Goal: Information Seeking & Learning: Learn about a topic

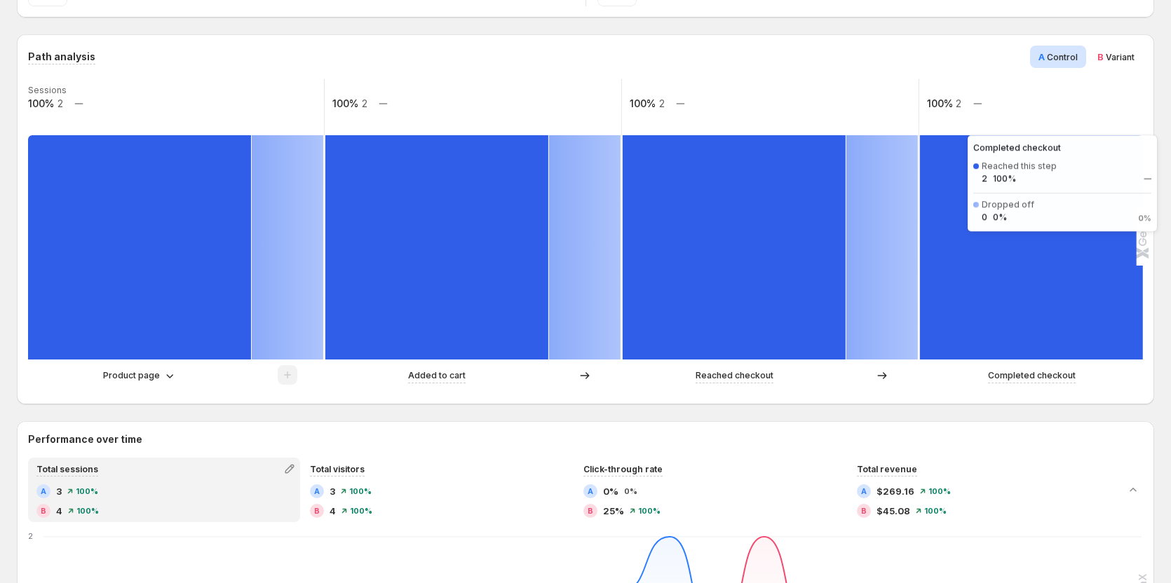
scroll to position [210, 0]
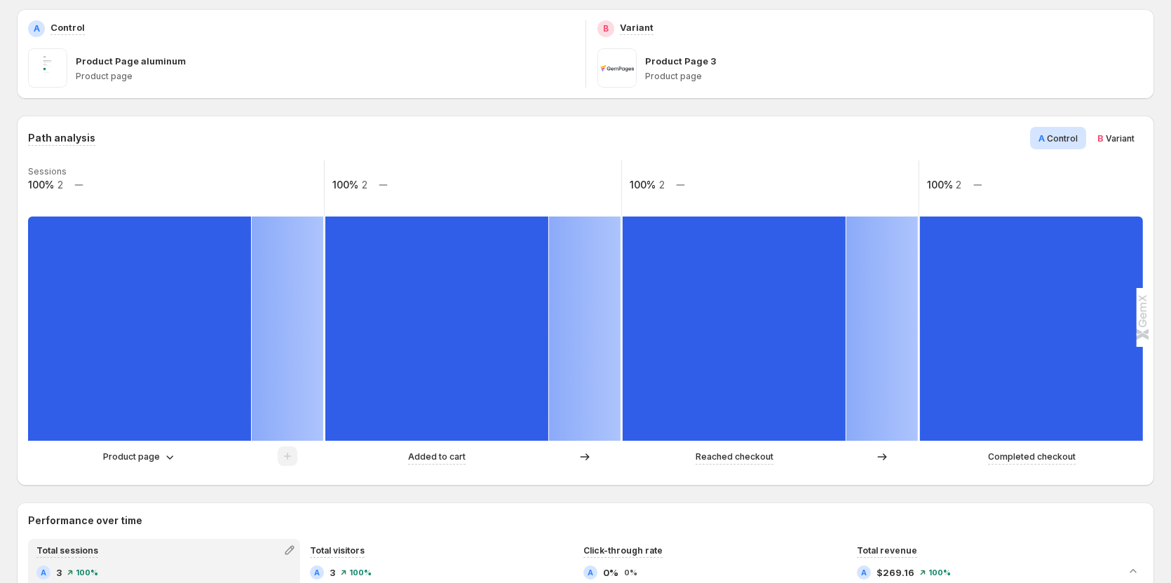
click at [1120, 143] on span "Variant" at bounding box center [1120, 138] width 29 height 11
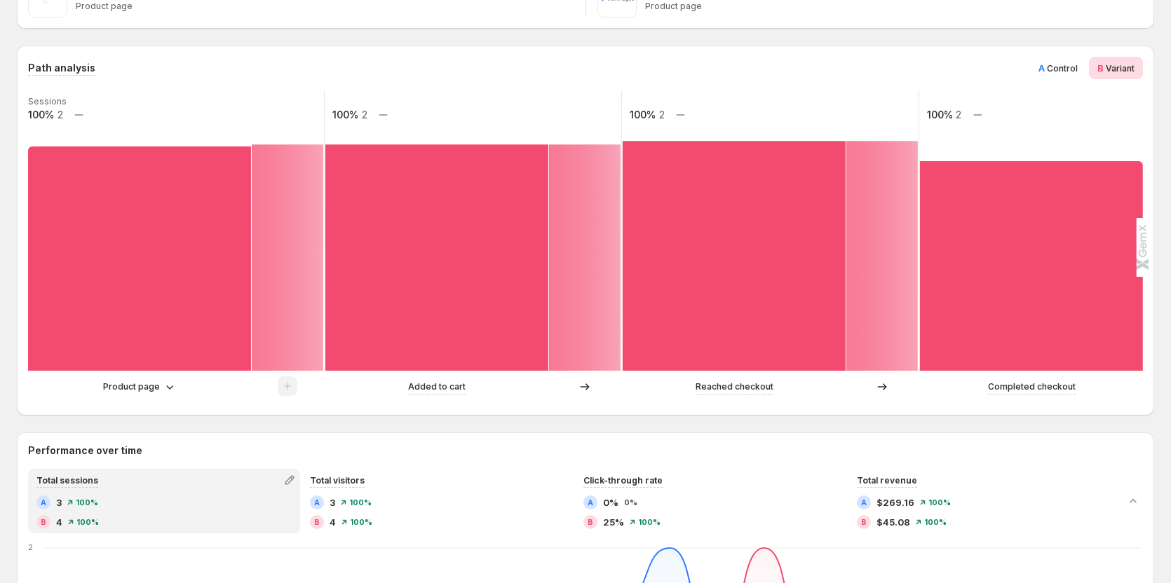
scroll to position [351, 0]
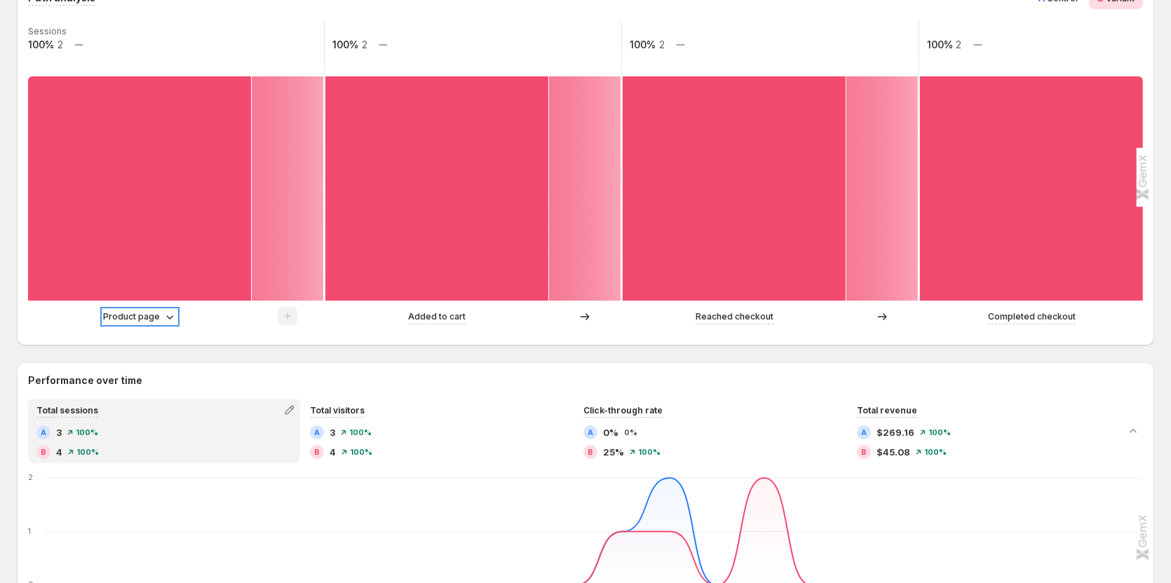
click at [139, 317] on p "Product page" at bounding box center [131, 317] width 57 height 14
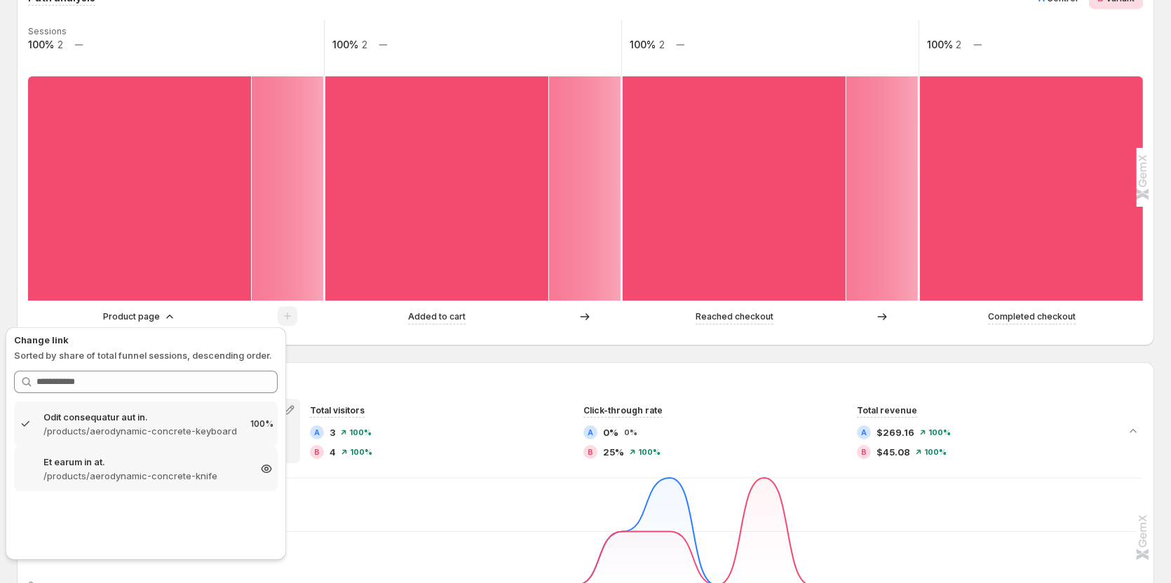
click at [157, 466] on p "Et earum in at." at bounding box center [145, 462] width 205 height 14
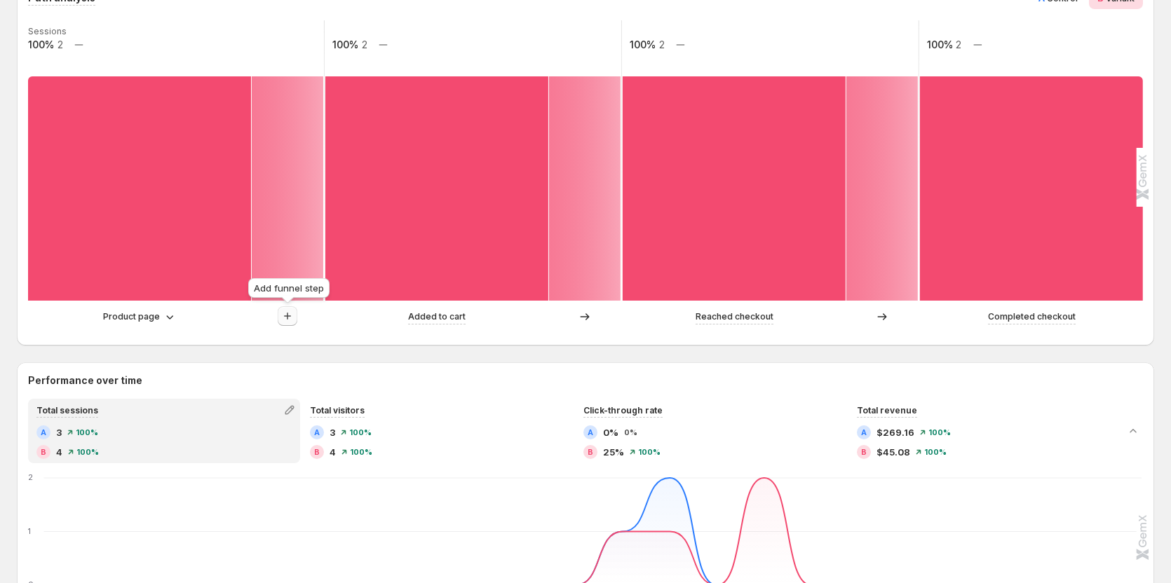
click at [284, 313] on icon "button" at bounding box center [288, 316] width 14 height 14
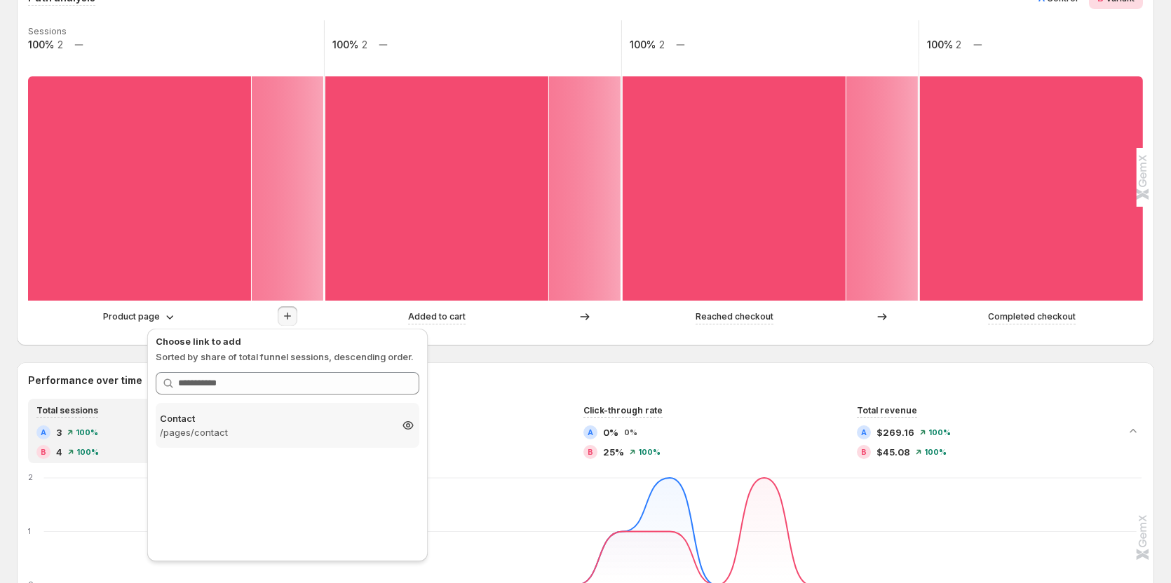
click at [199, 426] on p "/pages/contact" at bounding box center [275, 433] width 230 height 14
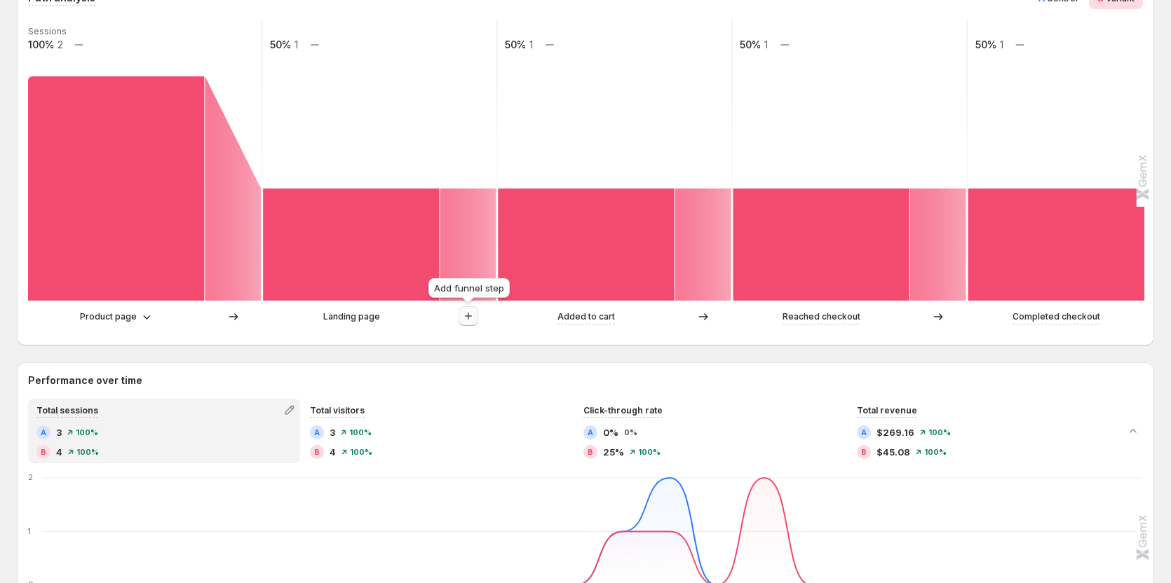
click at [470, 316] on icon "button" at bounding box center [468, 316] width 14 height 14
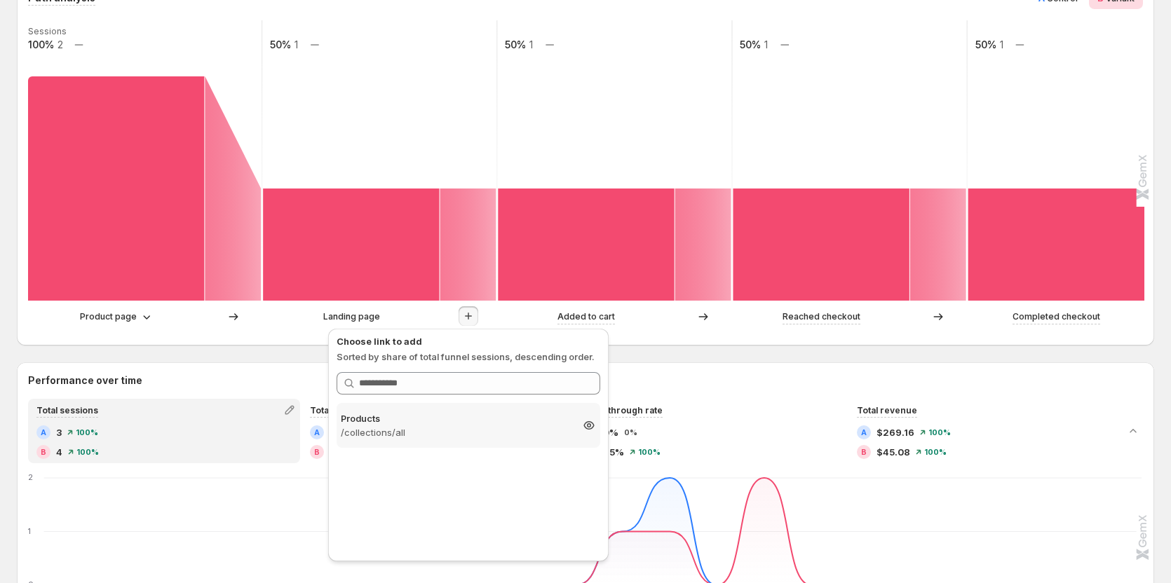
click at [405, 438] on p "/collections/all" at bounding box center [456, 433] width 230 height 14
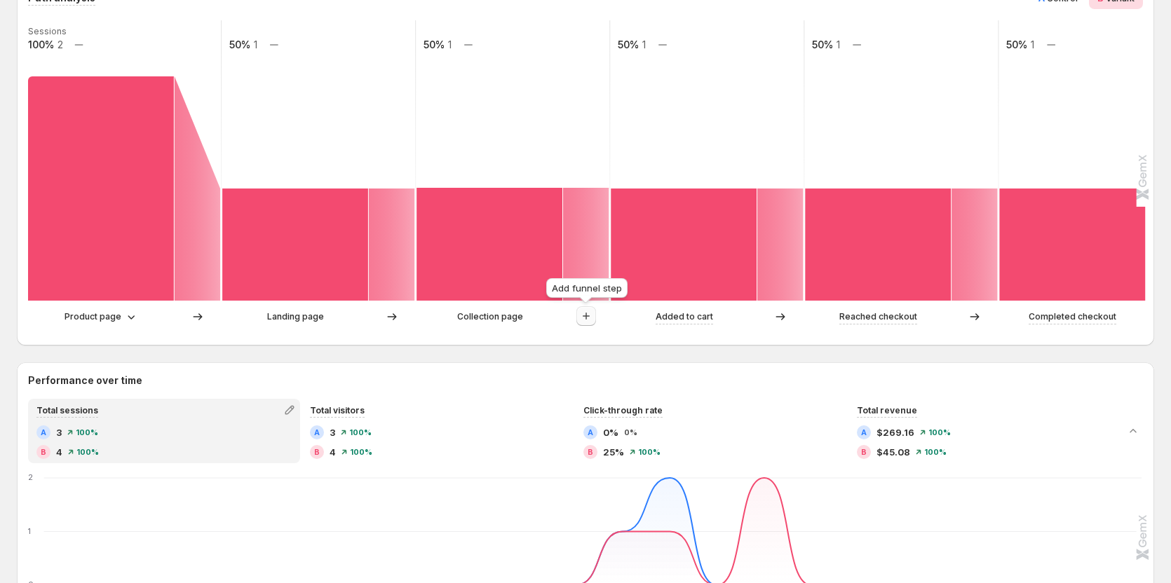
click at [583, 313] on icon "button" at bounding box center [586, 316] width 14 height 14
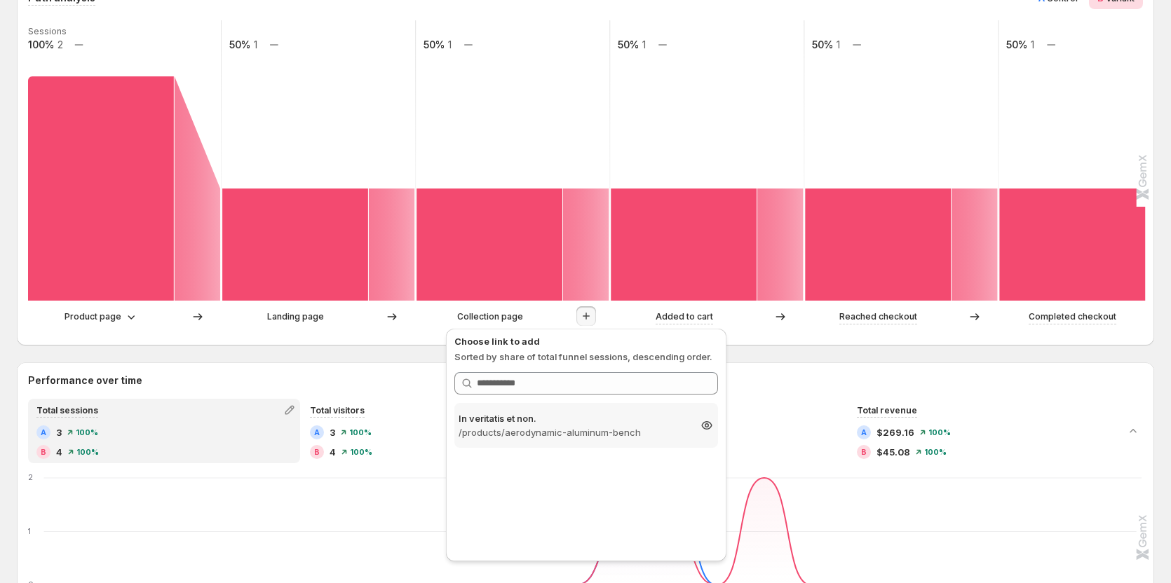
click at [540, 423] on p "In veritatis et non." at bounding box center [574, 419] width 230 height 14
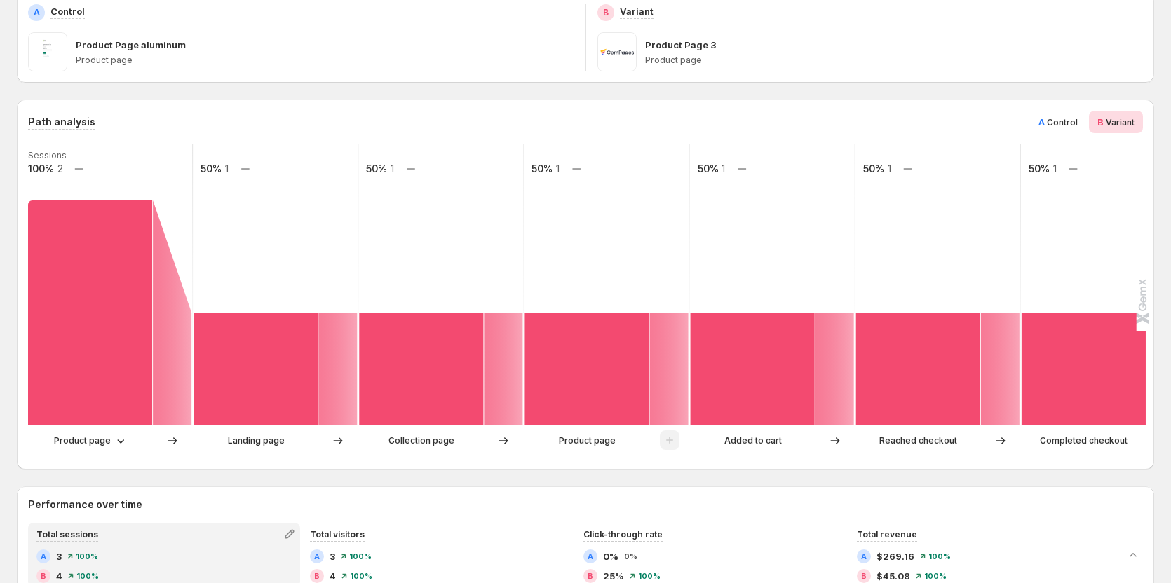
scroll to position [210, 0]
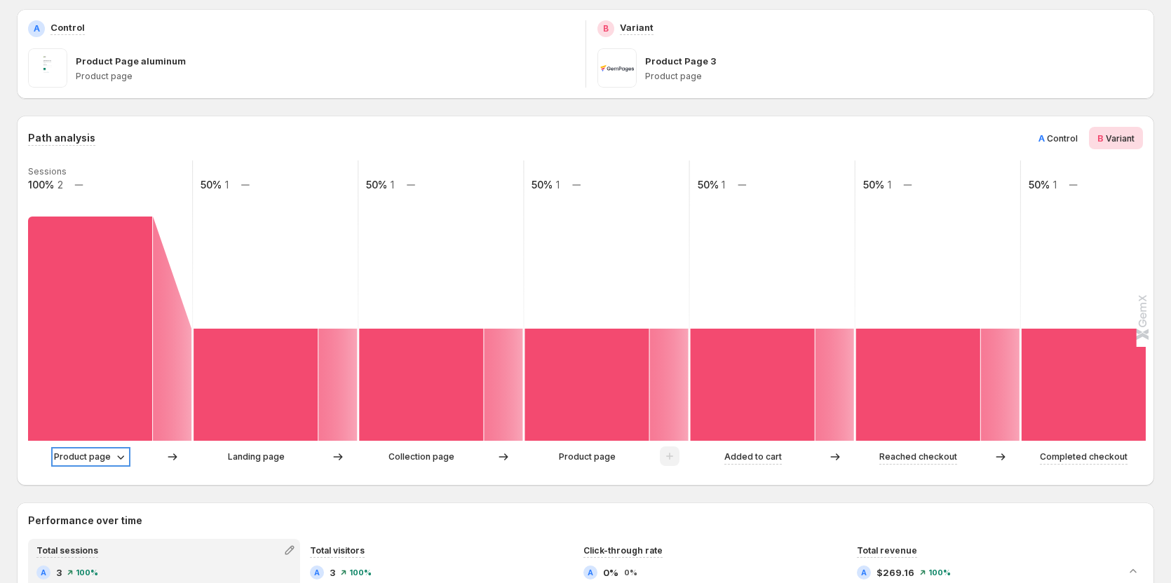
click at [119, 455] on icon at bounding box center [121, 457] width 14 height 14
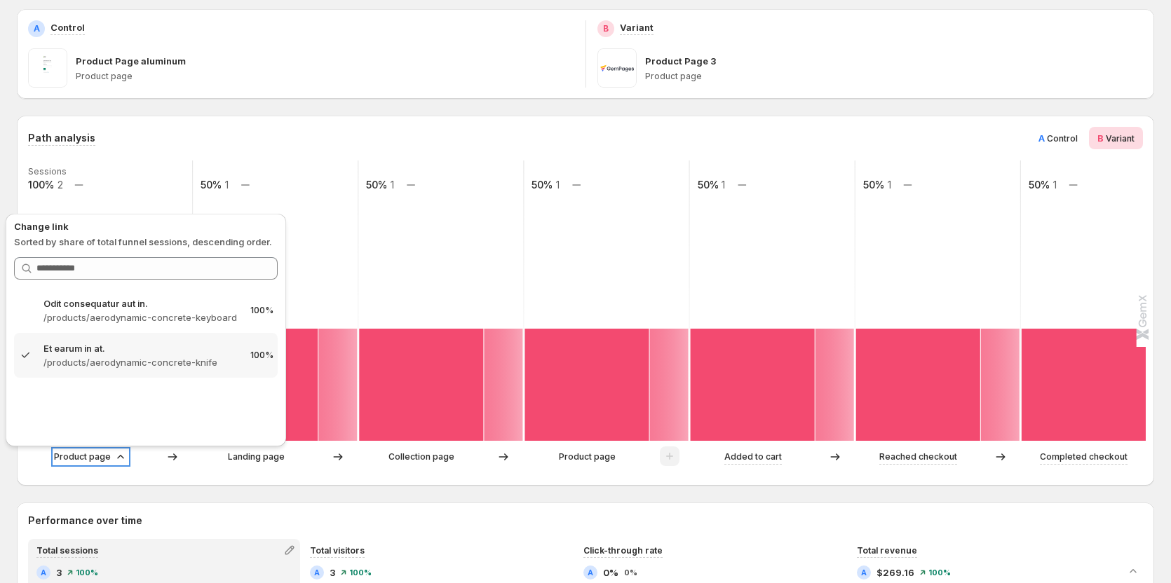
click at [119, 455] on icon at bounding box center [121, 457] width 14 height 14
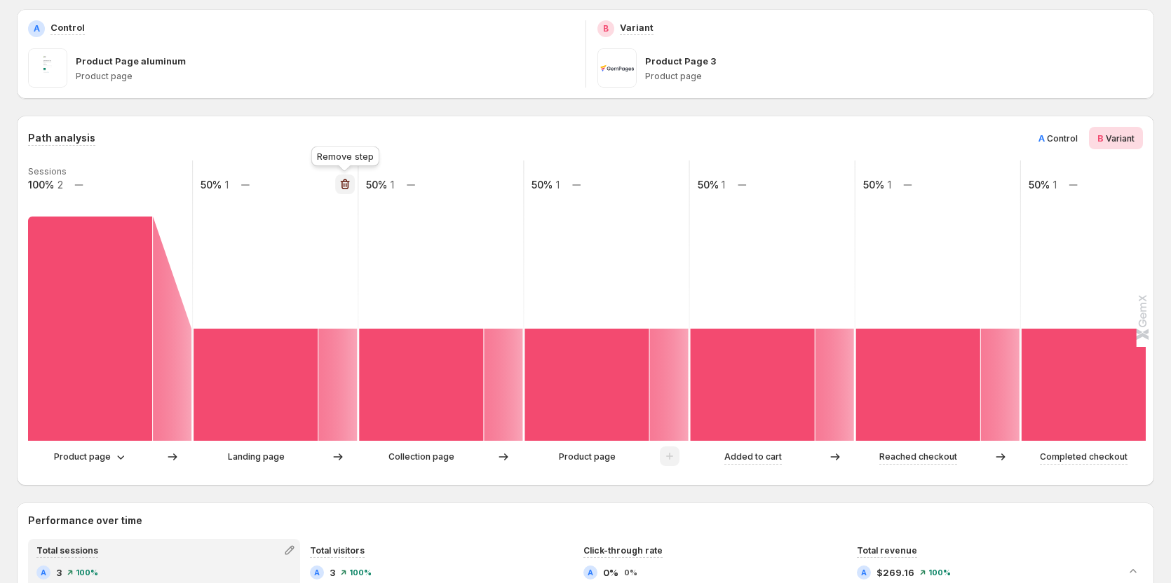
click at [351, 180] on icon "button" at bounding box center [345, 184] width 14 height 14
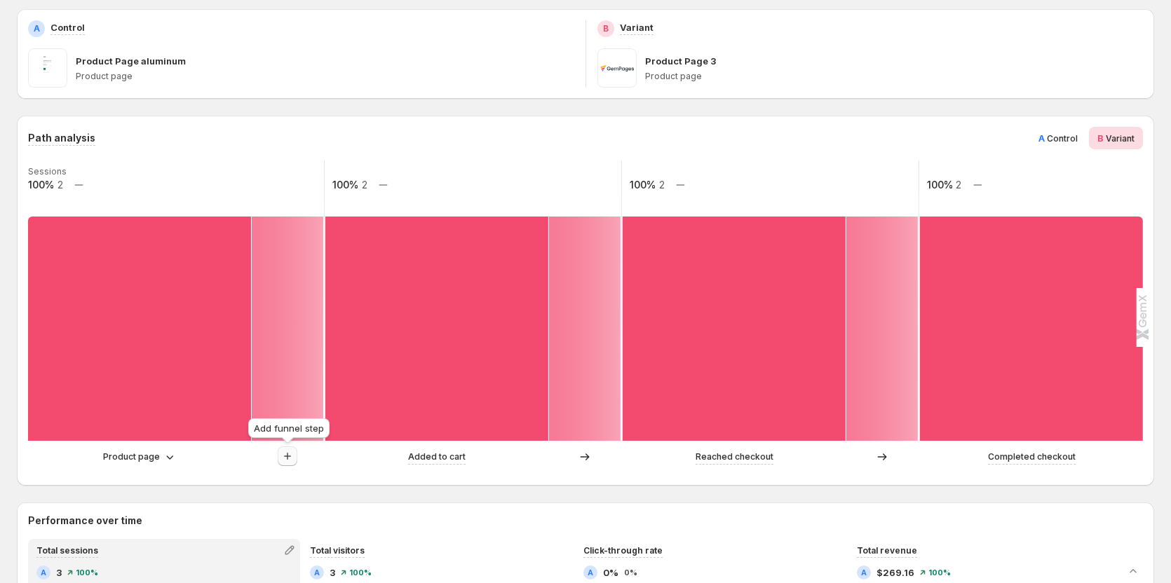
click at [287, 460] on icon "button" at bounding box center [288, 457] width 14 height 14
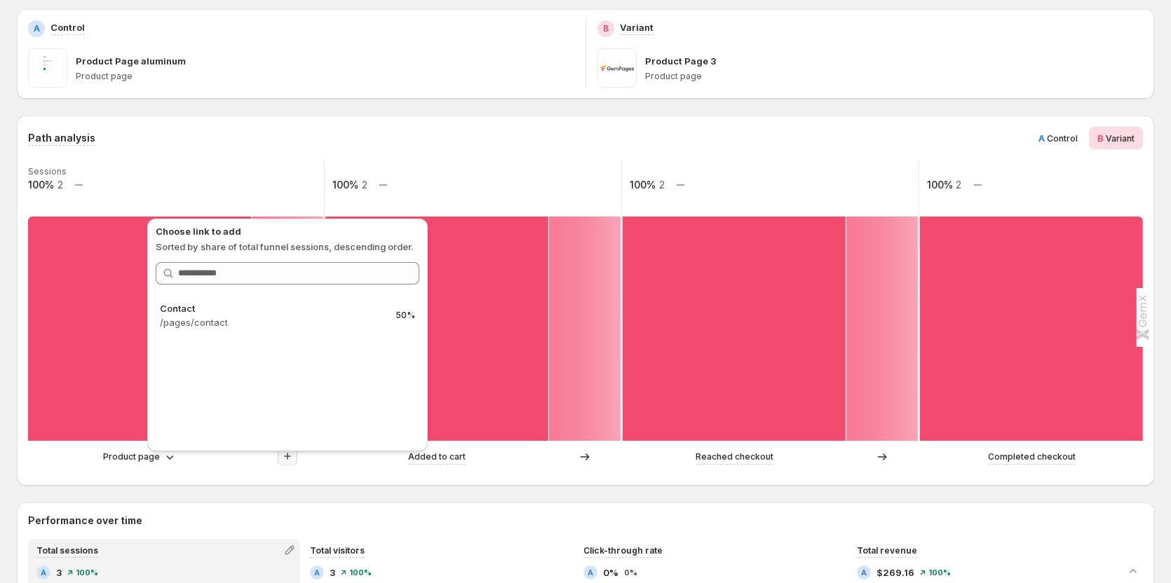
click at [349, 473] on div "Product page Added to cart Reached checkout Completed checkout" at bounding box center [584, 461] width 1112 height 28
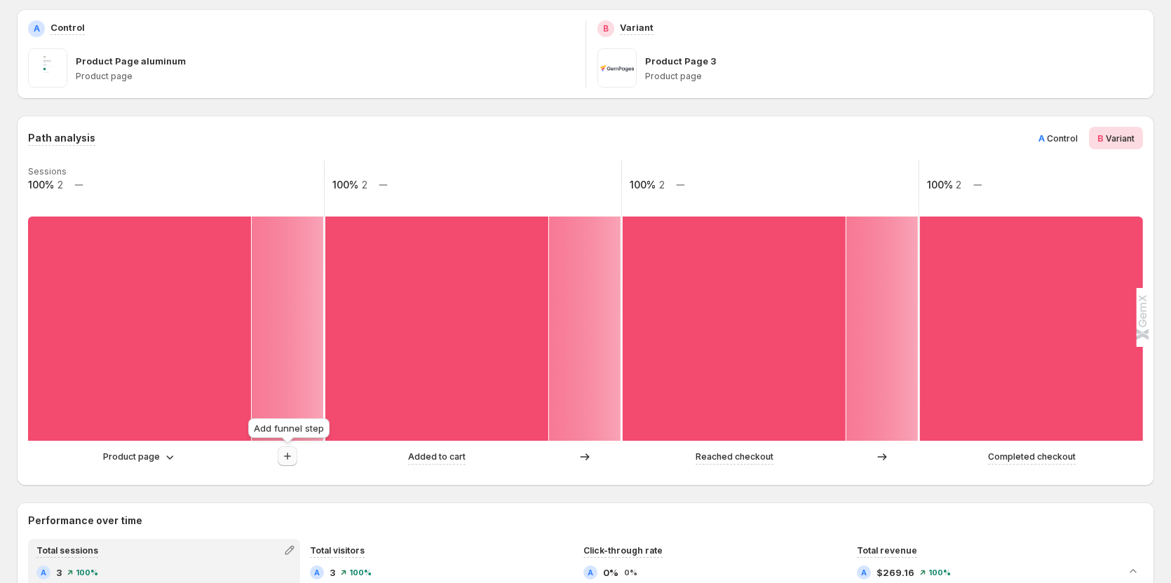
click at [292, 462] on icon "button" at bounding box center [288, 457] width 14 height 14
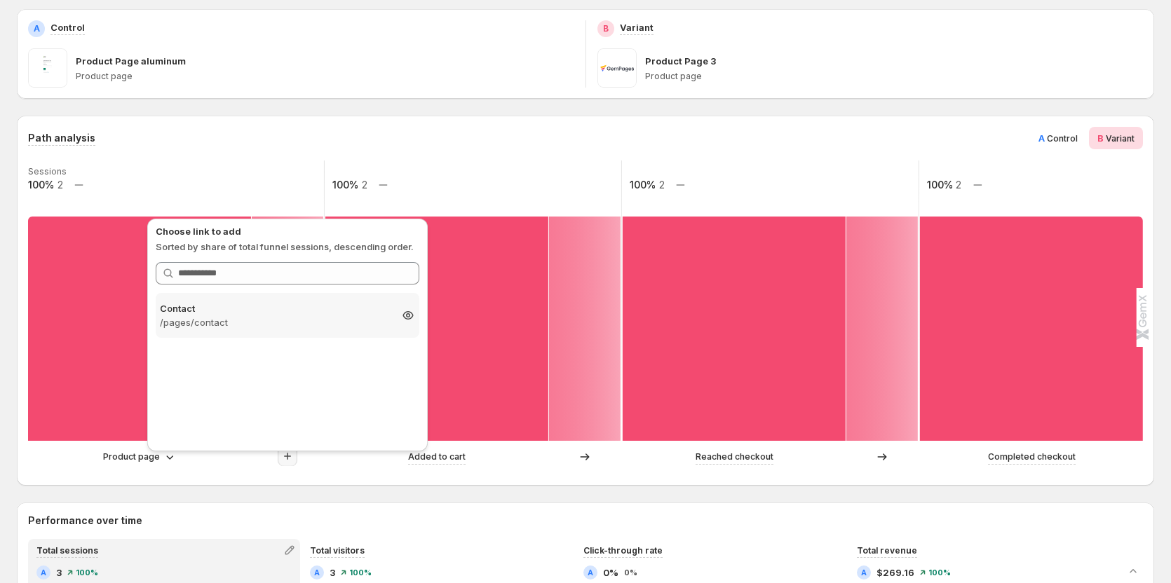
click at [289, 320] on p "/pages/contact" at bounding box center [275, 323] width 230 height 14
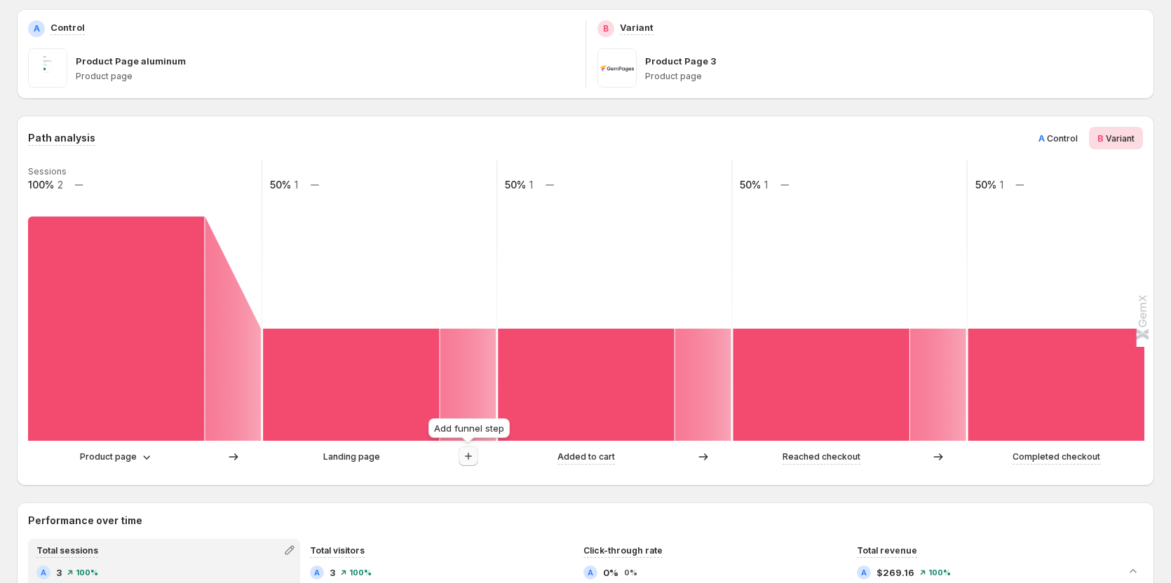
click at [461, 457] on icon "button" at bounding box center [468, 457] width 14 height 14
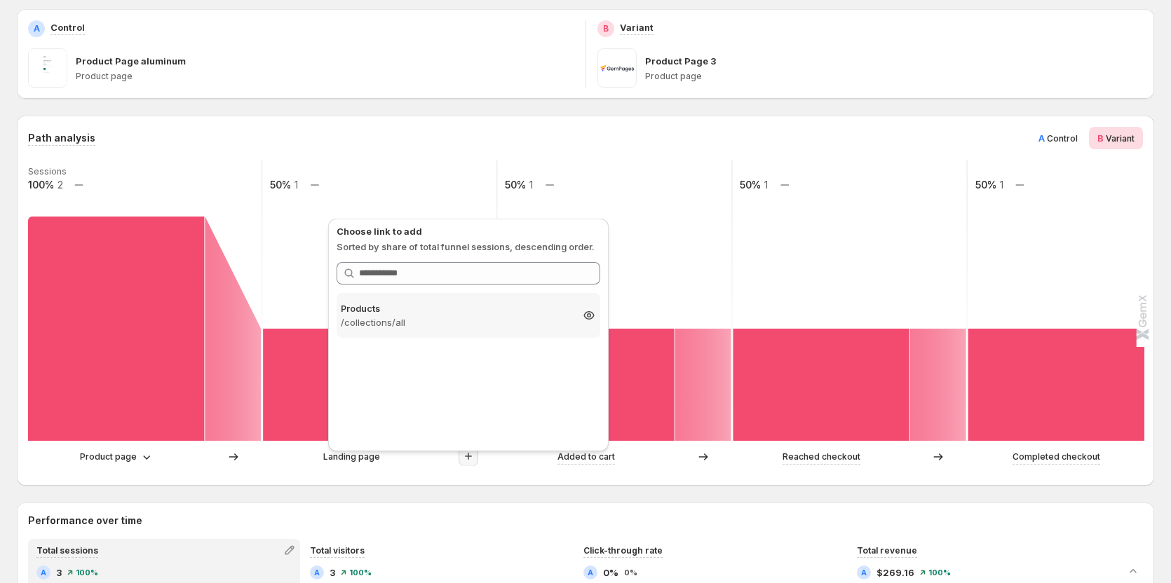
click at [468, 327] on p "/collections/all" at bounding box center [456, 323] width 230 height 14
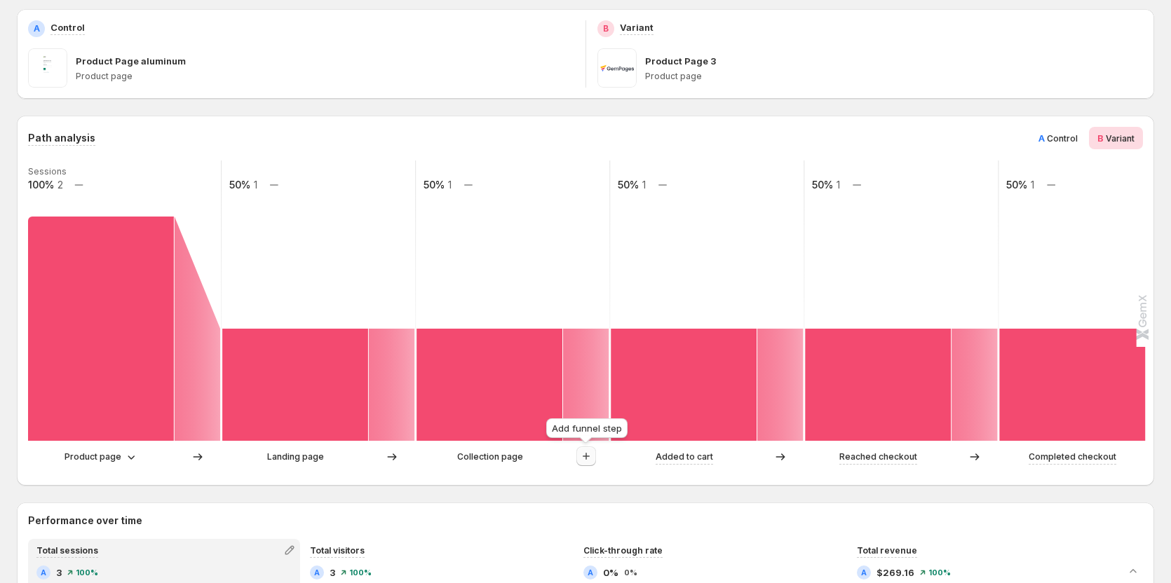
click at [585, 464] on button "button" at bounding box center [586, 457] width 20 height 20
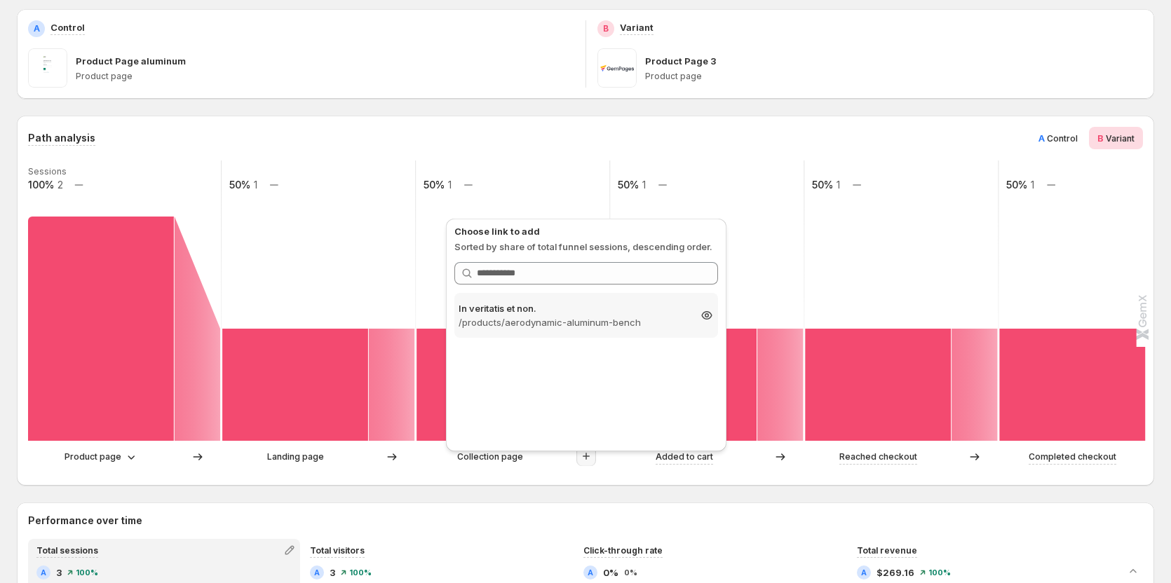
click at [589, 323] on p "/products/aerodynamic-aluminum-bench" at bounding box center [574, 323] width 230 height 14
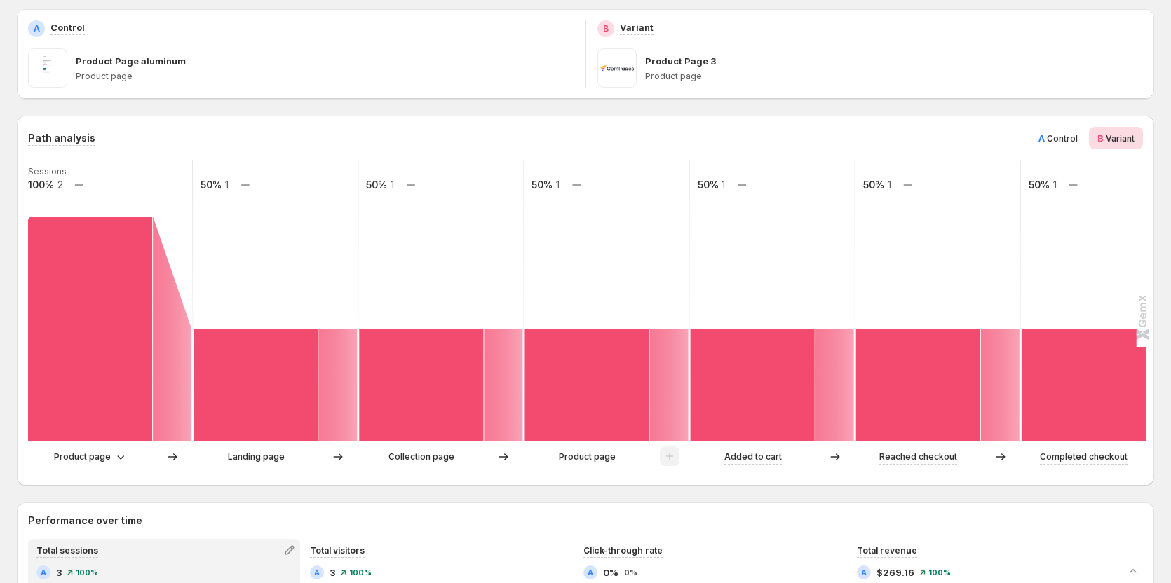
click at [1056, 145] on div "A Control" at bounding box center [1058, 138] width 56 height 22
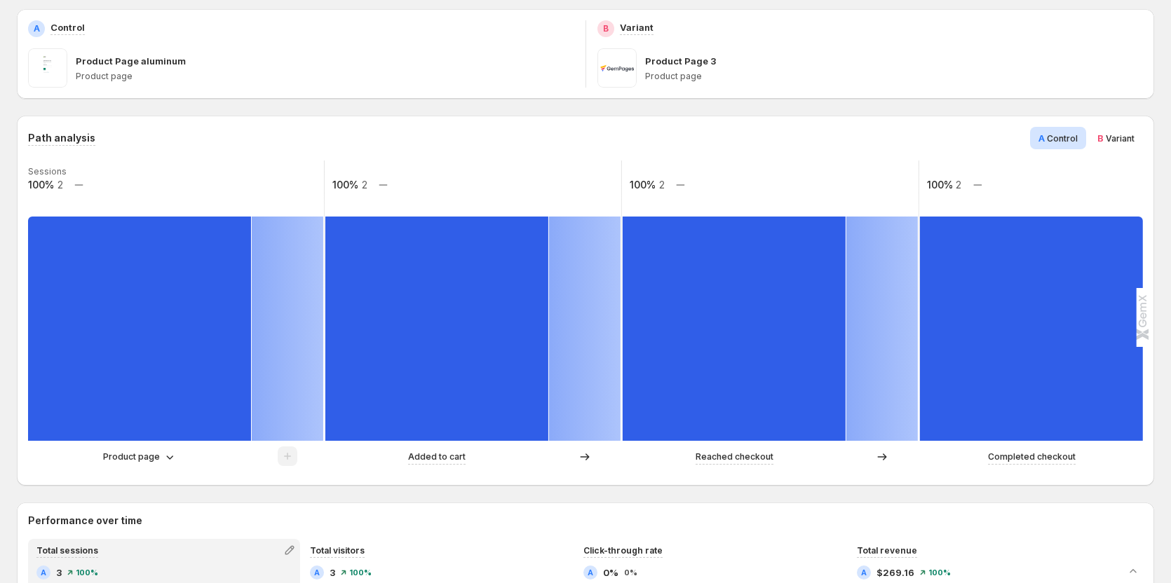
click at [1104, 138] on span "B" at bounding box center [1100, 138] width 6 height 11
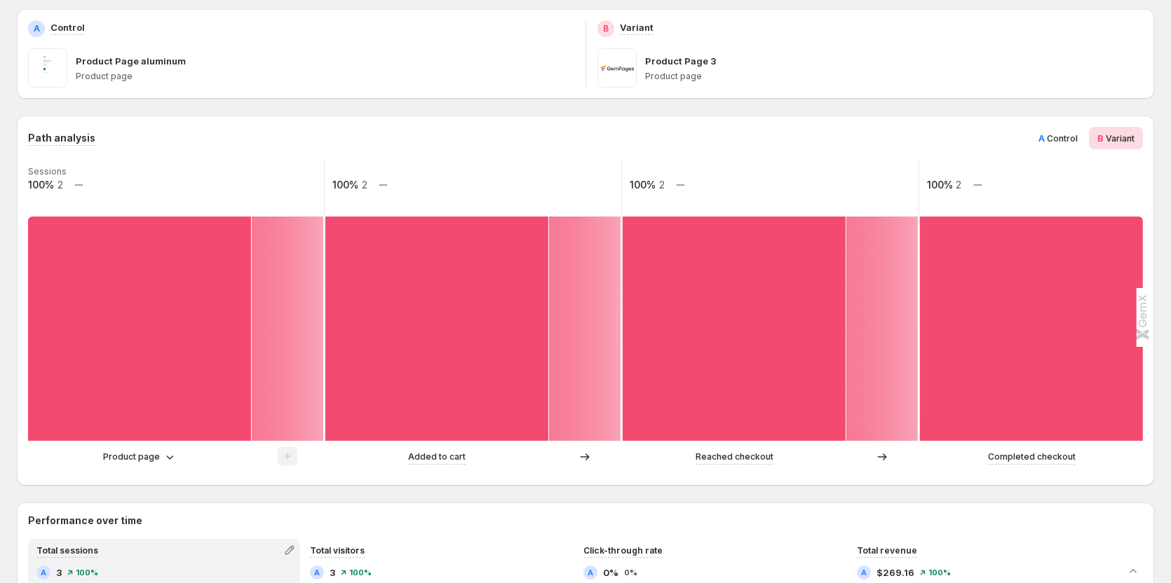
scroll to position [281, 0]
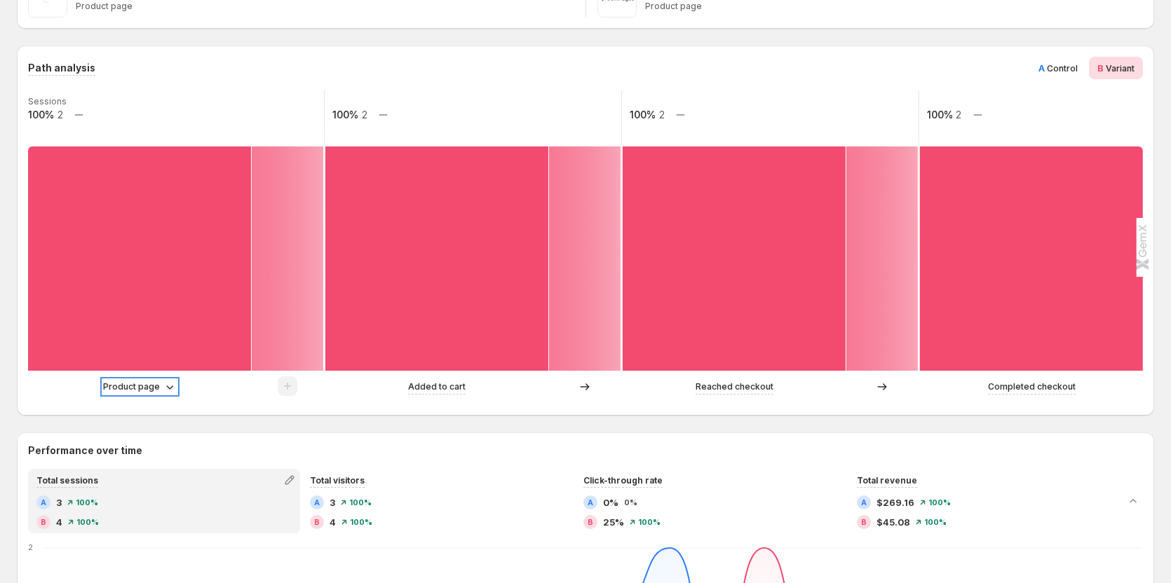
click at [154, 391] on p "Product page" at bounding box center [131, 387] width 57 height 14
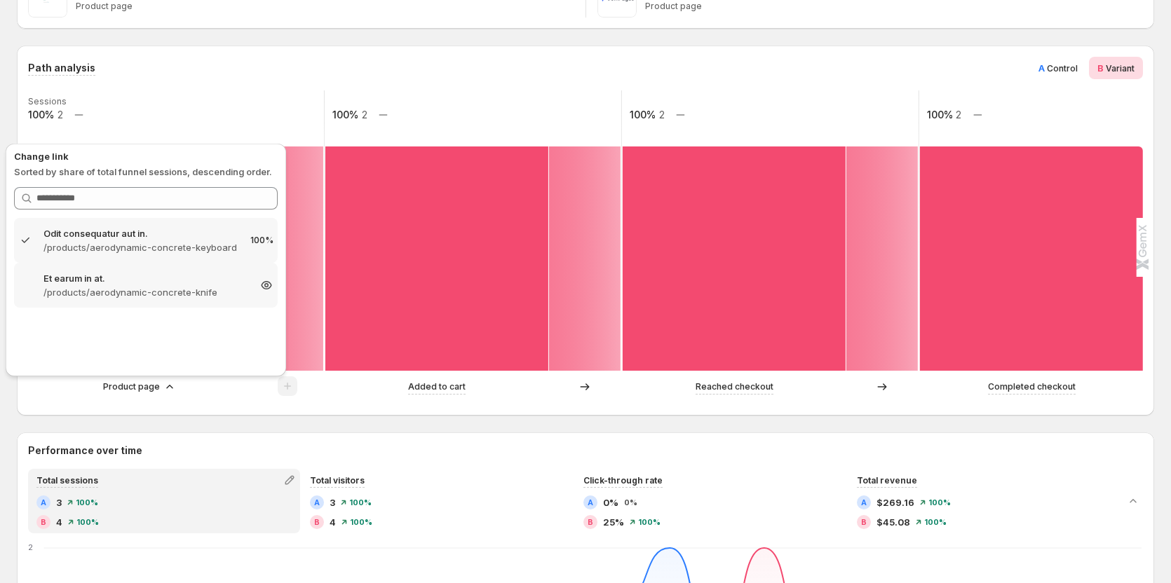
click at [149, 295] on p "/products/aerodynamic-concrete-knife" at bounding box center [145, 292] width 205 height 14
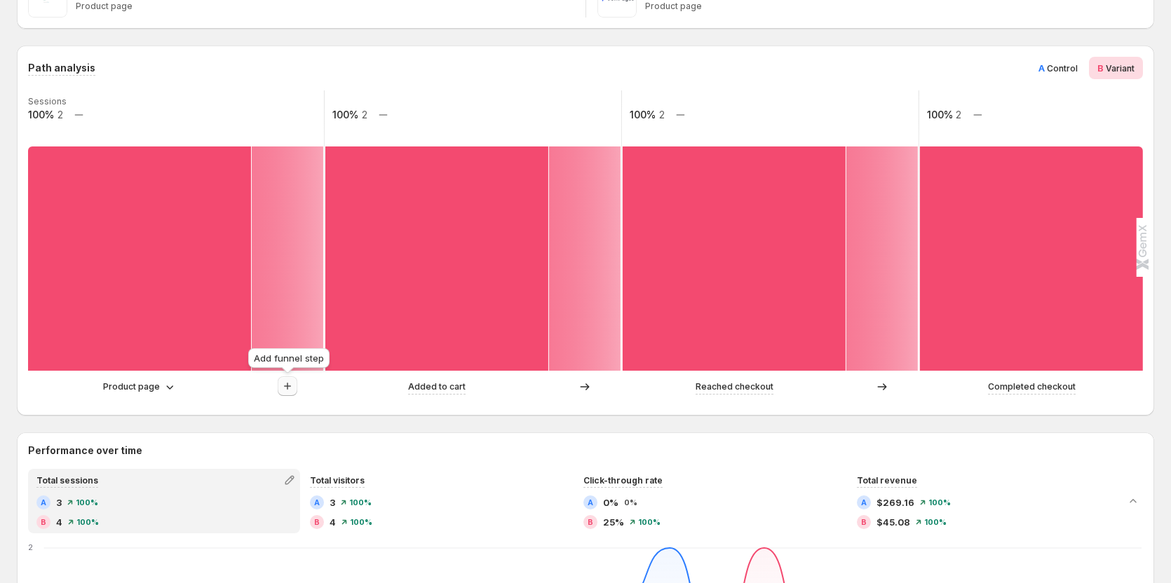
click at [292, 384] on icon "button" at bounding box center [288, 386] width 14 height 14
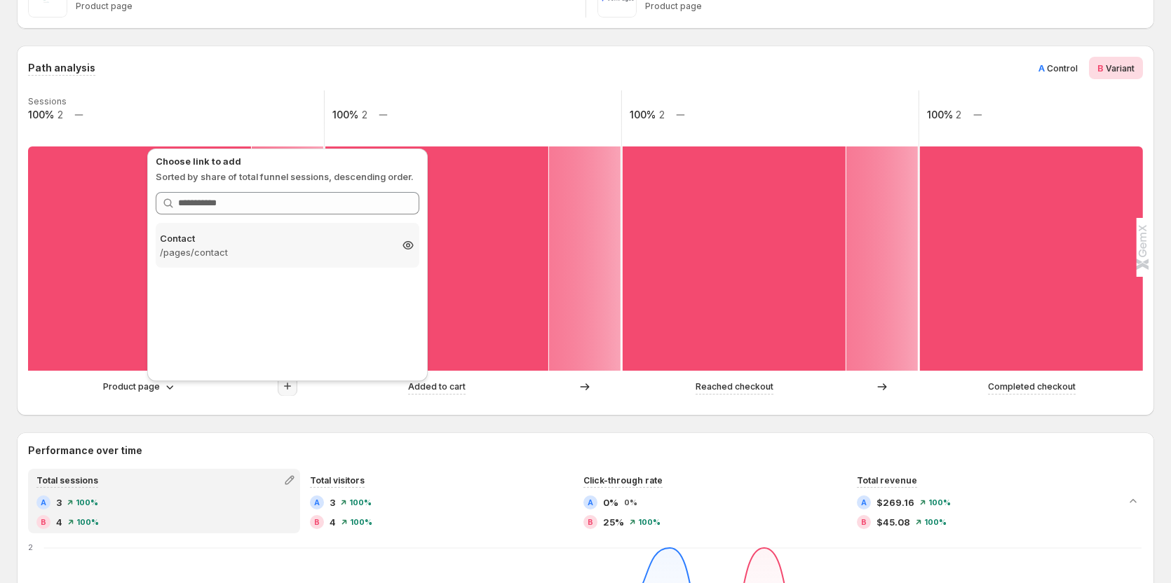
click at [346, 255] on p "/pages/contact" at bounding box center [275, 252] width 230 height 14
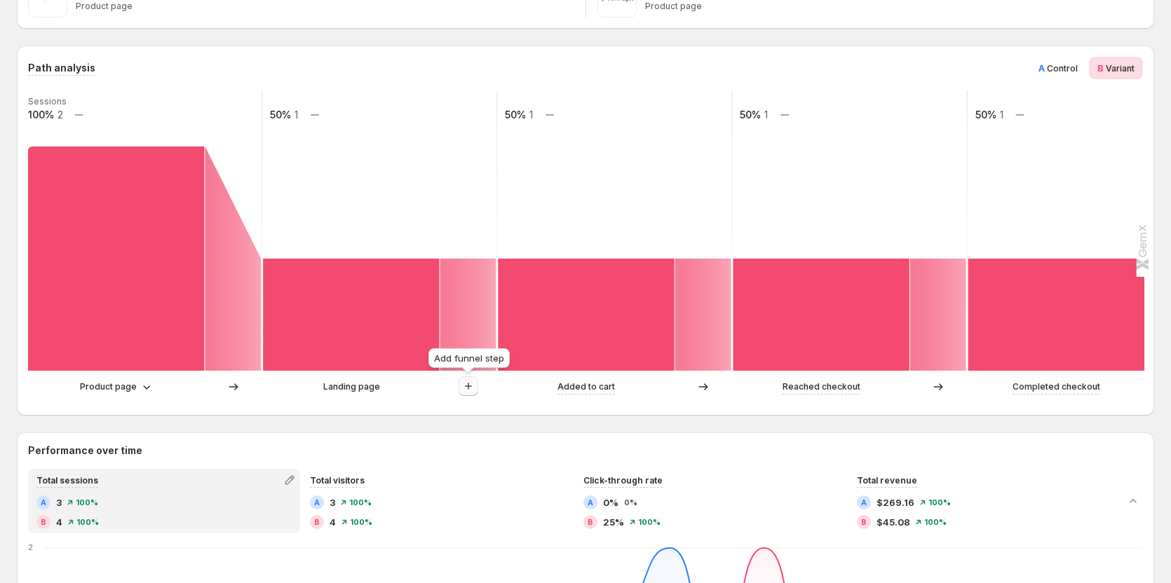
click at [470, 388] on icon "button" at bounding box center [468, 386] width 14 height 14
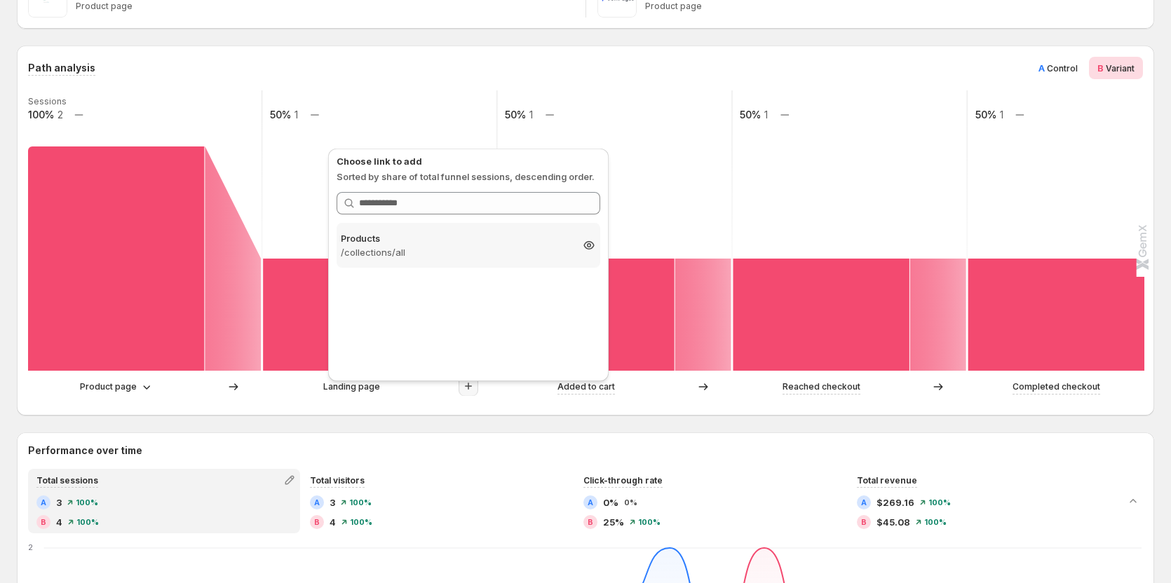
click at [455, 255] on p "/collections/all" at bounding box center [456, 252] width 230 height 14
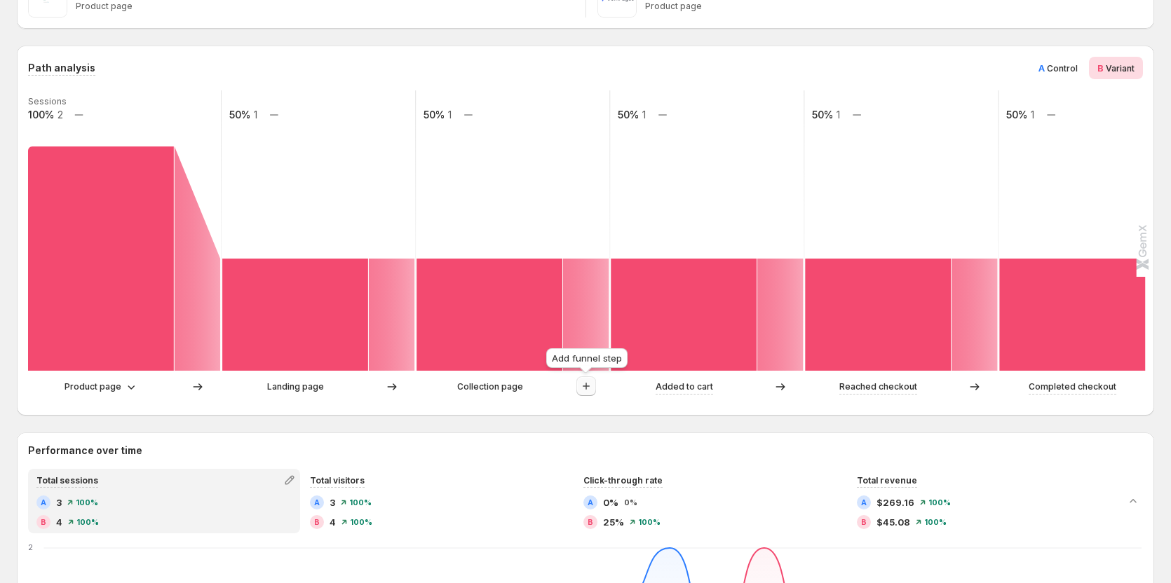
click at [583, 379] on button "button" at bounding box center [586, 387] width 20 height 20
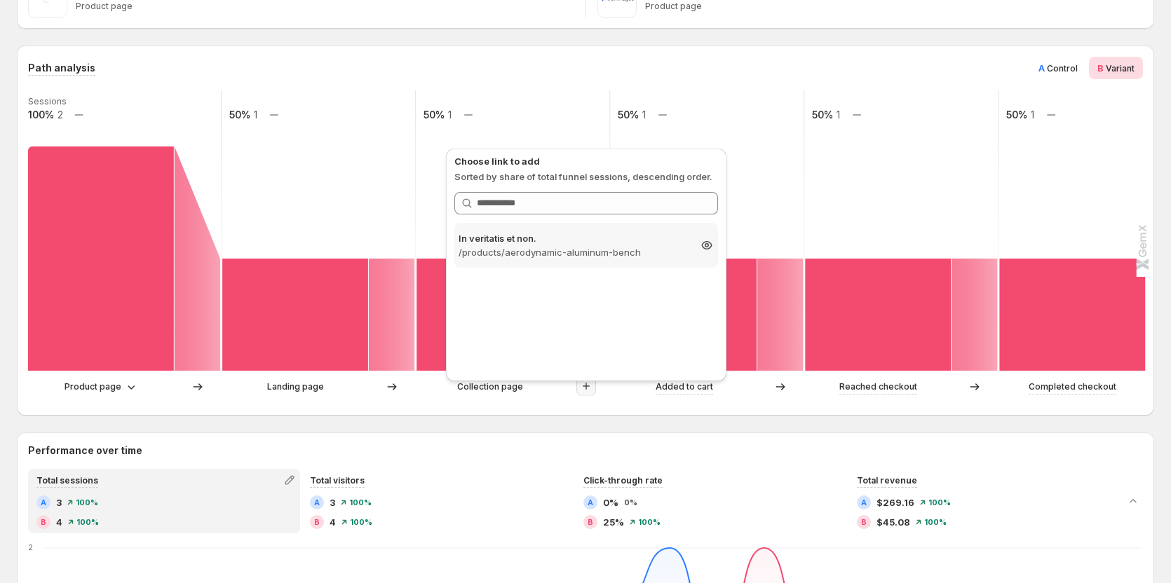
click at [607, 255] on p "/products/aerodynamic-aluminum-bench" at bounding box center [574, 252] width 230 height 14
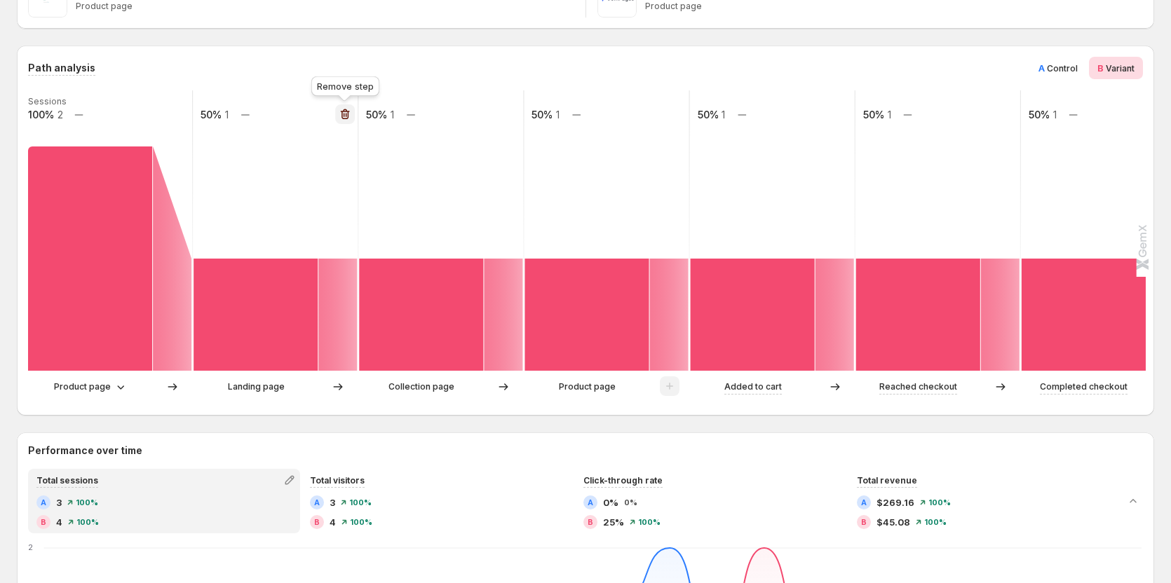
click at [348, 115] on icon "button" at bounding box center [345, 114] width 9 height 11
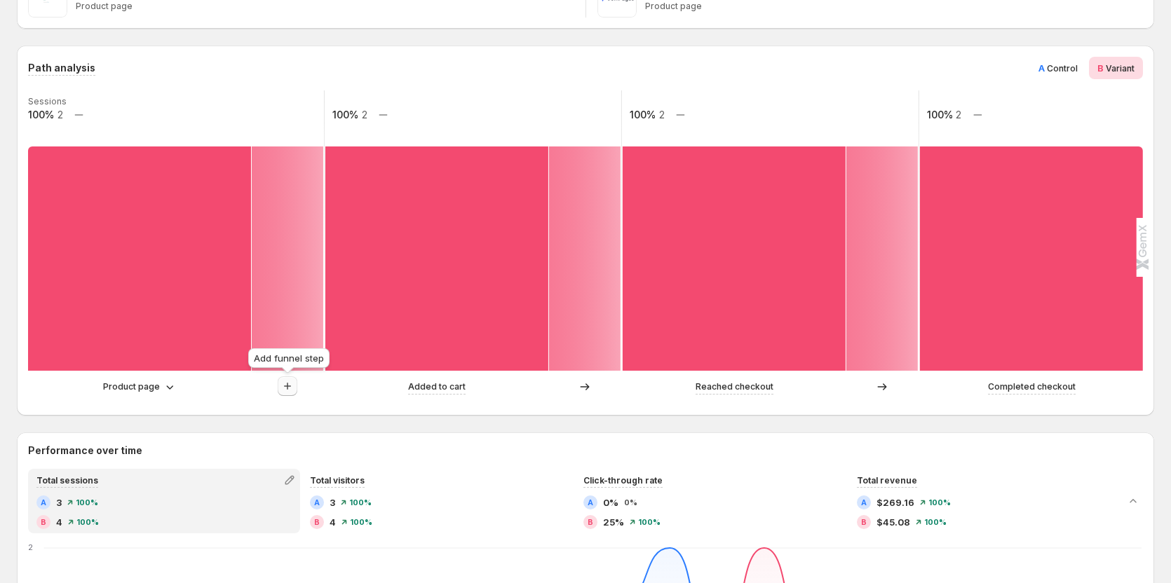
click at [293, 379] on button "button" at bounding box center [288, 387] width 20 height 20
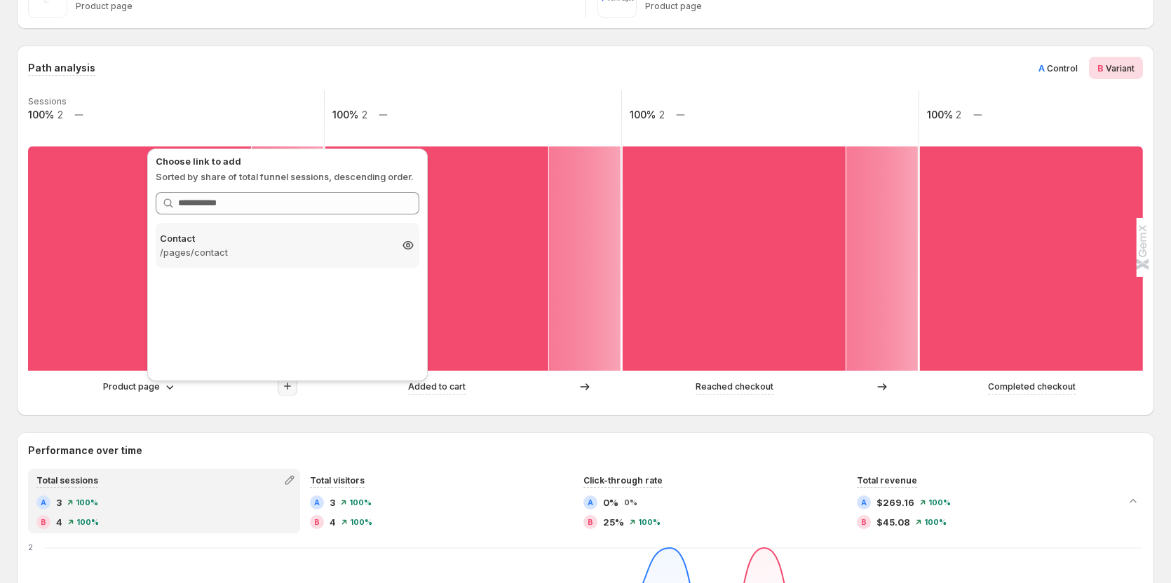
click at [306, 250] on p "/pages/contact" at bounding box center [275, 252] width 230 height 14
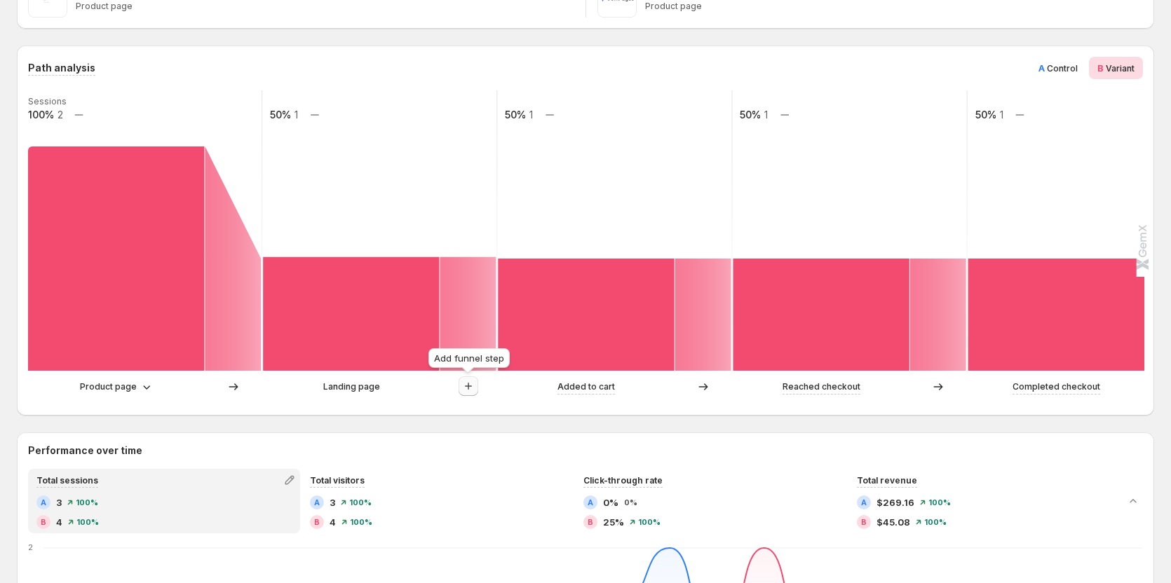
click at [467, 388] on icon "button" at bounding box center [468, 386] width 14 height 14
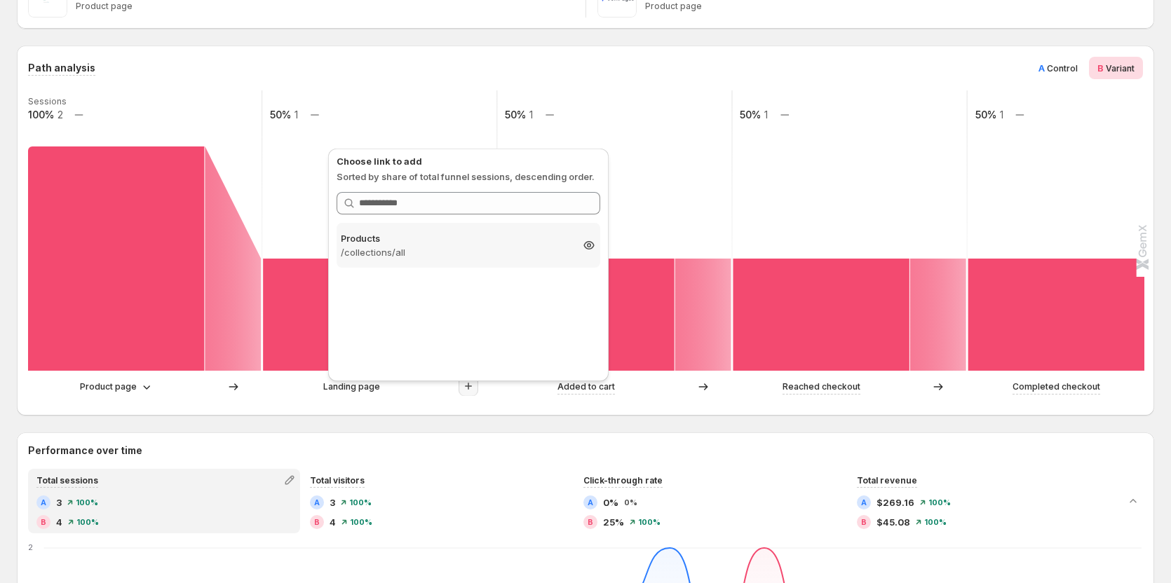
click at [434, 245] on p "/collections/all" at bounding box center [456, 252] width 230 height 14
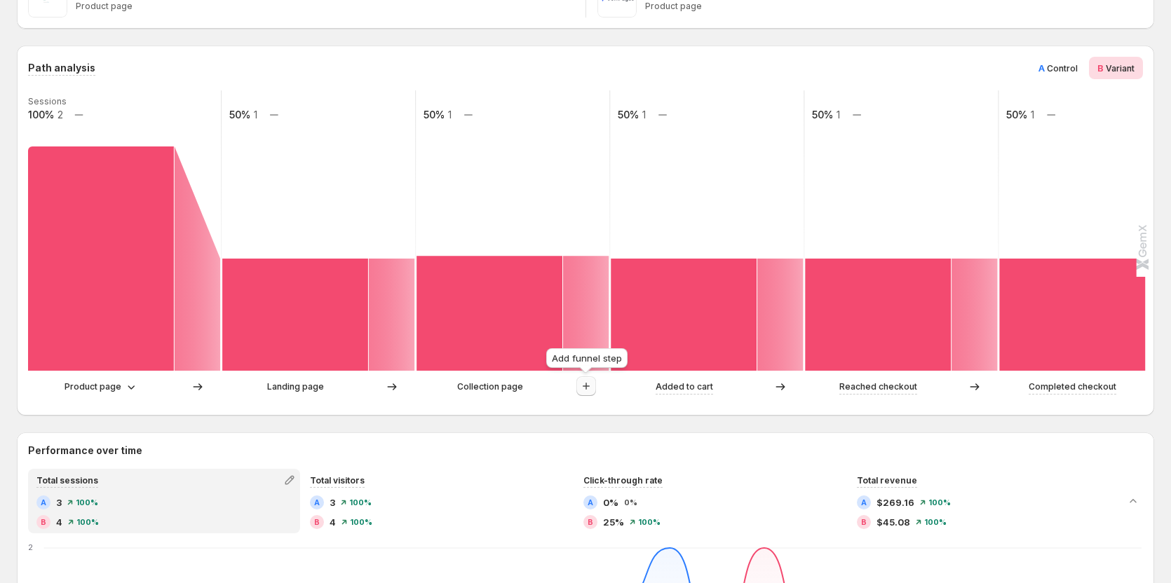
click at [590, 382] on icon "button" at bounding box center [586, 386] width 14 height 14
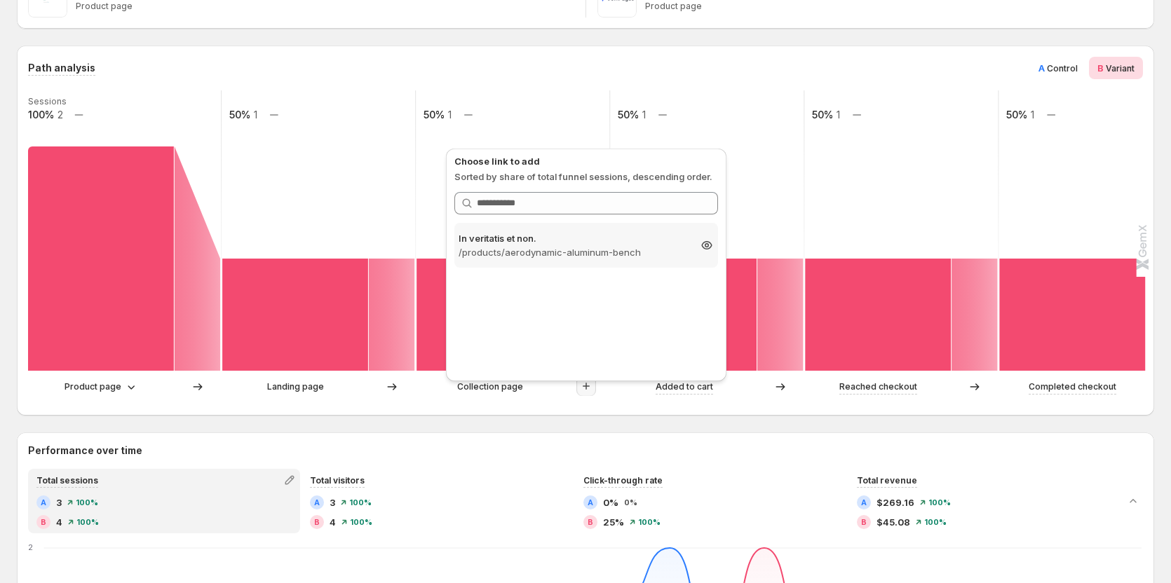
click at [583, 251] on p "/products/aerodynamic-aluminum-bench" at bounding box center [574, 252] width 230 height 14
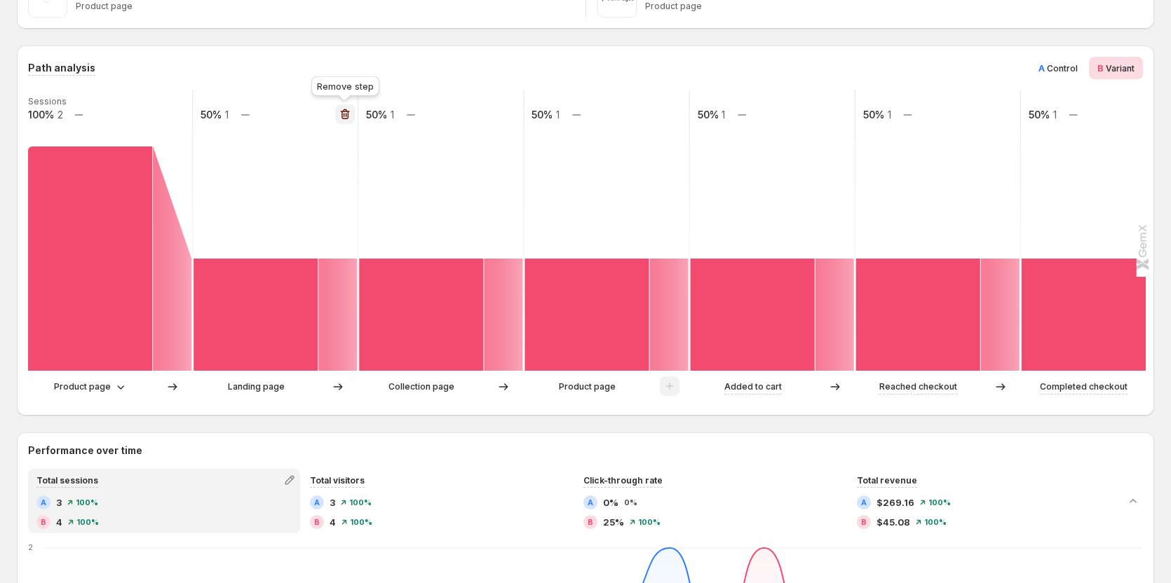
click at [342, 114] on icon "button" at bounding box center [345, 114] width 14 height 14
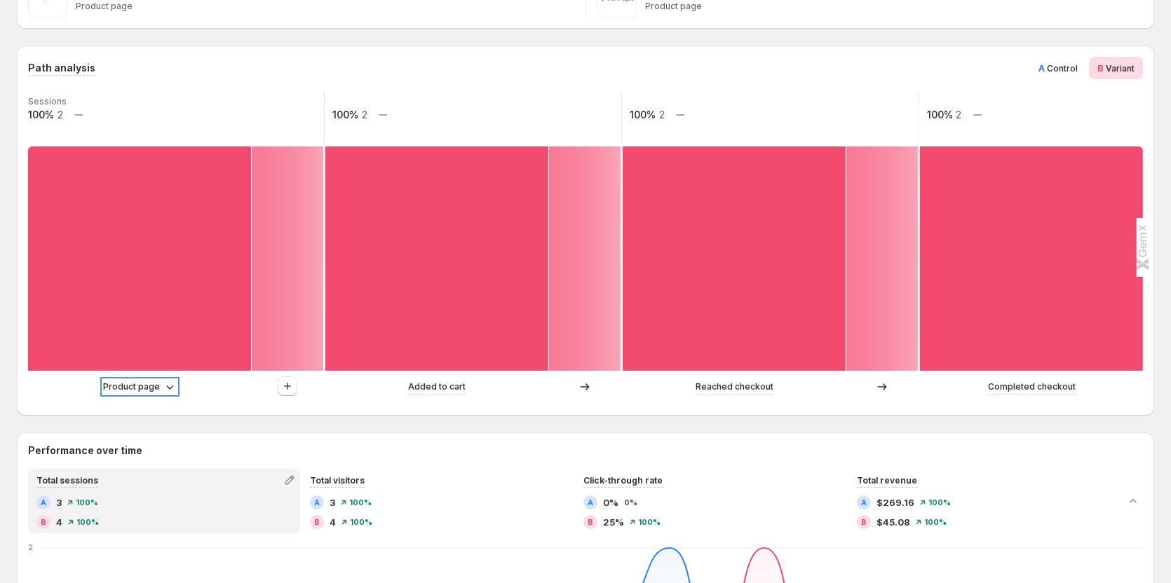
click at [153, 382] on p "Product page" at bounding box center [131, 387] width 57 height 14
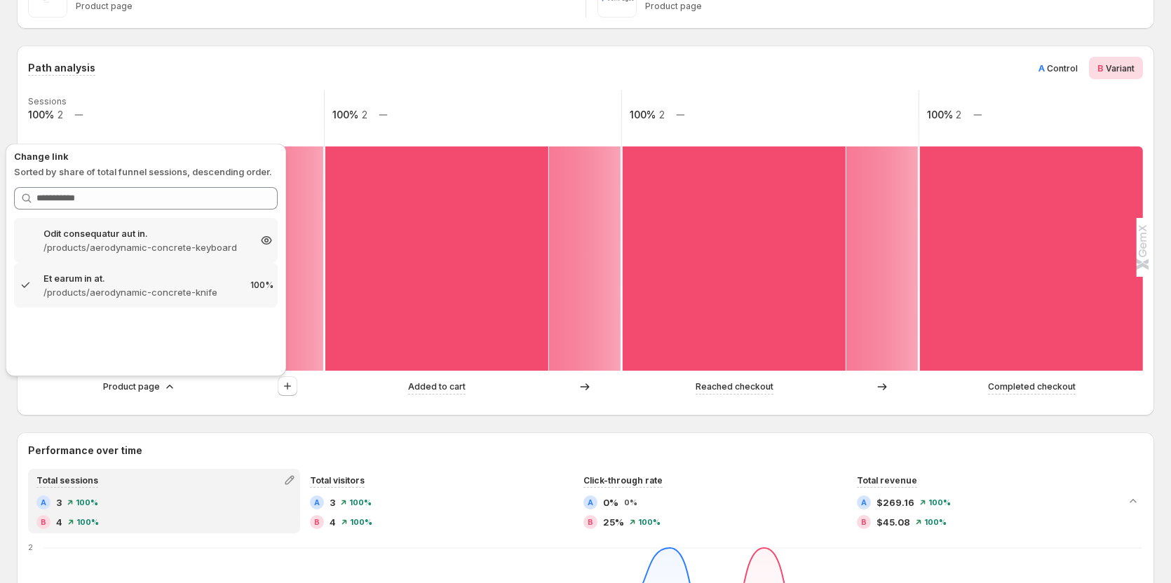
click at [147, 241] on p "/products/aerodynamic-concrete-keyboard" at bounding box center [145, 248] width 205 height 14
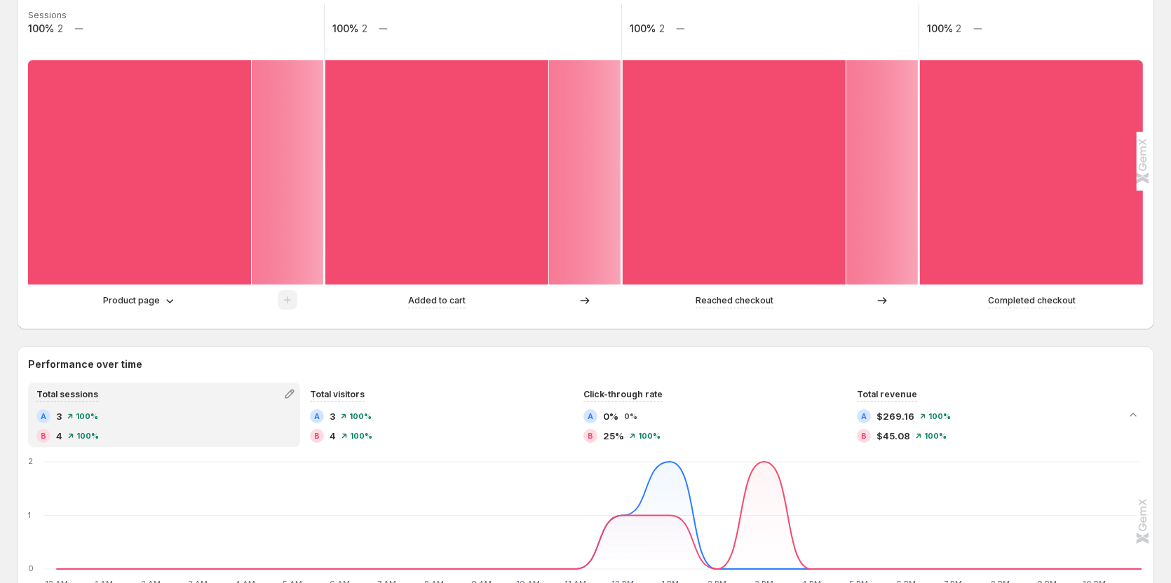
scroll to position [351, 0]
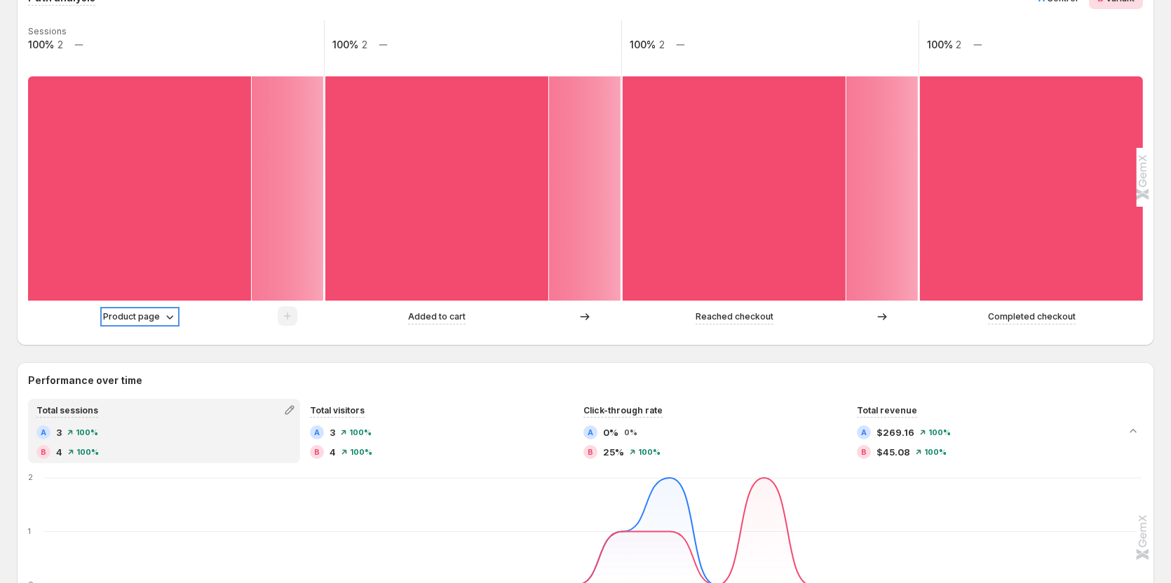
click at [123, 313] on p "Product page" at bounding box center [131, 317] width 57 height 14
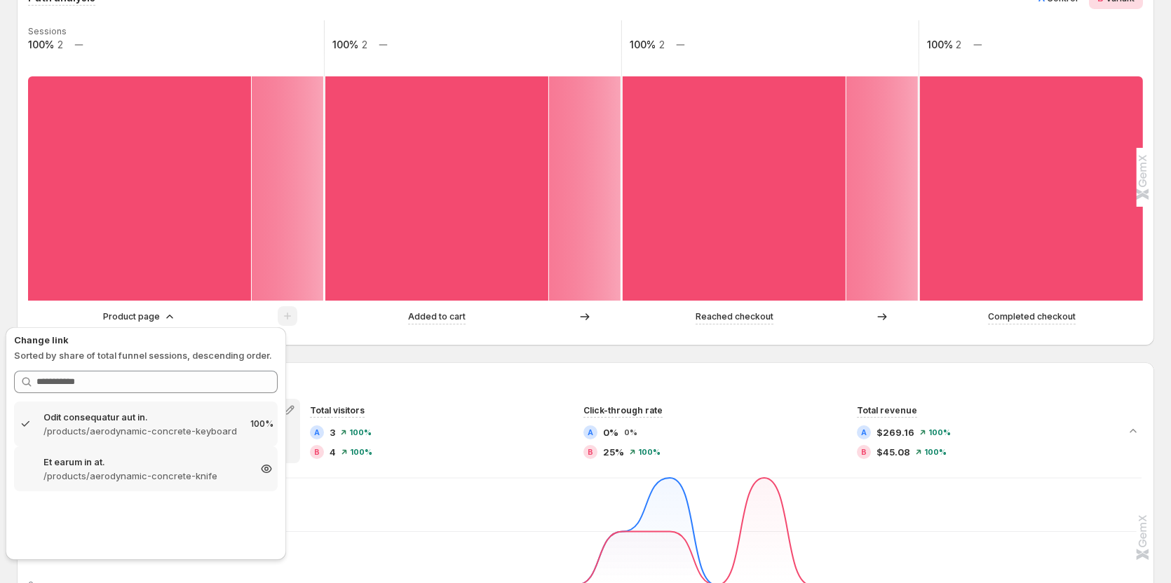
click at [128, 468] on p "Et earum in at." at bounding box center [145, 462] width 205 height 14
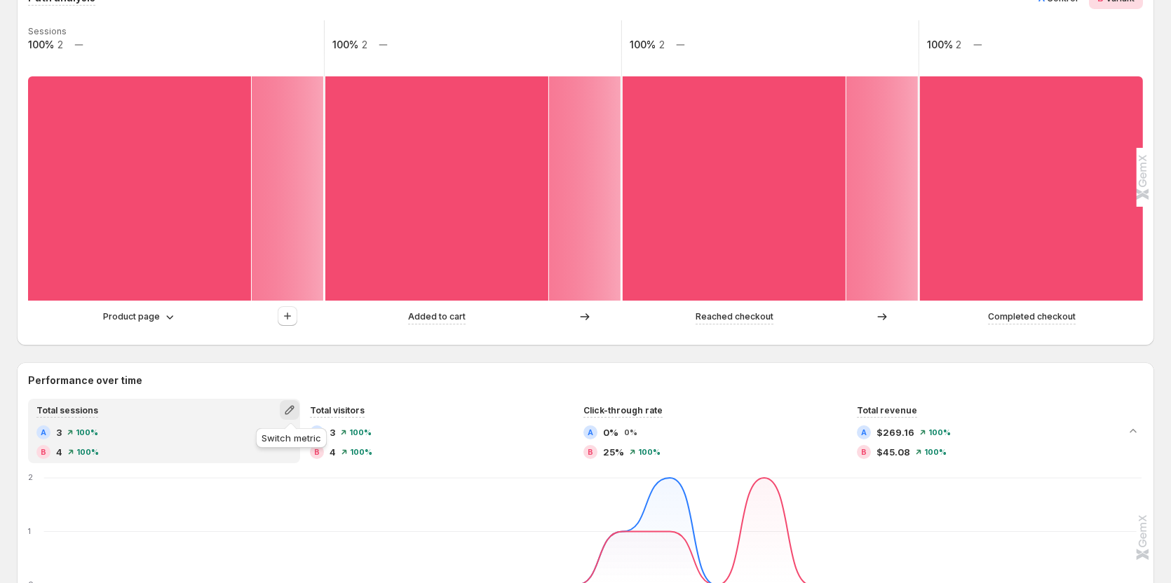
click at [293, 414] on icon "button" at bounding box center [290, 410] width 14 height 14
click at [1013, 379] on h2 "Performance over time" at bounding box center [585, 381] width 1115 height 14
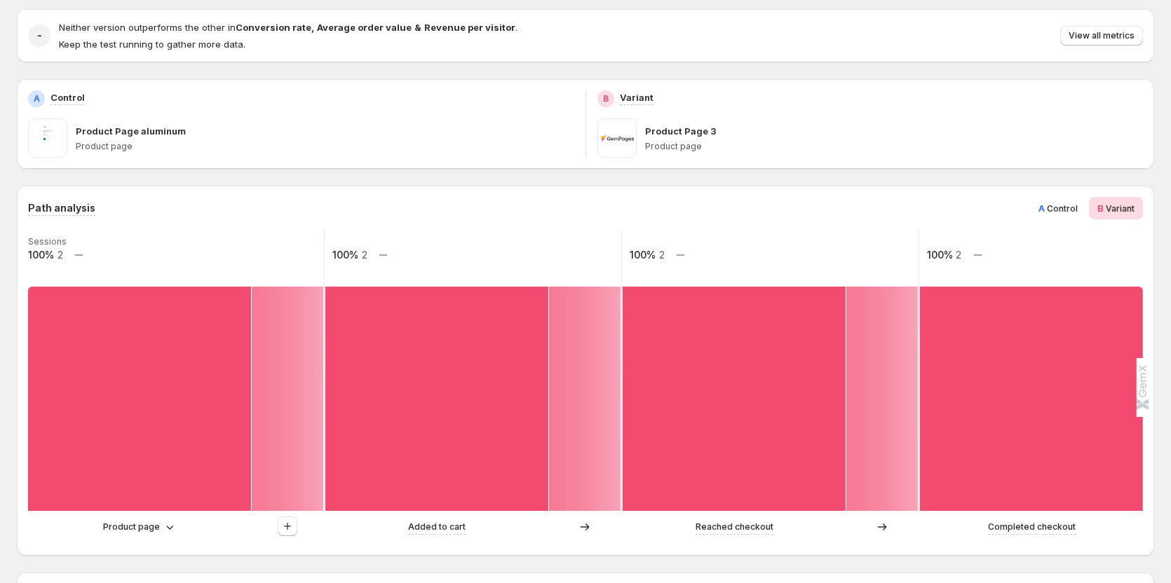
scroll to position [0, 0]
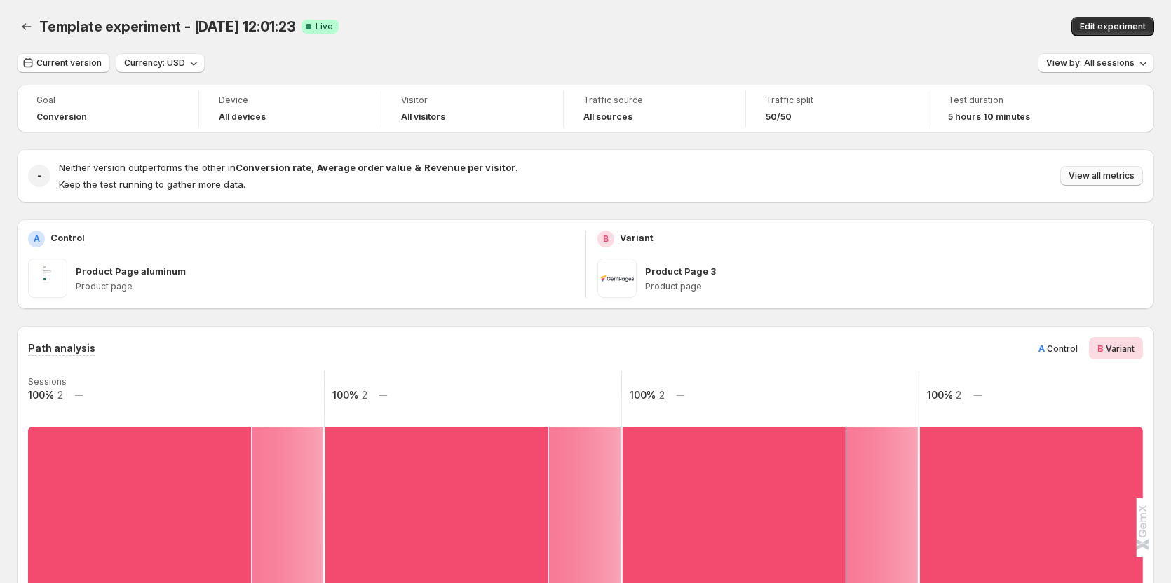
click at [1133, 177] on span "View all metrics" at bounding box center [1102, 175] width 66 height 11
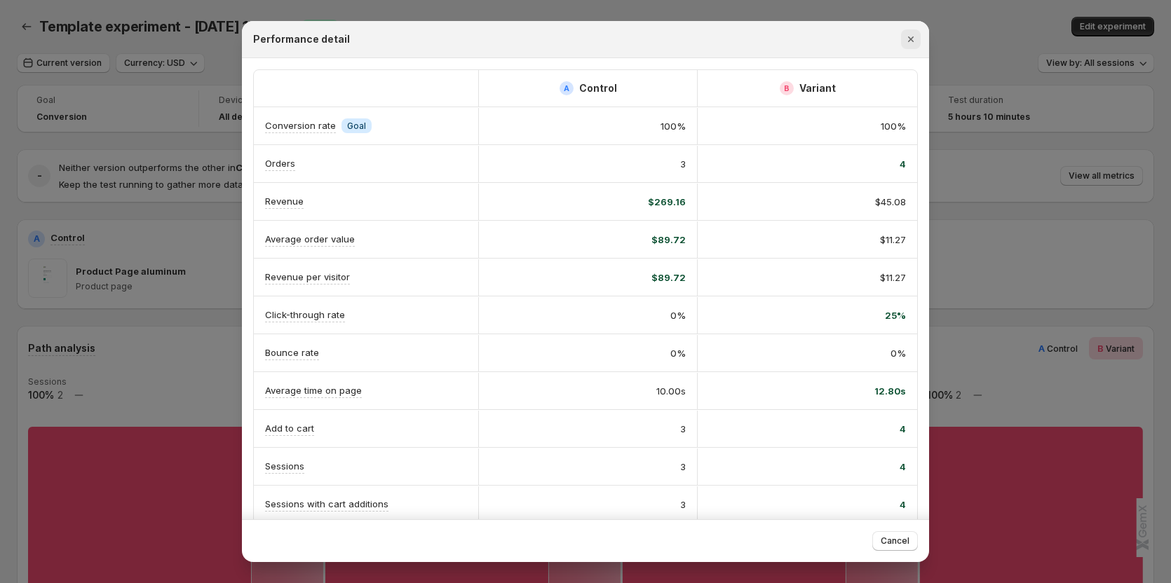
click at [914, 37] on icon "Close" at bounding box center [911, 39] width 14 height 14
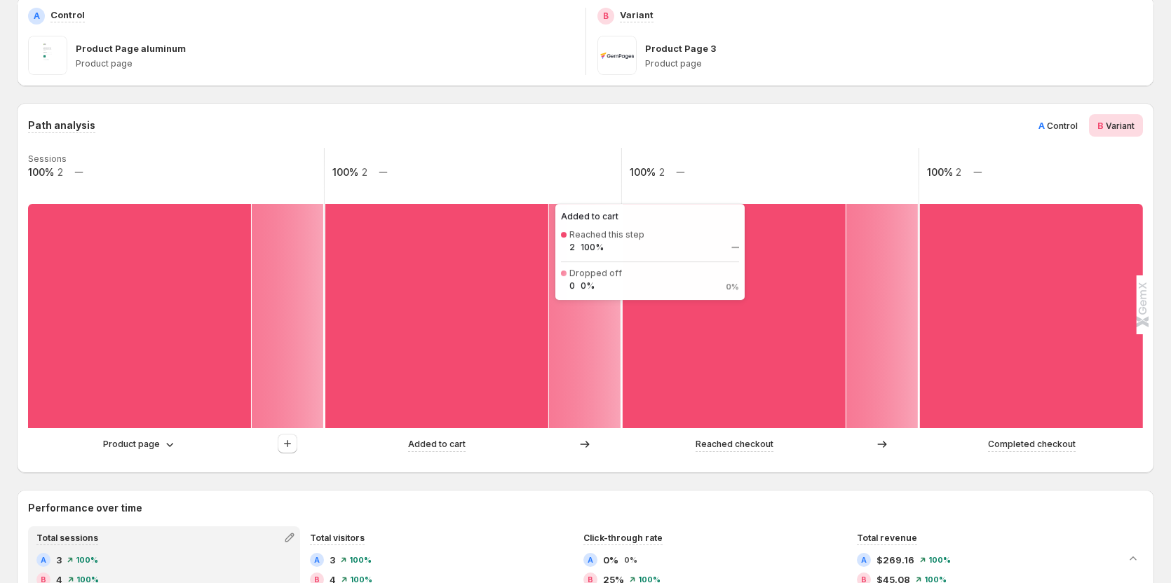
scroll to position [281, 0]
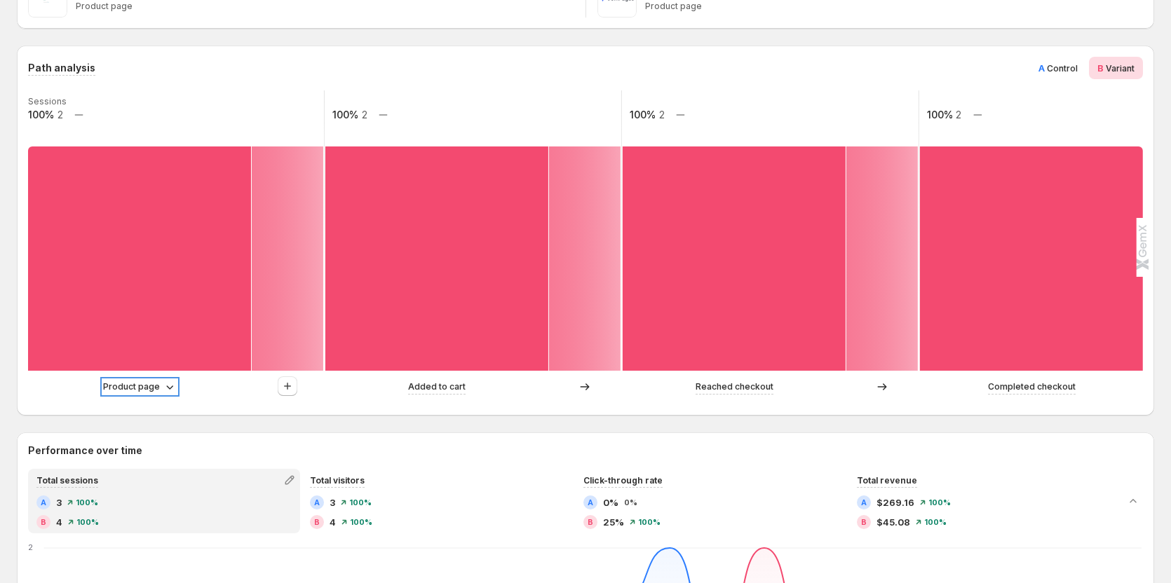
click at [149, 391] on p "Product page" at bounding box center [131, 387] width 57 height 14
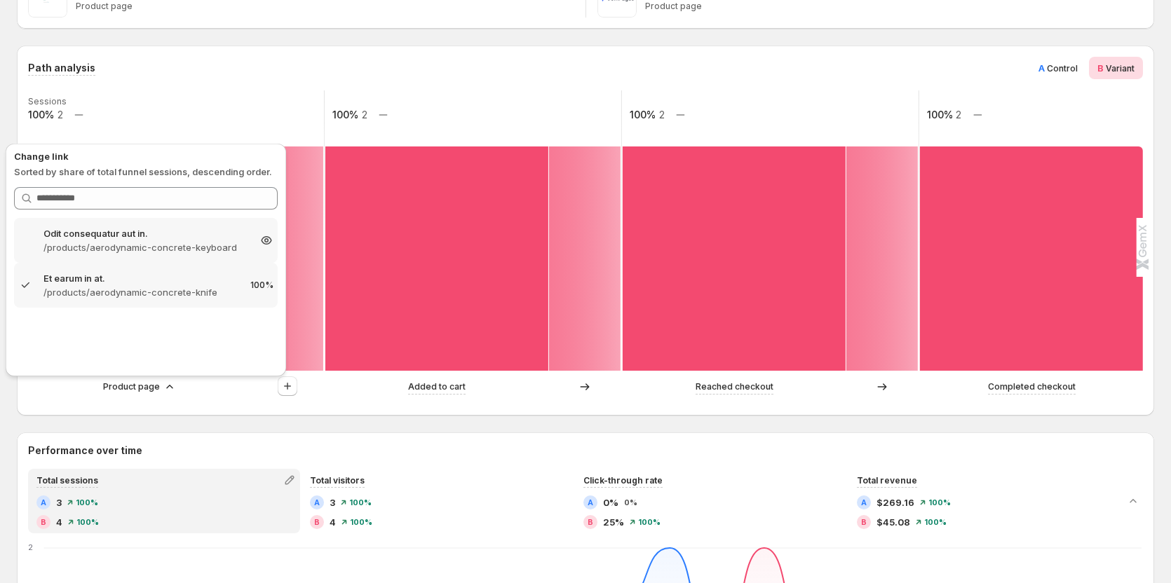
click at [158, 244] on p "/products/aerodynamic-concrete-keyboard" at bounding box center [145, 248] width 205 height 14
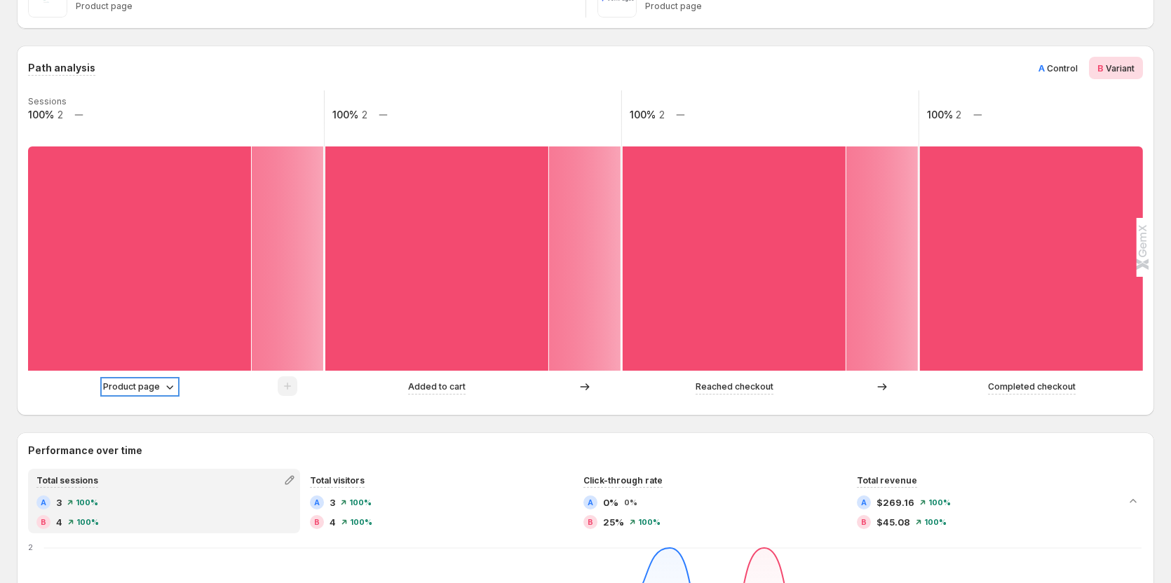
click at [139, 392] on p "Product page" at bounding box center [131, 387] width 57 height 14
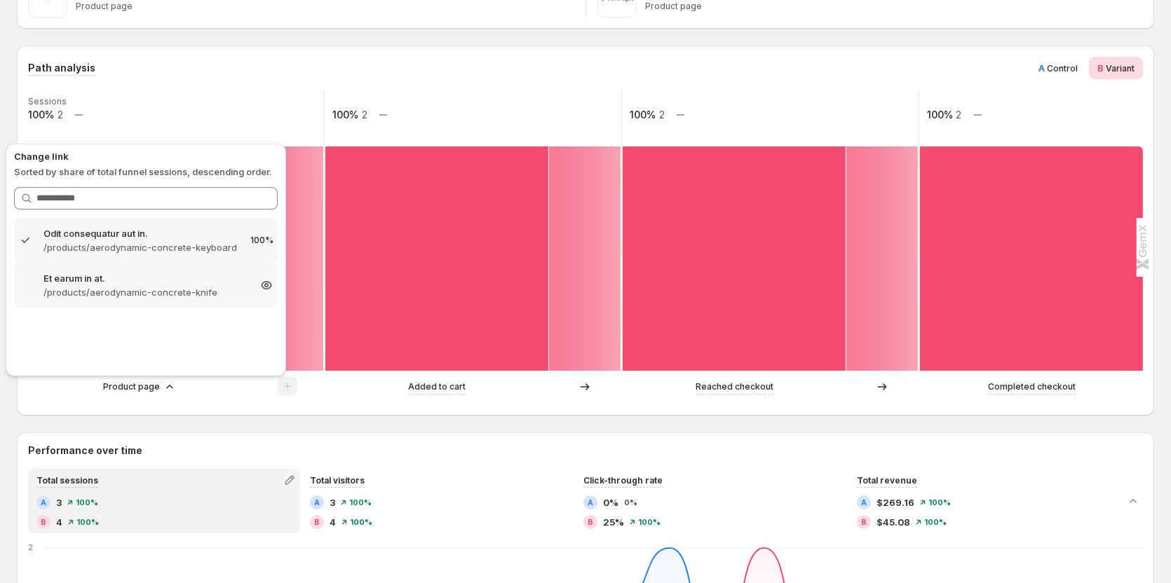
click at [128, 298] on p "/products/aerodynamic-concrete-knife" at bounding box center [145, 292] width 205 height 14
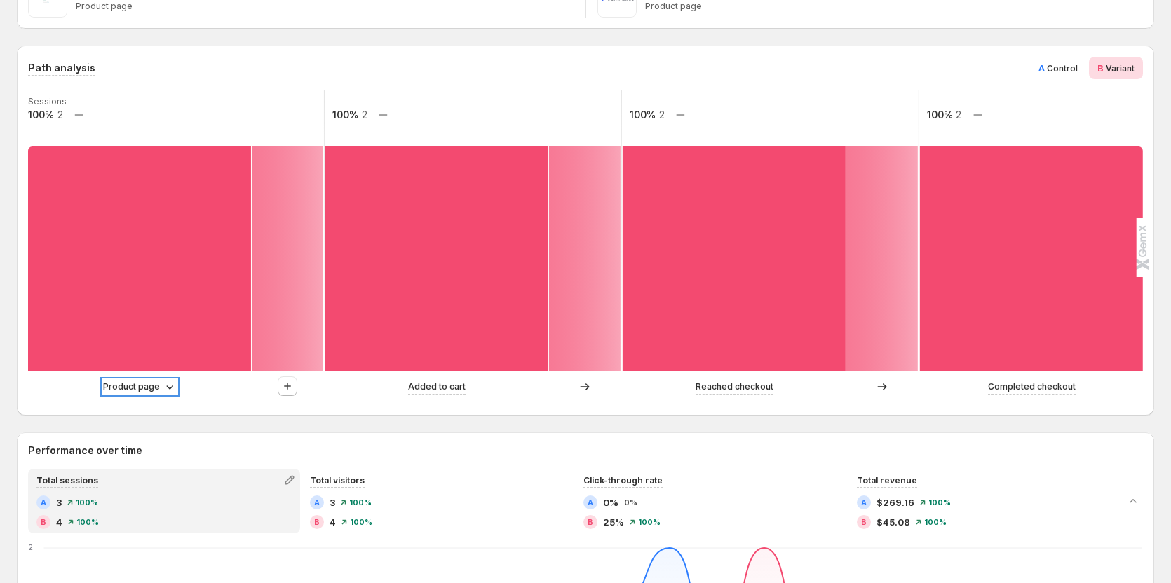
click at [139, 386] on p "Product page" at bounding box center [131, 387] width 57 height 14
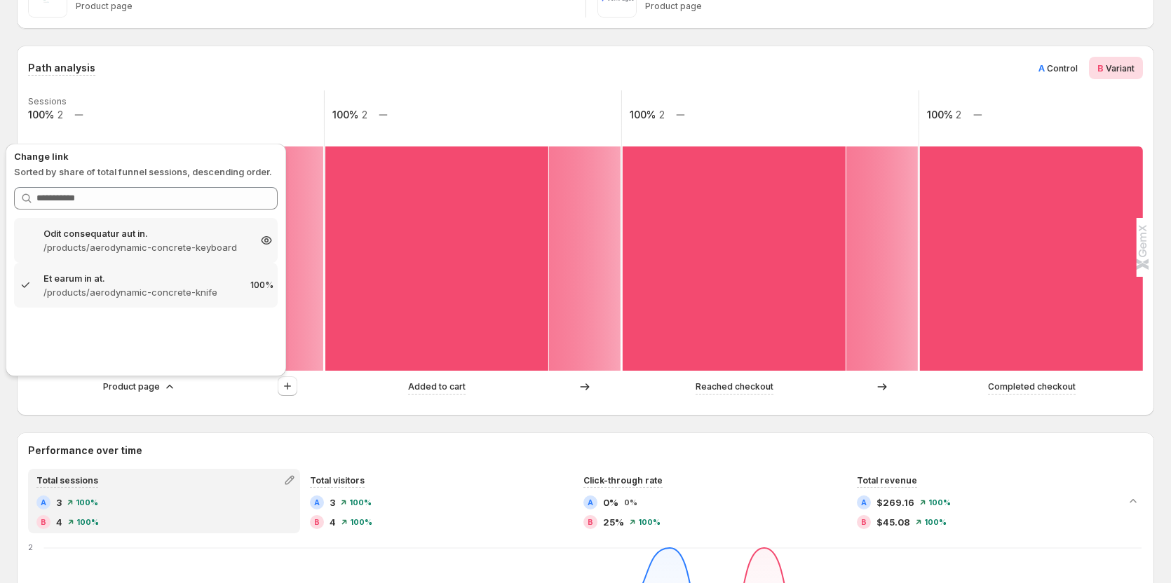
click at [135, 247] on p "/products/aerodynamic-concrete-keyboard" at bounding box center [145, 248] width 205 height 14
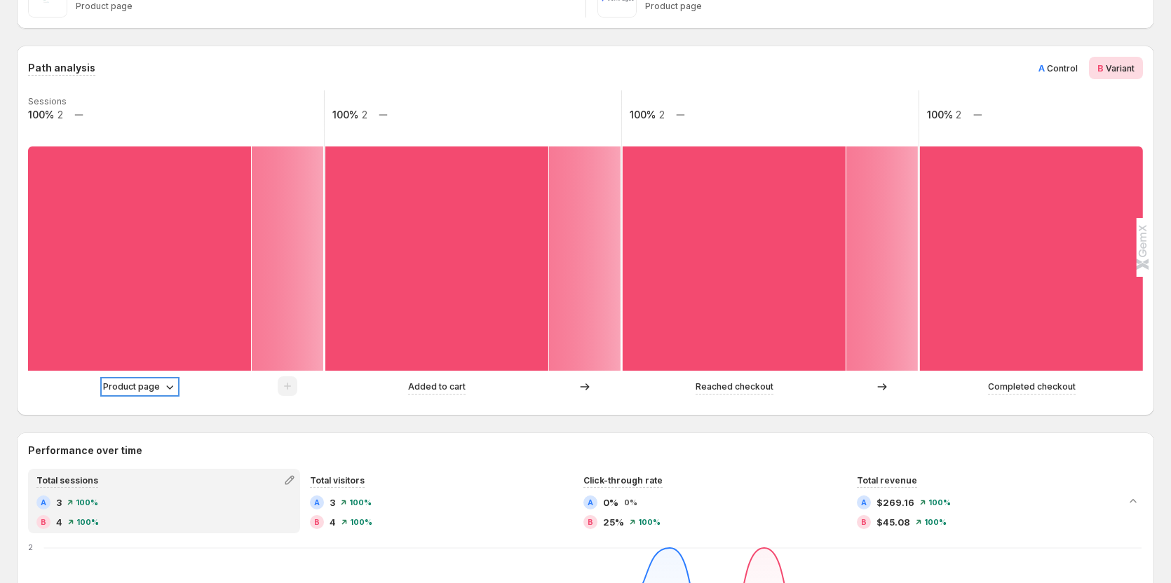
click at [144, 384] on p "Product page" at bounding box center [131, 387] width 57 height 14
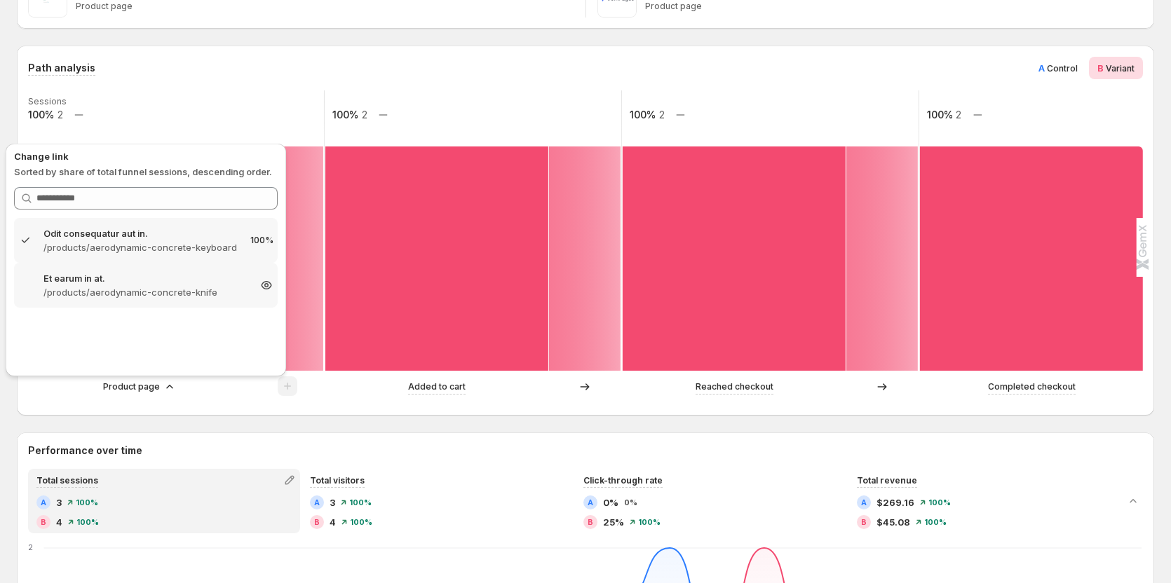
click at [135, 293] on p "/products/aerodynamic-concrete-knife" at bounding box center [145, 292] width 205 height 14
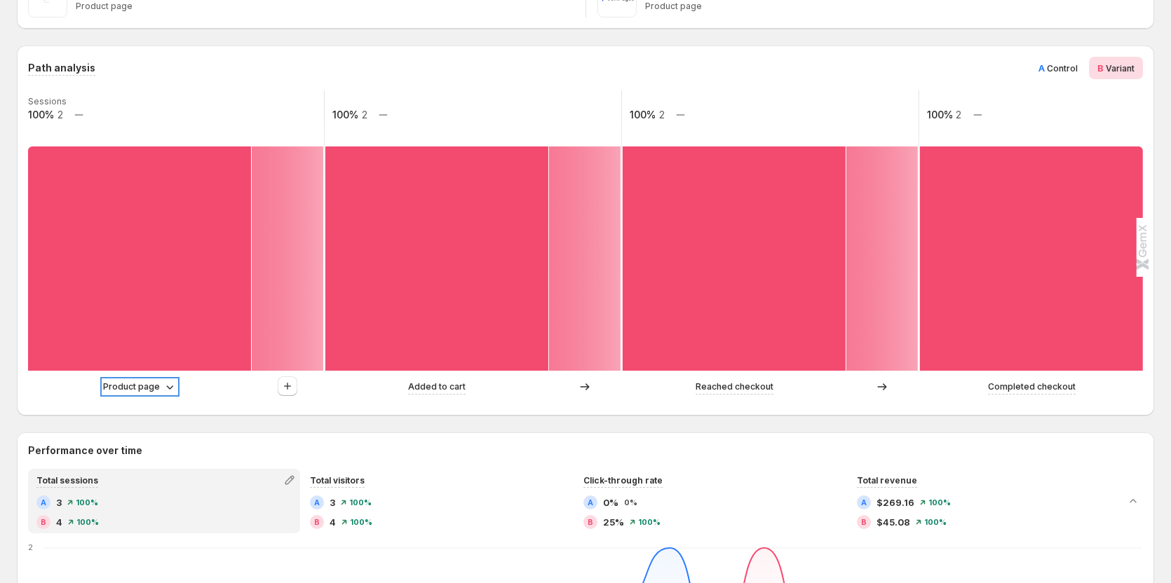
click at [149, 389] on p "Product page" at bounding box center [131, 387] width 57 height 14
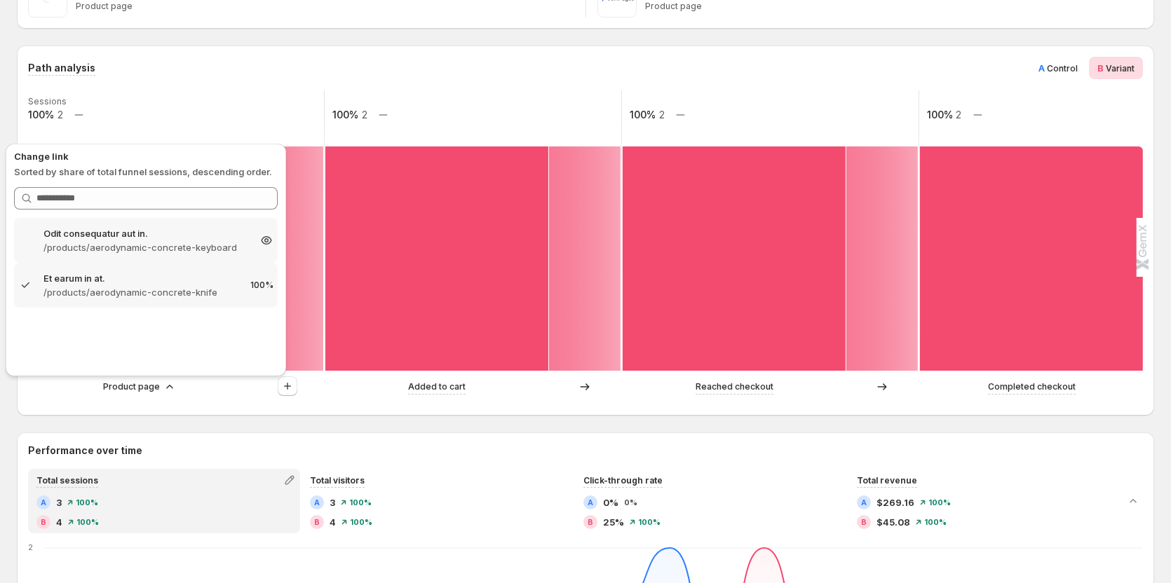
click at [161, 259] on div "Odit consequatur aut in. /products/aerodynamic-concrete-keyboard 100%" at bounding box center [146, 240] width 264 height 45
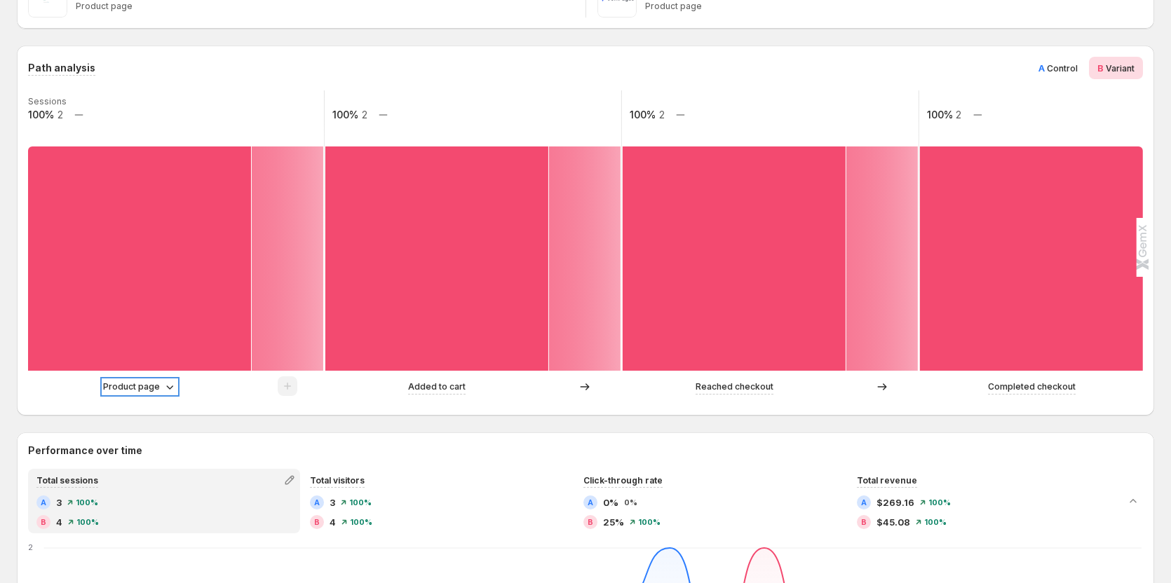
click at [164, 389] on icon at bounding box center [170, 387] width 14 height 14
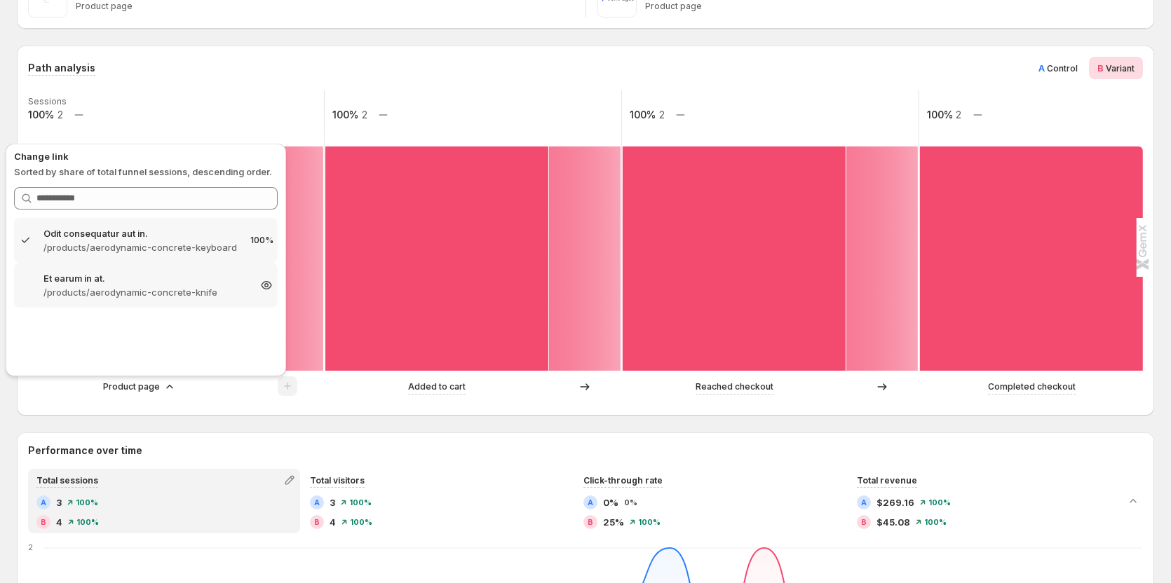
click at [146, 283] on p "Et earum in at." at bounding box center [145, 278] width 205 height 14
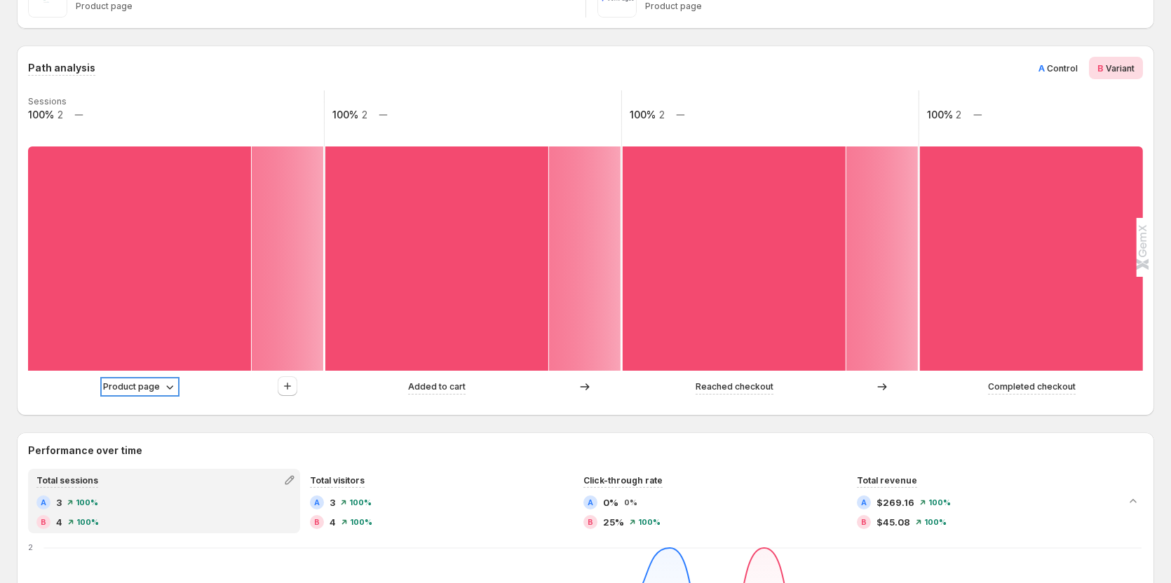
click at [128, 391] on p "Product page" at bounding box center [131, 387] width 57 height 14
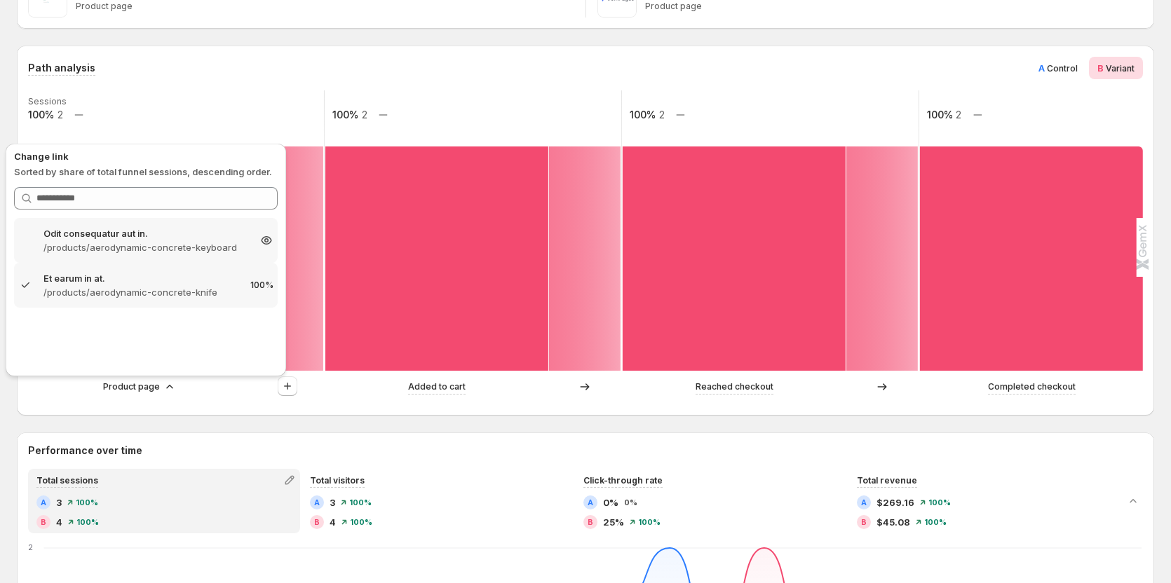
click at [138, 232] on p "Odit consequatur aut in." at bounding box center [145, 234] width 205 height 14
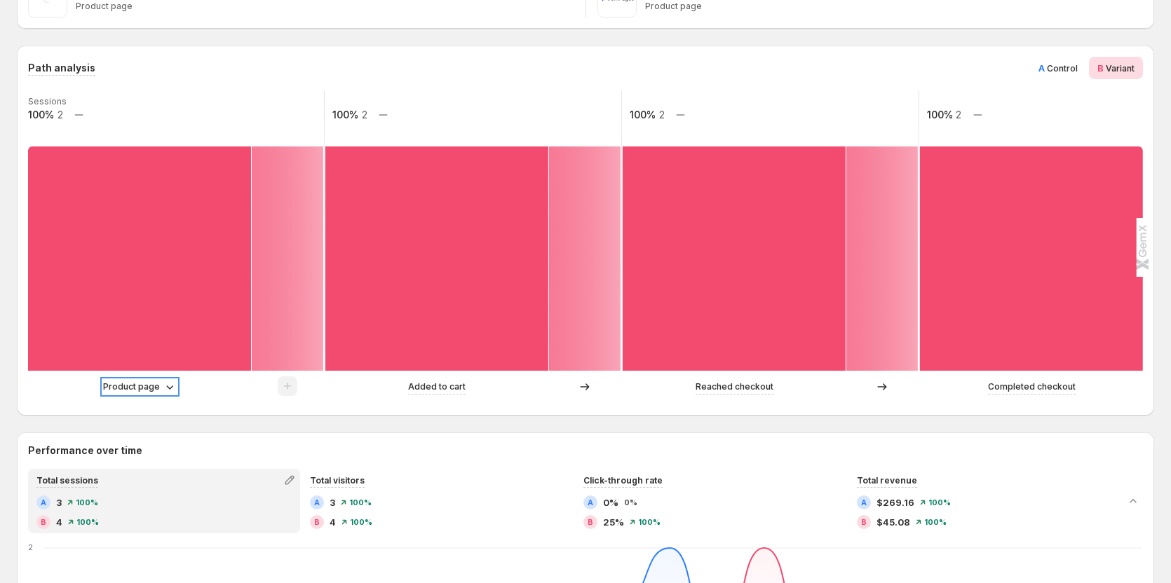
click at [154, 381] on p "Product page" at bounding box center [131, 387] width 57 height 14
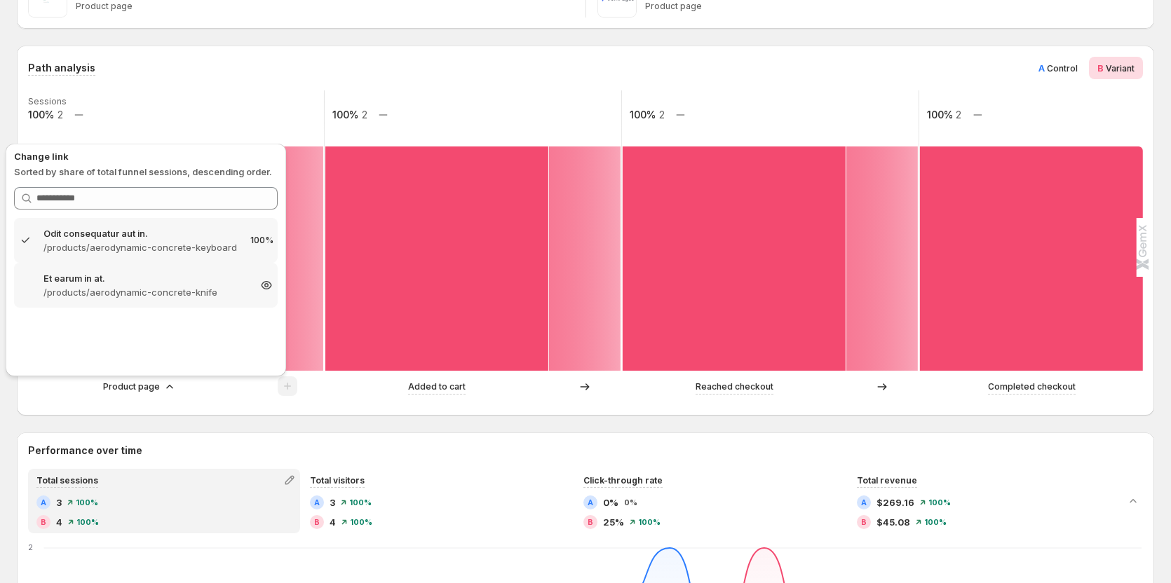
click at [146, 299] on div "Et earum in at. /products/aerodynamic-concrete-knife 100%" at bounding box center [146, 285] width 264 height 45
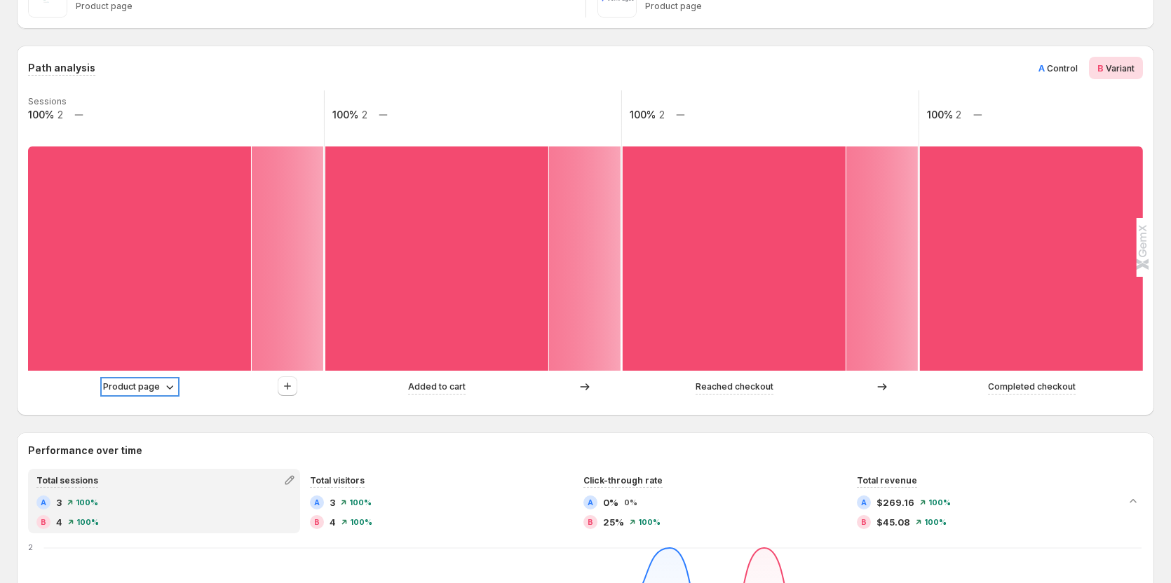
click at [144, 386] on p "Product page" at bounding box center [131, 387] width 57 height 14
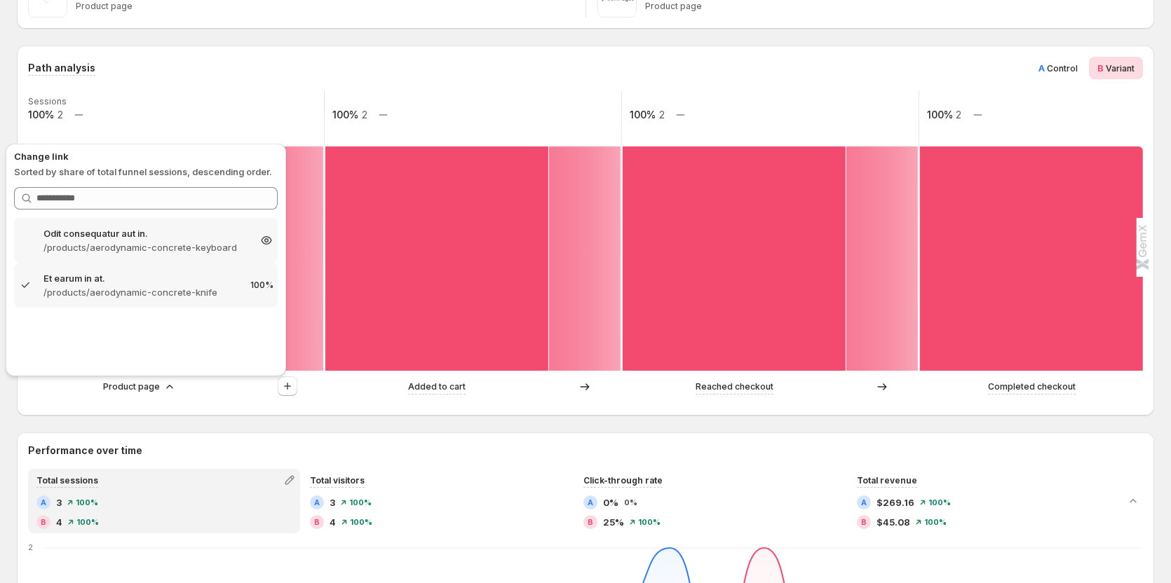
click at [135, 248] on p "/products/aerodynamic-concrete-keyboard" at bounding box center [145, 248] width 205 height 14
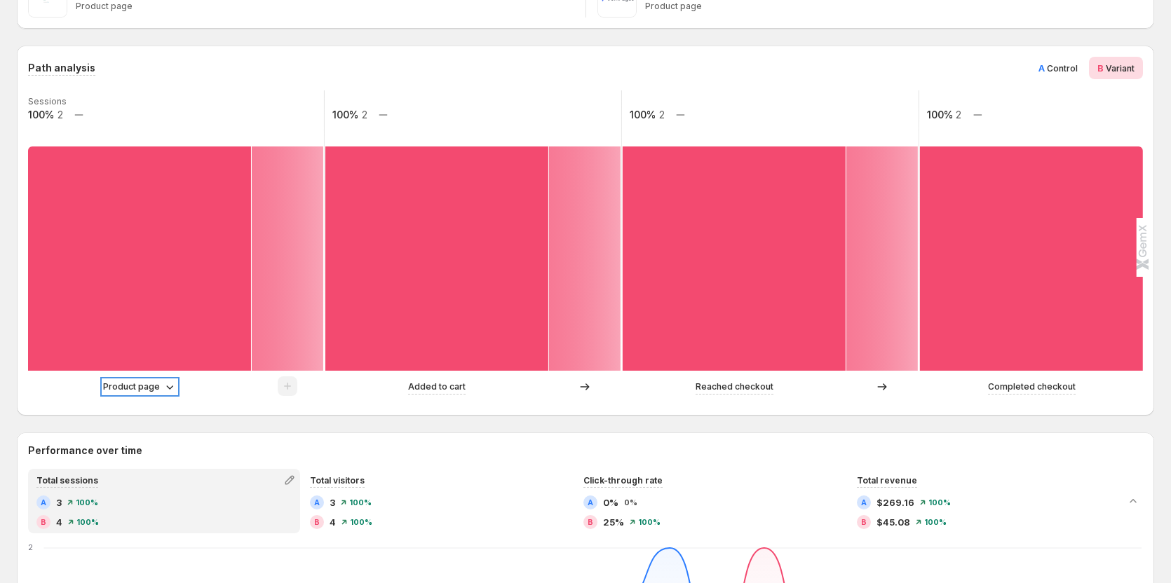
click at [122, 382] on p "Product page" at bounding box center [131, 387] width 57 height 14
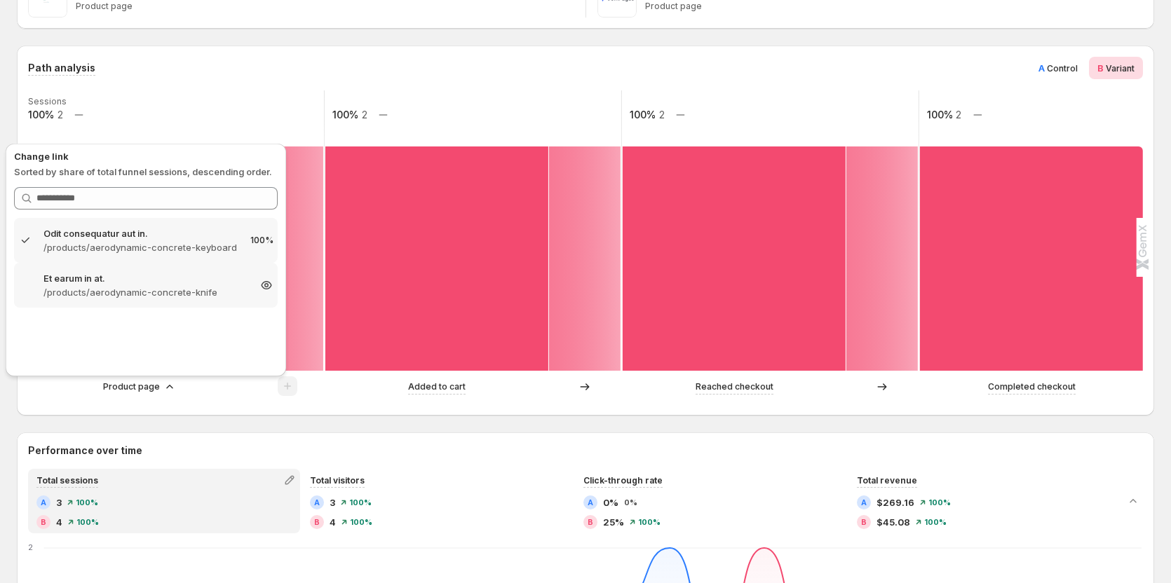
click at [120, 288] on p "/products/aerodynamic-concrete-knife" at bounding box center [145, 292] width 205 height 14
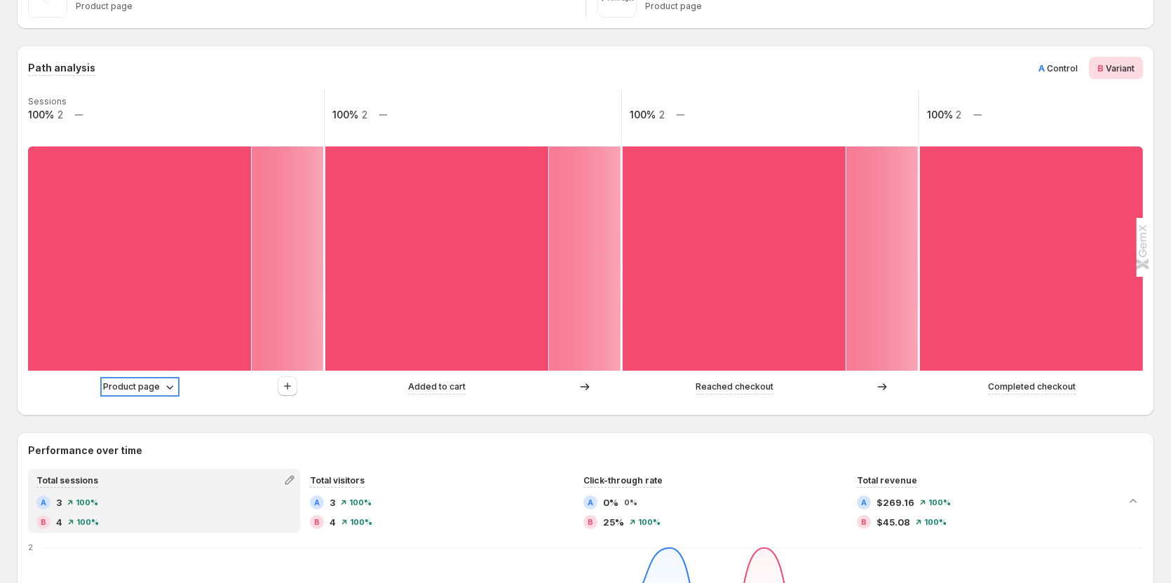
click at [152, 381] on p "Product page" at bounding box center [131, 387] width 57 height 14
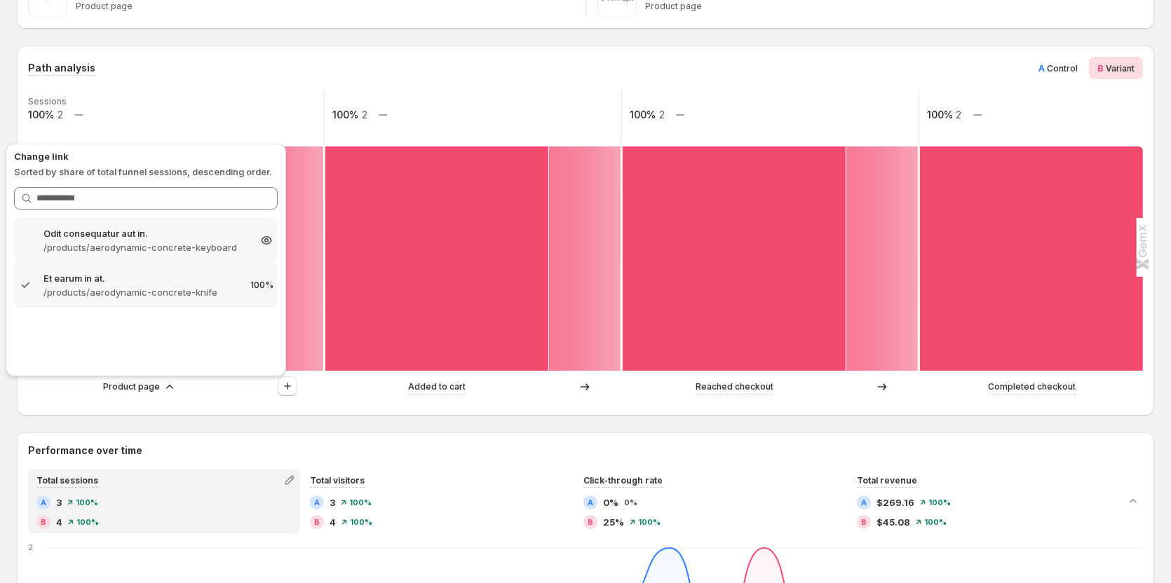
click at [135, 245] on p "/products/aerodynamic-concrete-keyboard" at bounding box center [145, 248] width 205 height 14
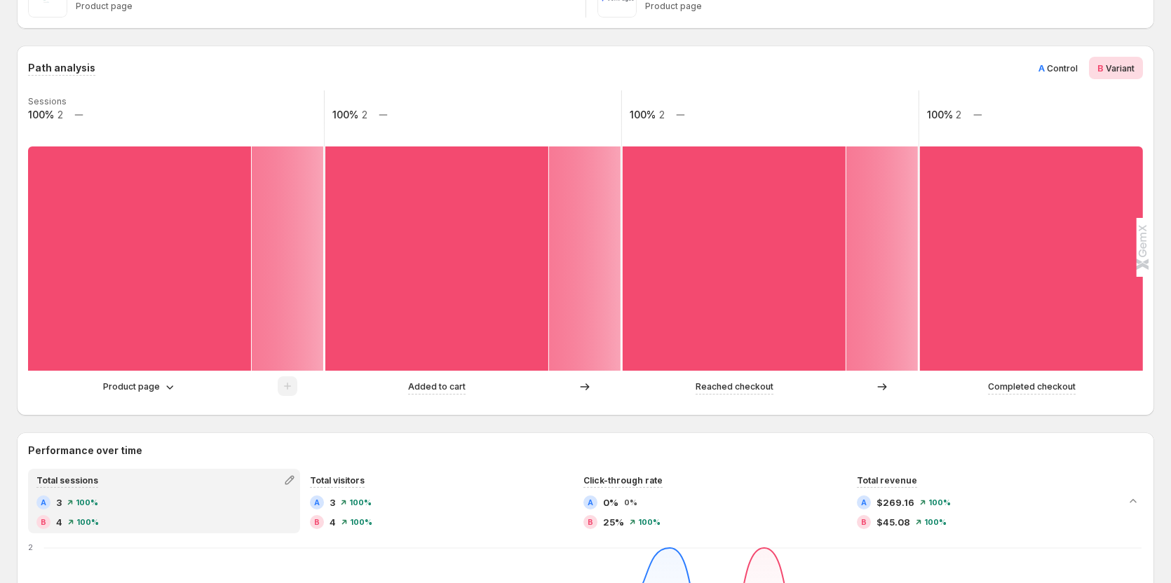
click at [147, 379] on div "Product page" at bounding box center [176, 387] width 296 height 21
click at [145, 384] on p "Product page" at bounding box center [131, 387] width 57 height 14
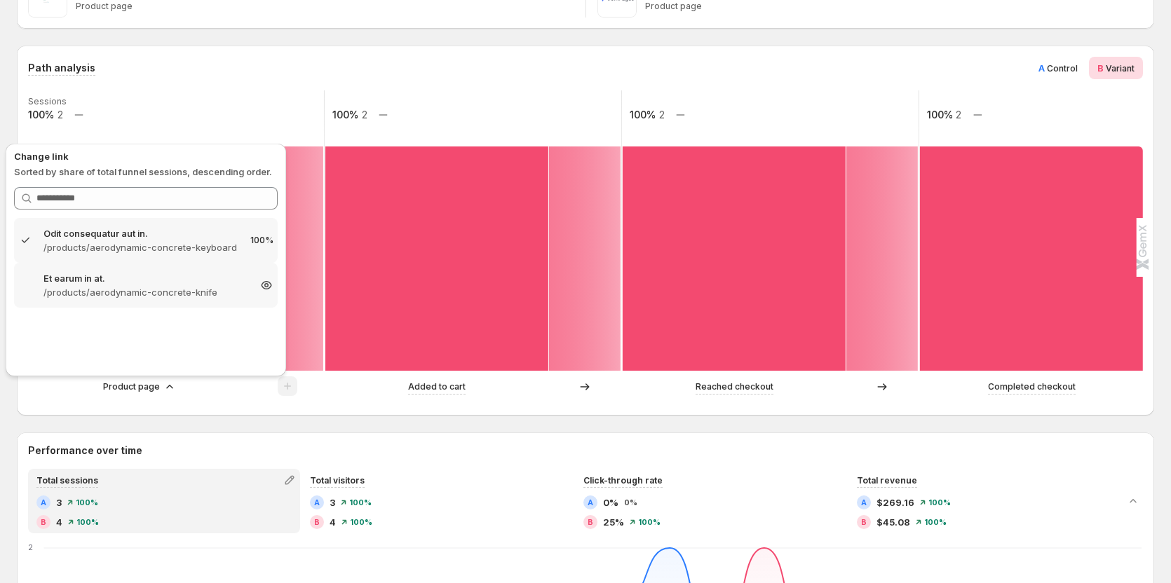
click at [138, 289] on p "/products/aerodynamic-concrete-knife" at bounding box center [145, 292] width 205 height 14
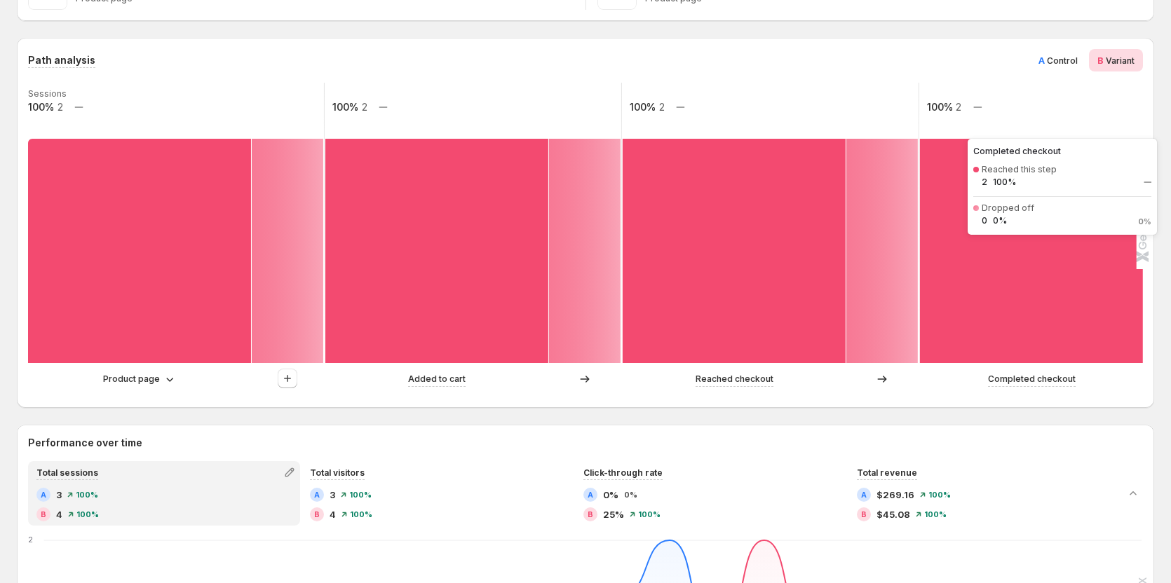
scroll to position [210, 0]
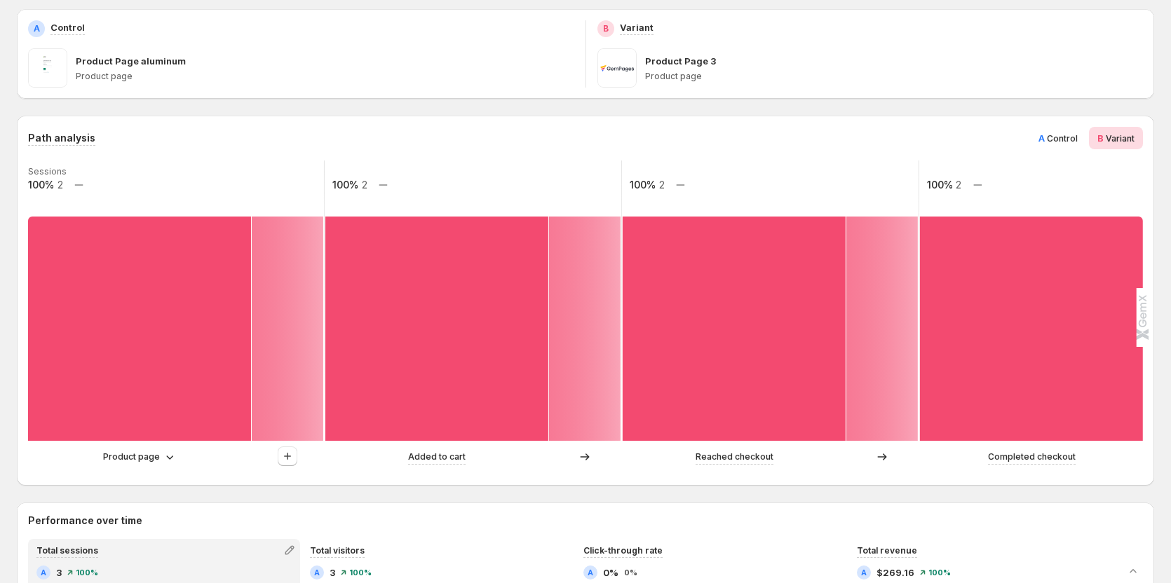
click at [1065, 136] on span "Control" at bounding box center [1062, 138] width 31 height 11
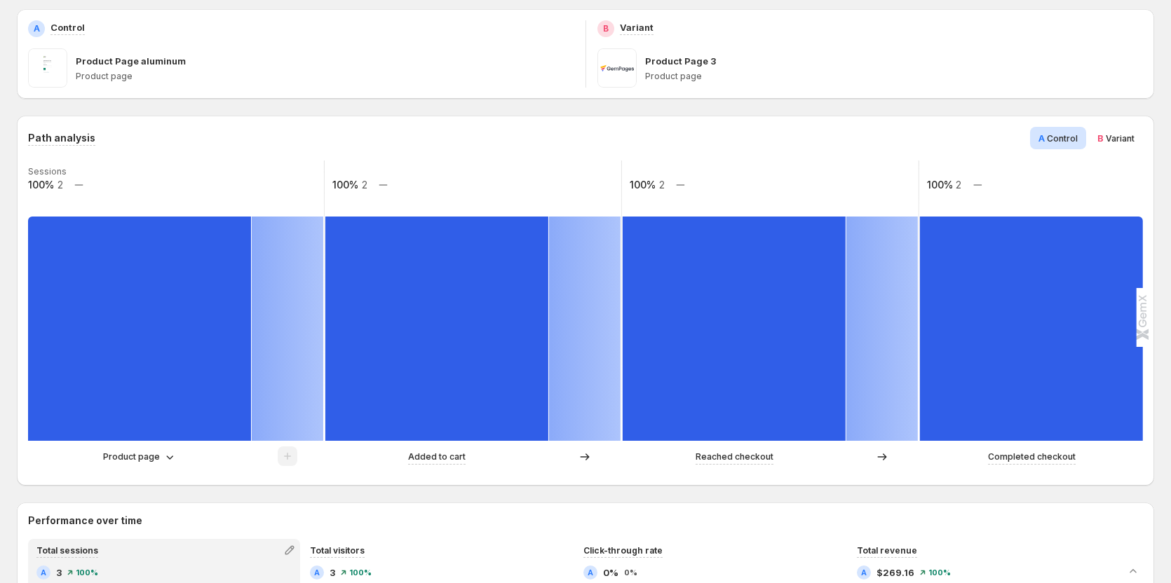
click at [1104, 133] on span "B" at bounding box center [1100, 138] width 6 height 11
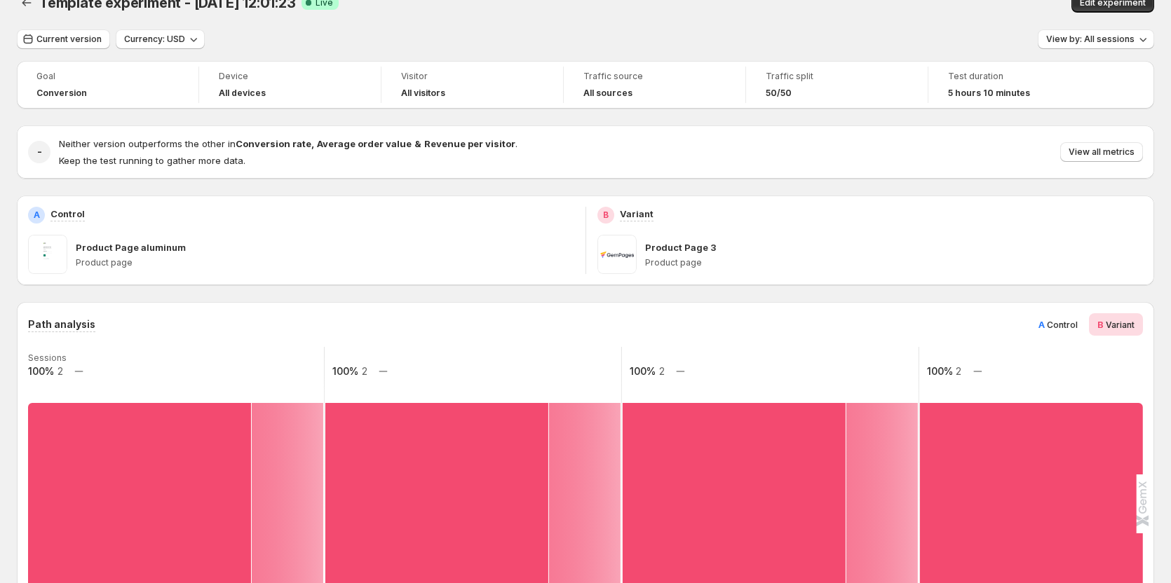
scroll to position [0, 0]
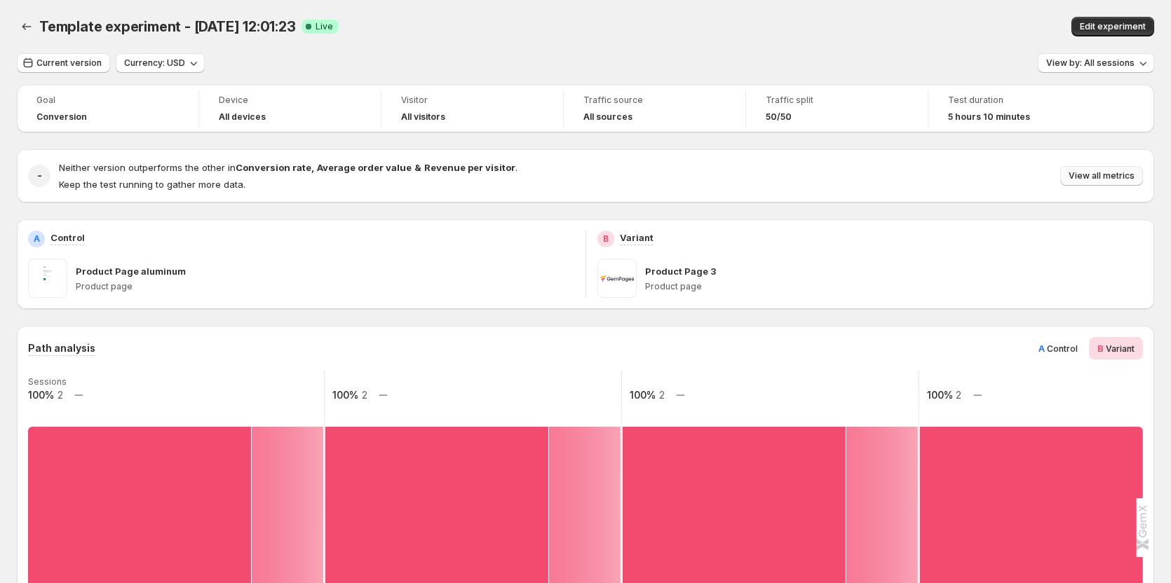
click at [1076, 173] on button "View all metrics" at bounding box center [1101, 176] width 83 height 20
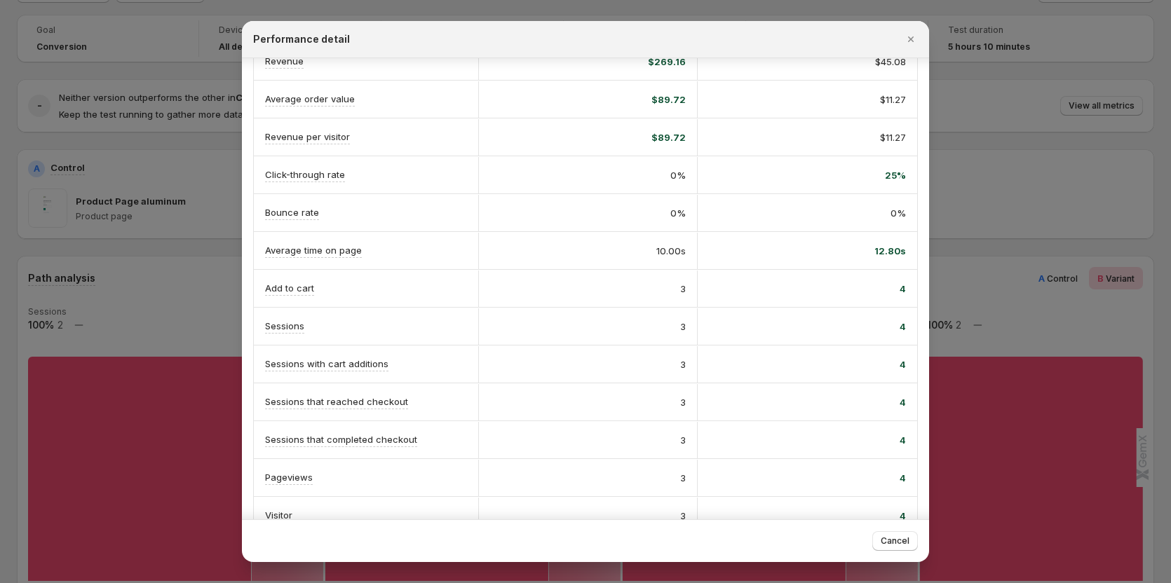
scroll to position [167, 0]
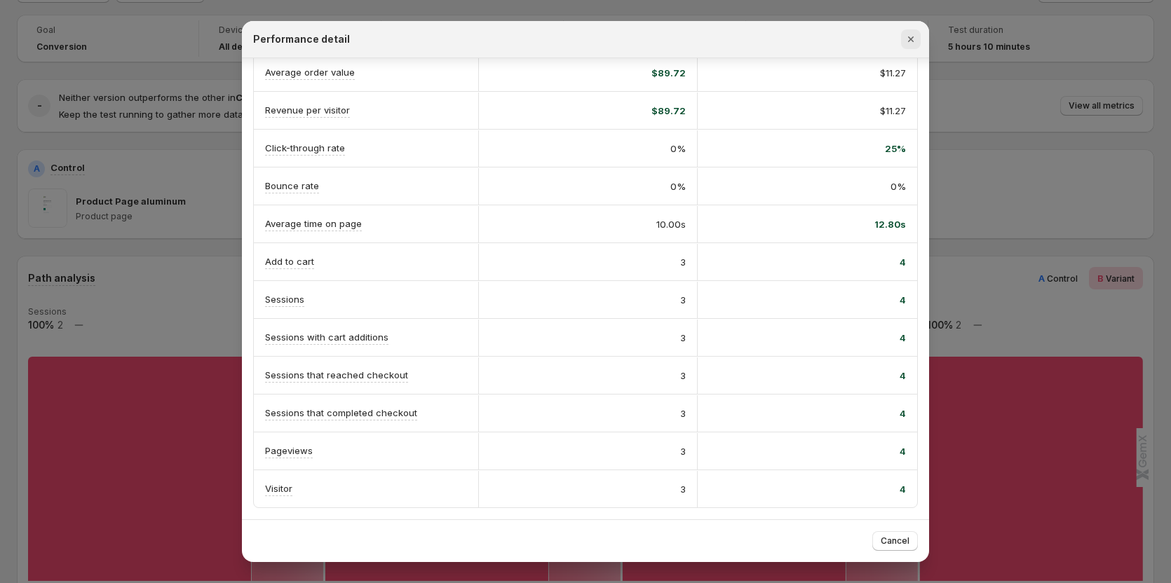
click at [917, 35] on icon "Close" at bounding box center [911, 39] width 14 height 14
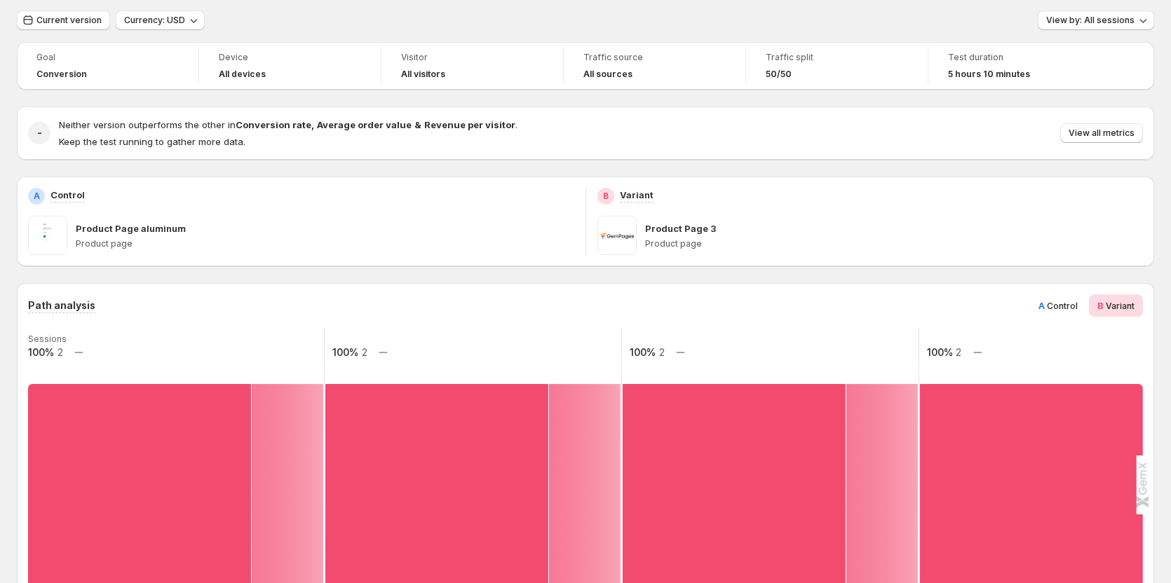
scroll to position [140, 0]
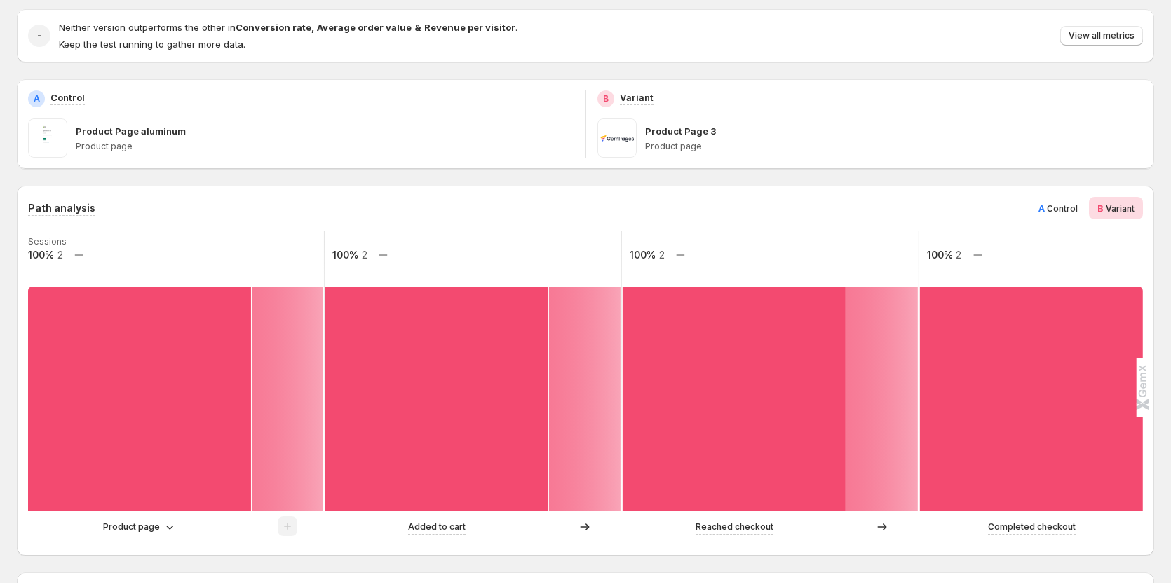
click at [674, 189] on div "Path analysis A Control B Variant Sessions 100% 2 100% 2 100% 2 100% 2 Product …" at bounding box center [585, 371] width 1137 height 370
click at [1071, 211] on span "Control" at bounding box center [1062, 208] width 31 height 11
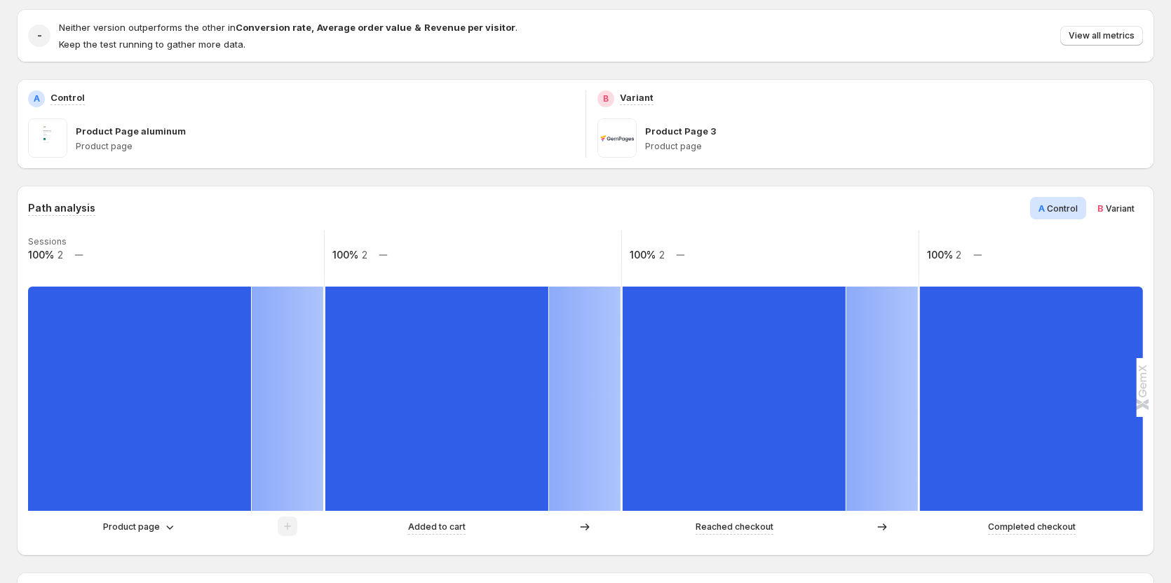
click at [1126, 210] on span "Variant" at bounding box center [1120, 208] width 29 height 11
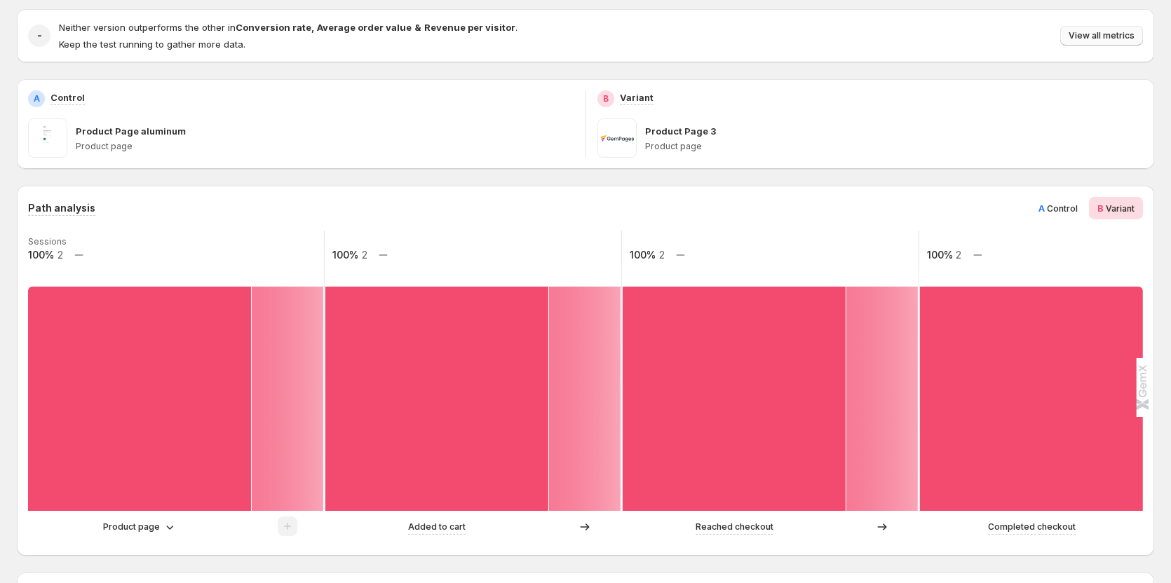
click at [1124, 39] on span "View all metrics" at bounding box center [1102, 35] width 66 height 11
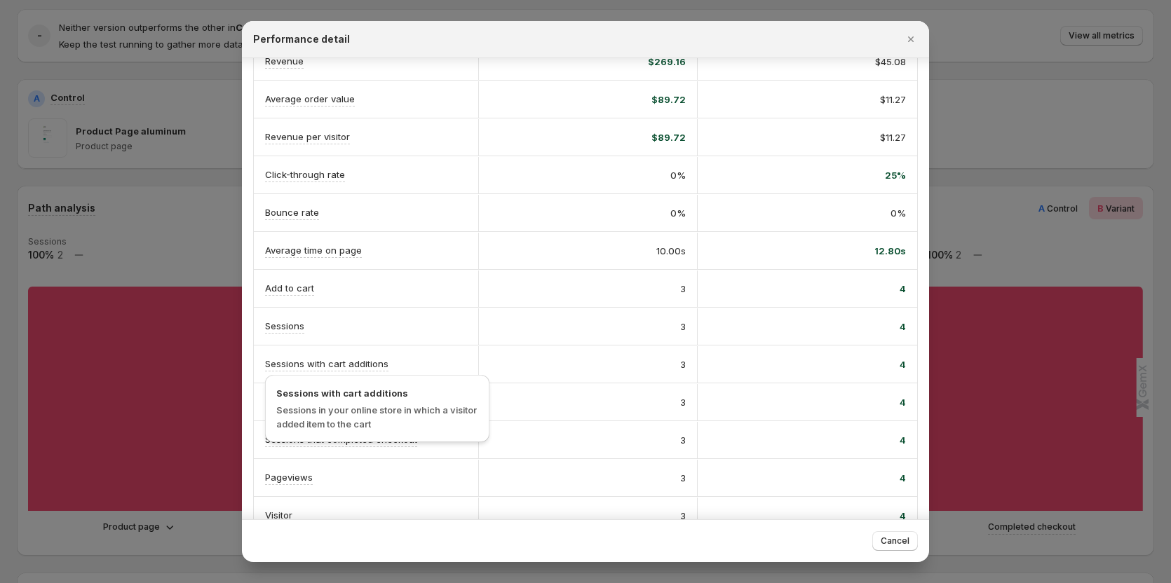
click at [327, 365] on p "Sessions with cart additions" at bounding box center [326, 364] width 123 height 14
drag, startPoint x: 266, startPoint y: 360, endPoint x: 392, endPoint y: 364, distance: 126.3
click at [392, 364] on div "Sessions with cart additions" at bounding box center [366, 364] width 202 height 15
copy p "Sessions with cart additions"
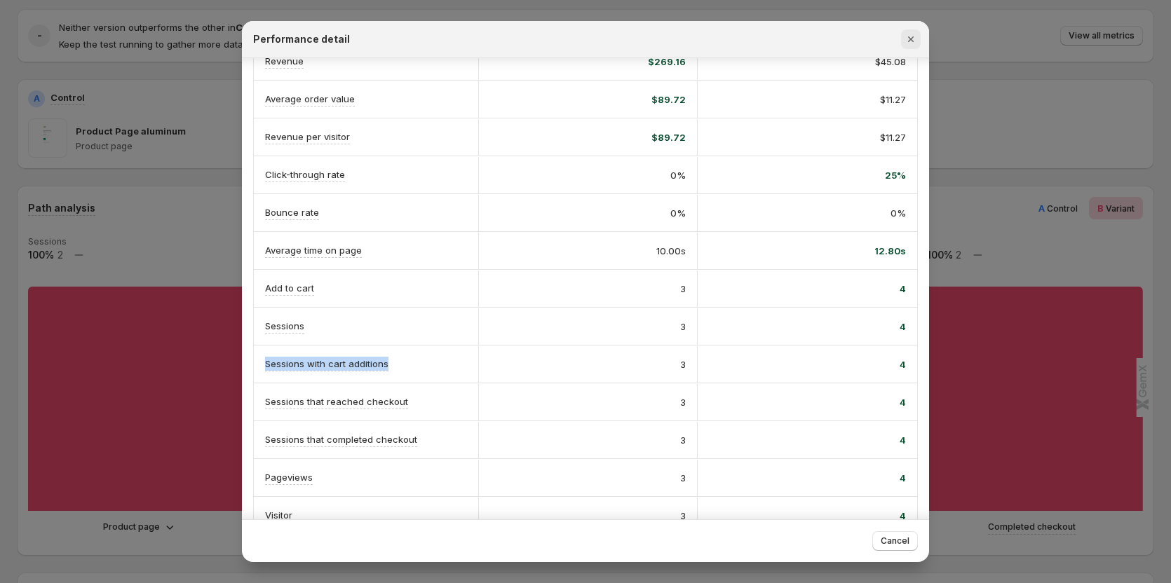
click at [906, 43] on icon "Close" at bounding box center [911, 39] width 14 height 14
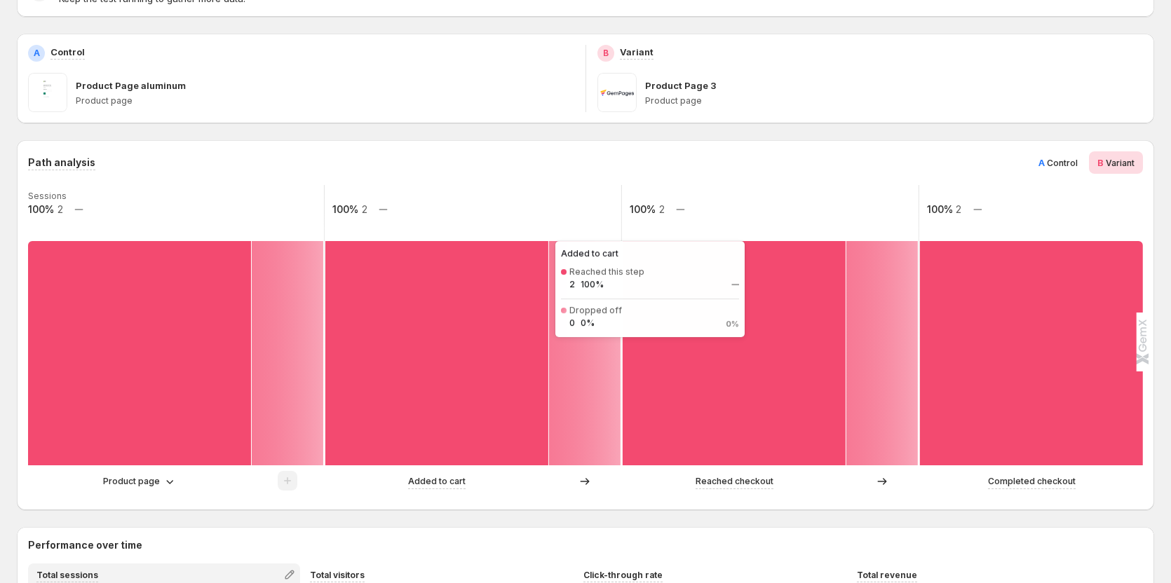
scroll to position [210, 0]
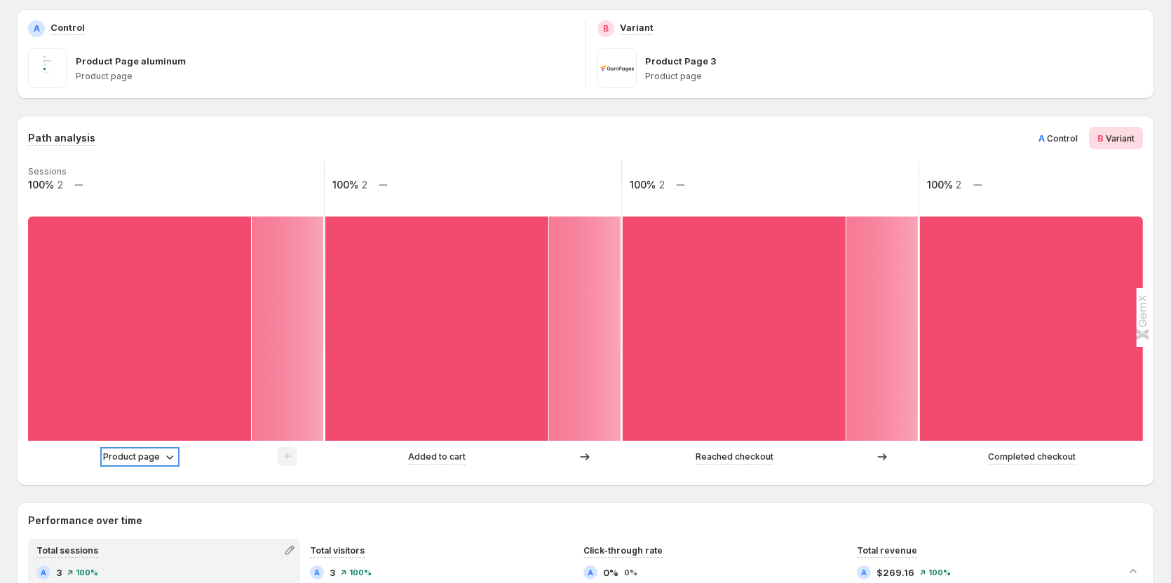
click at [148, 454] on p "Product page" at bounding box center [131, 457] width 57 height 14
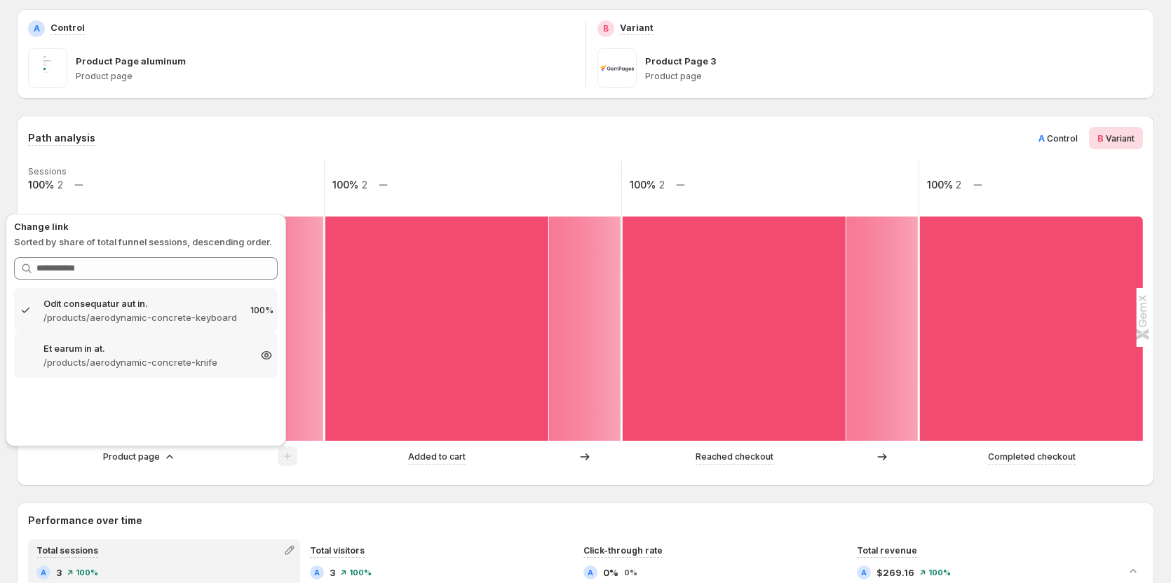
click at [133, 353] on p "Et earum in at." at bounding box center [145, 349] width 205 height 14
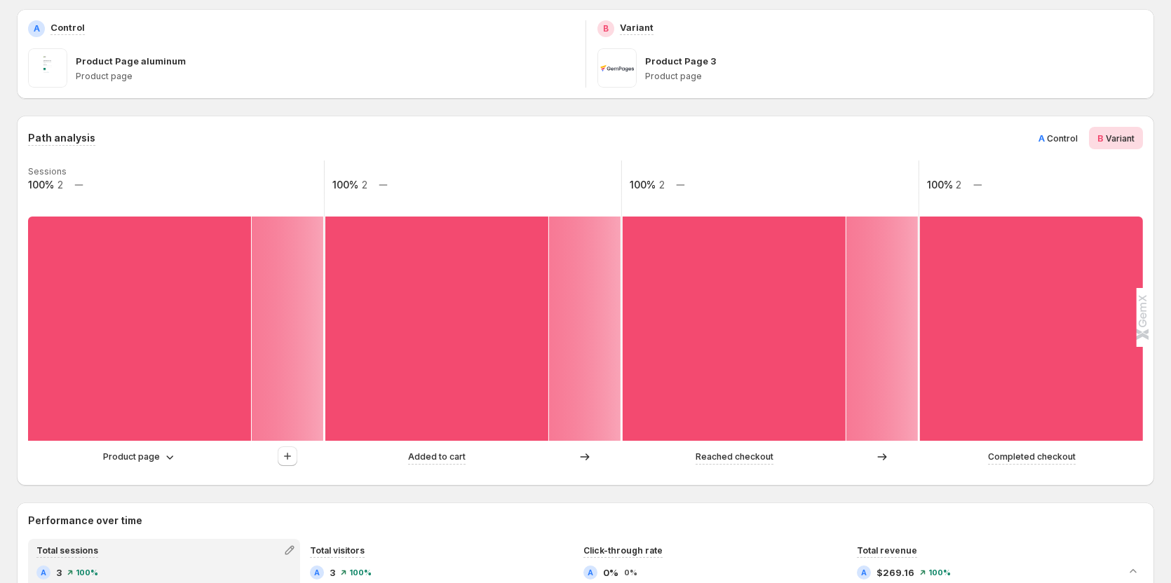
click at [126, 465] on div "Product page" at bounding box center [176, 457] width 296 height 21
click at [132, 455] on p "Product page" at bounding box center [131, 457] width 57 height 14
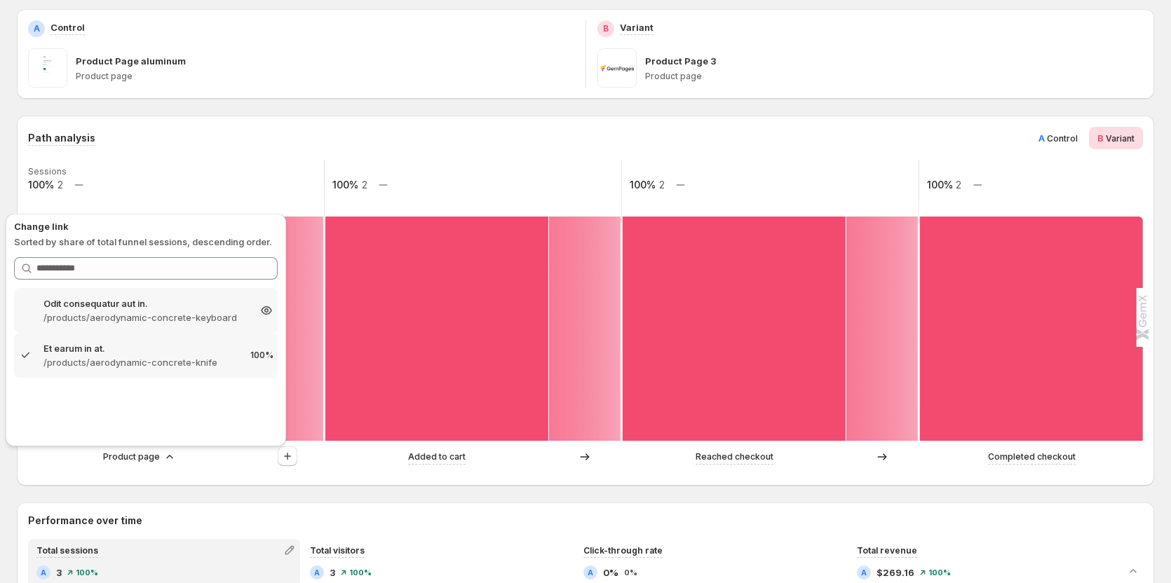
click at [161, 319] on p "/products/aerodynamic-concrete-keyboard" at bounding box center [145, 318] width 205 height 14
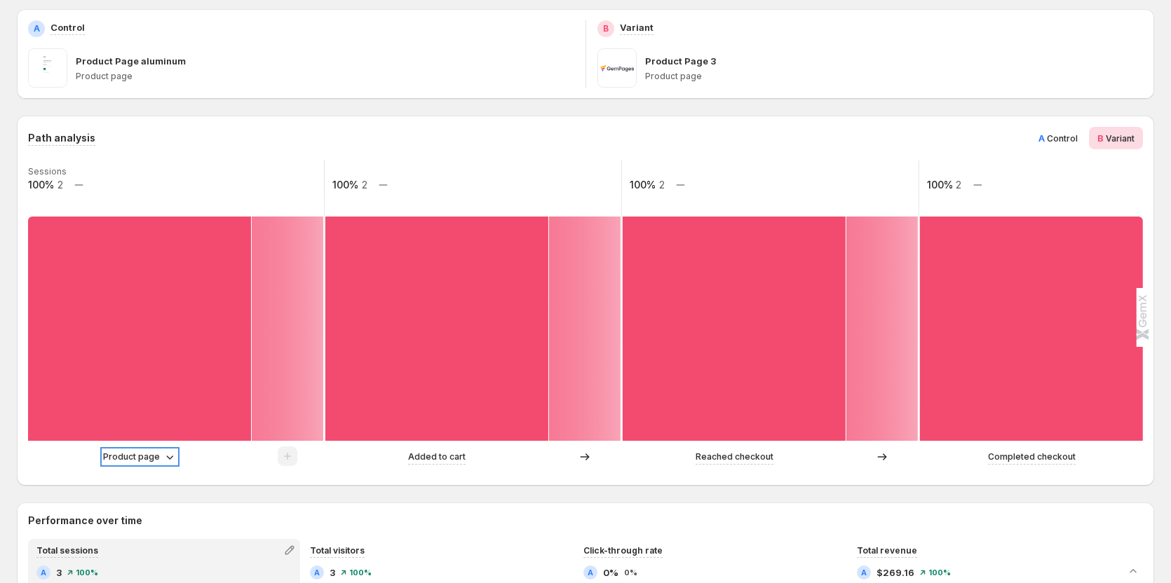
click at [157, 452] on p "Product page" at bounding box center [131, 457] width 57 height 14
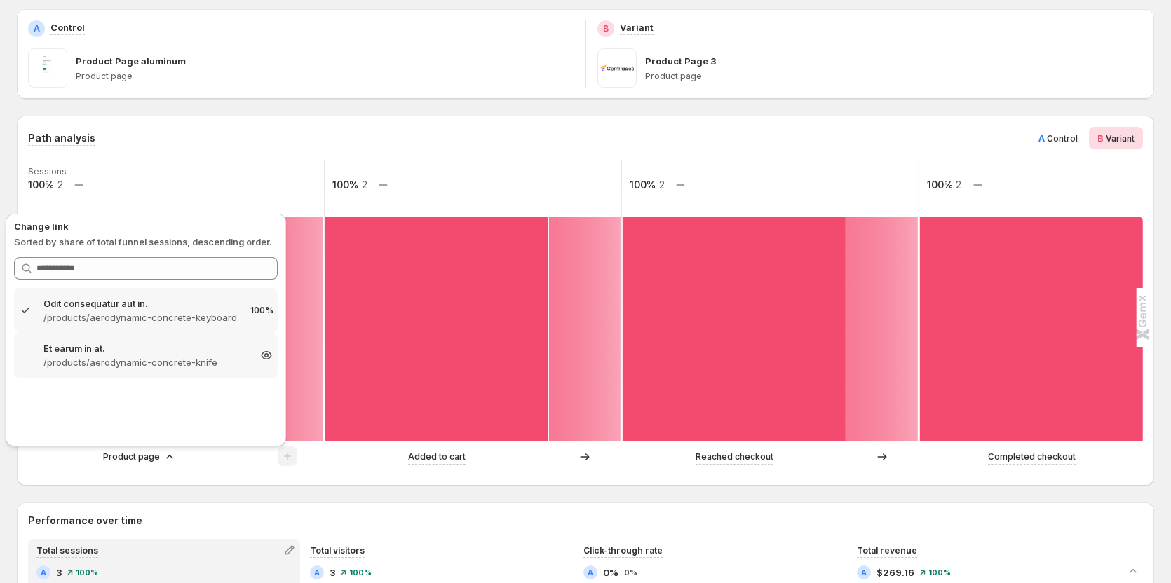
click at [171, 353] on p "Et earum in at." at bounding box center [145, 349] width 205 height 14
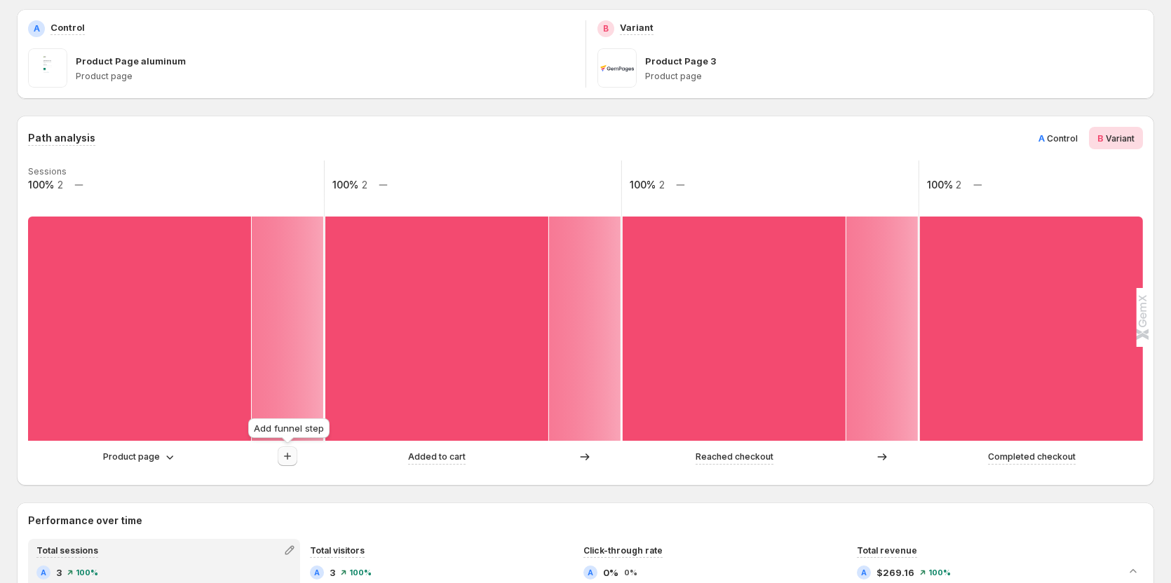
click at [289, 457] on icon "button" at bounding box center [288, 457] width 14 height 14
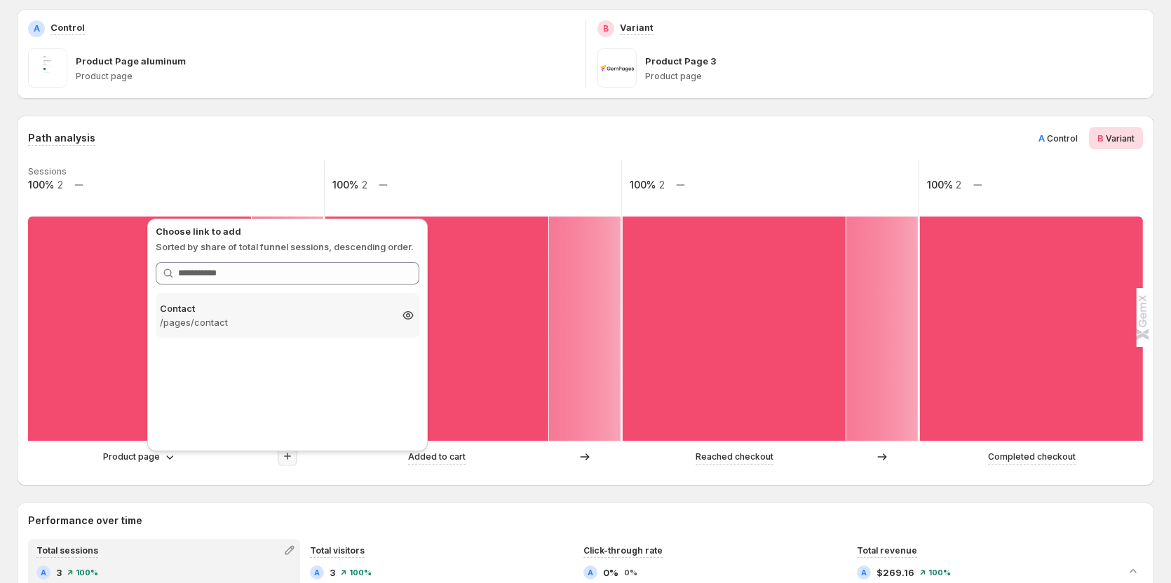
click at [234, 312] on p "Contact" at bounding box center [275, 309] width 230 height 14
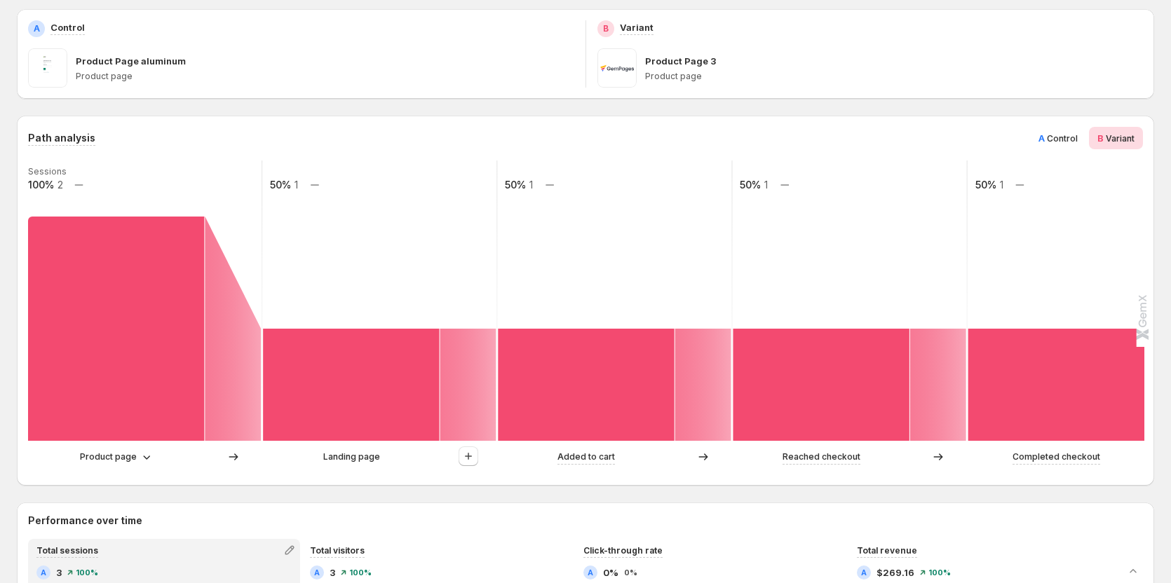
scroll to position [70, 0]
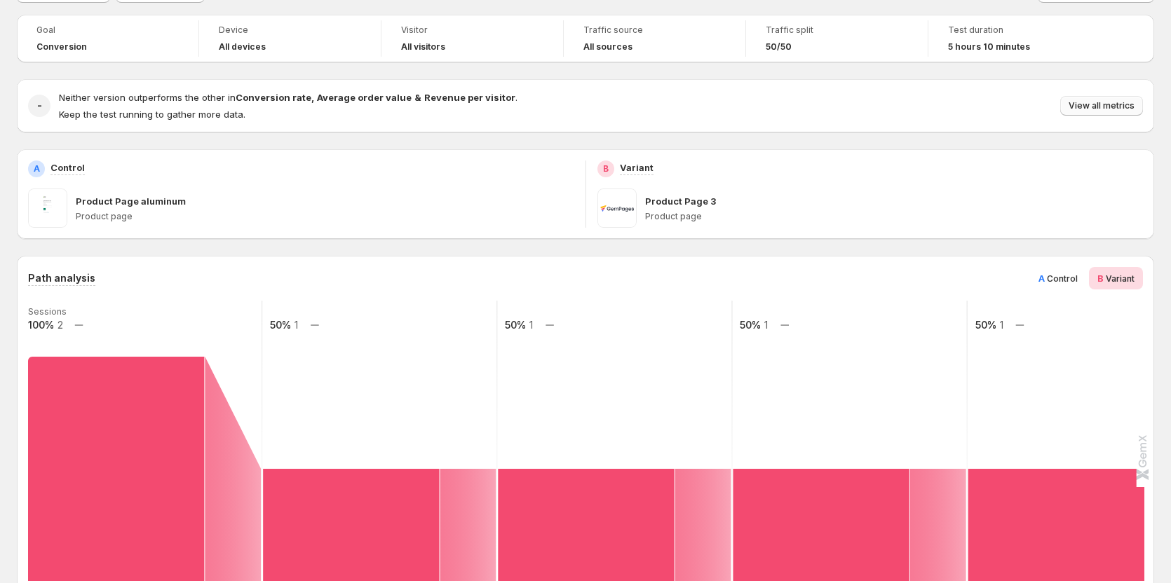
click at [1096, 102] on span "View all metrics" at bounding box center [1102, 105] width 66 height 11
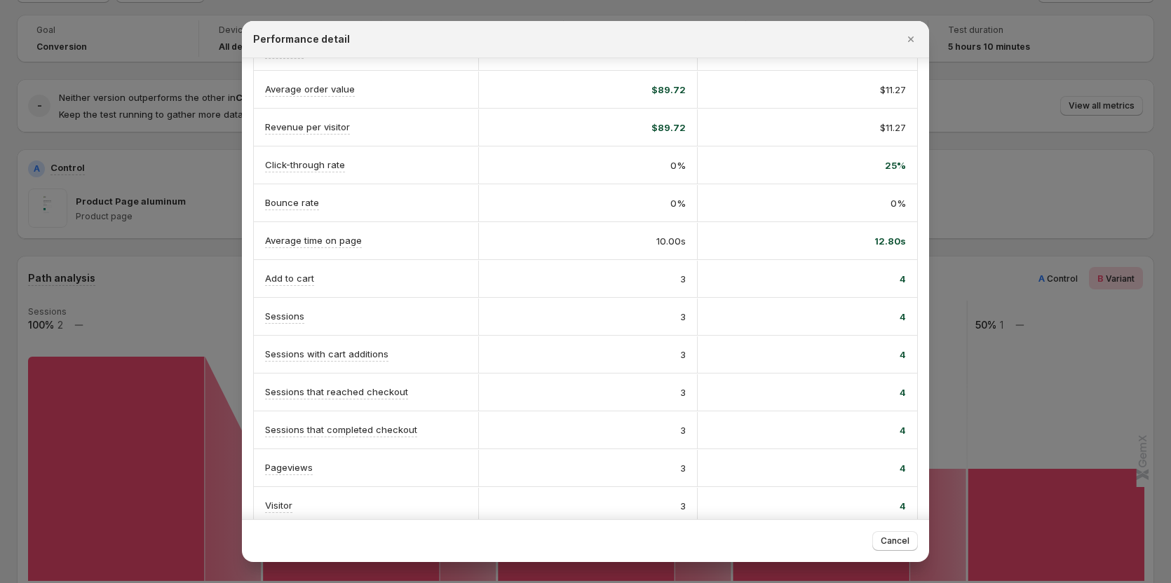
scroll to position [167, 0]
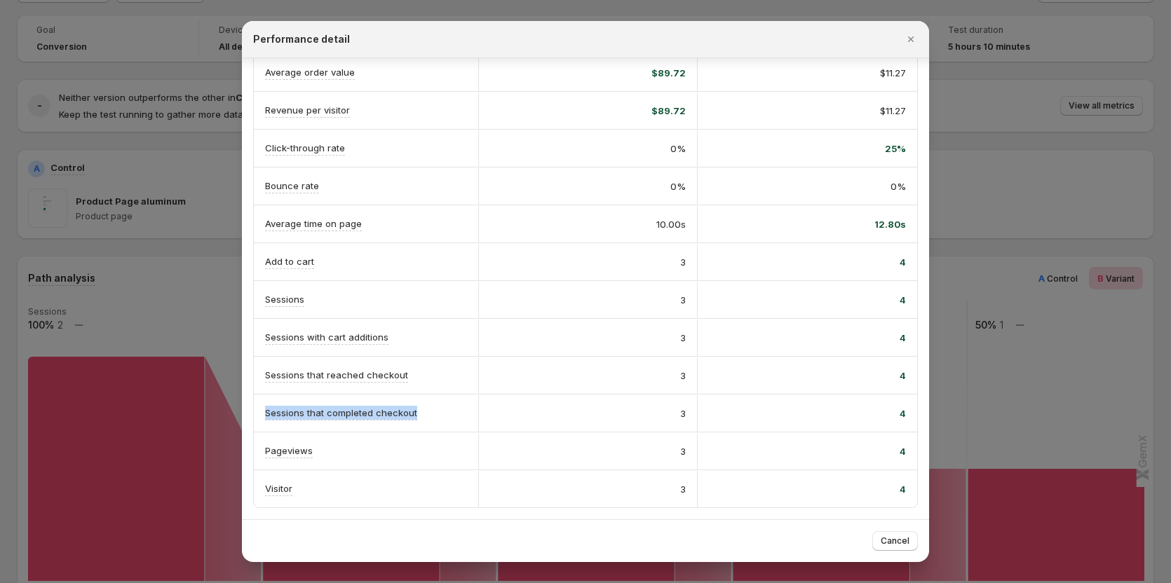
drag, startPoint x: 257, startPoint y: 410, endPoint x: 427, endPoint y: 408, distance: 170.4
click at [427, 408] on div "Sessions that completed checkout" at bounding box center [366, 413] width 224 height 37
copy p "Sessions that completed checkout"
click at [916, 36] on icon "Close" at bounding box center [911, 39] width 14 height 14
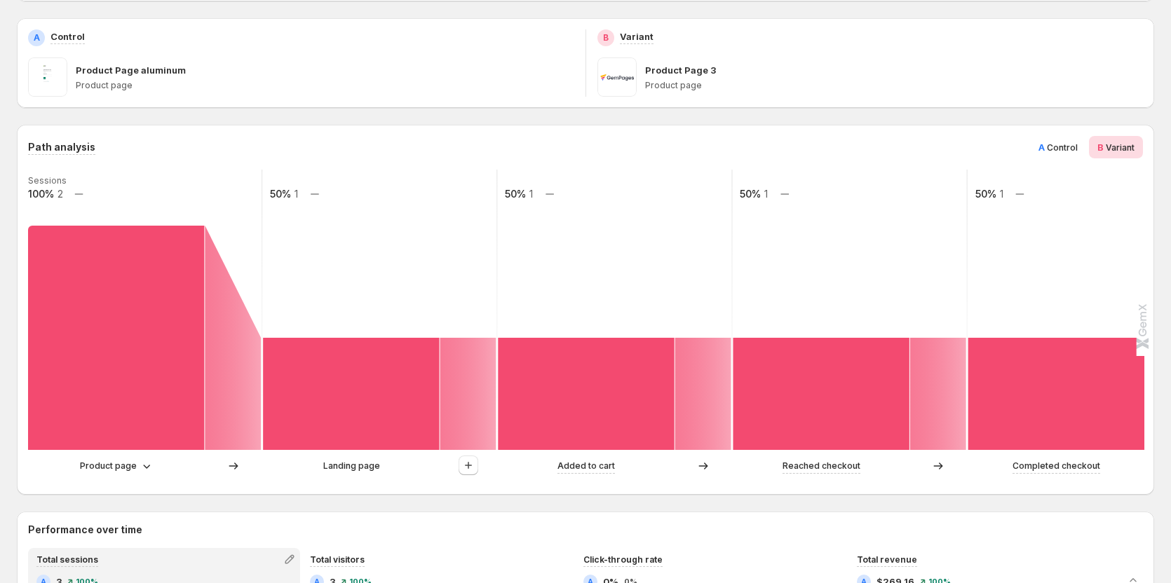
scroll to position [210, 0]
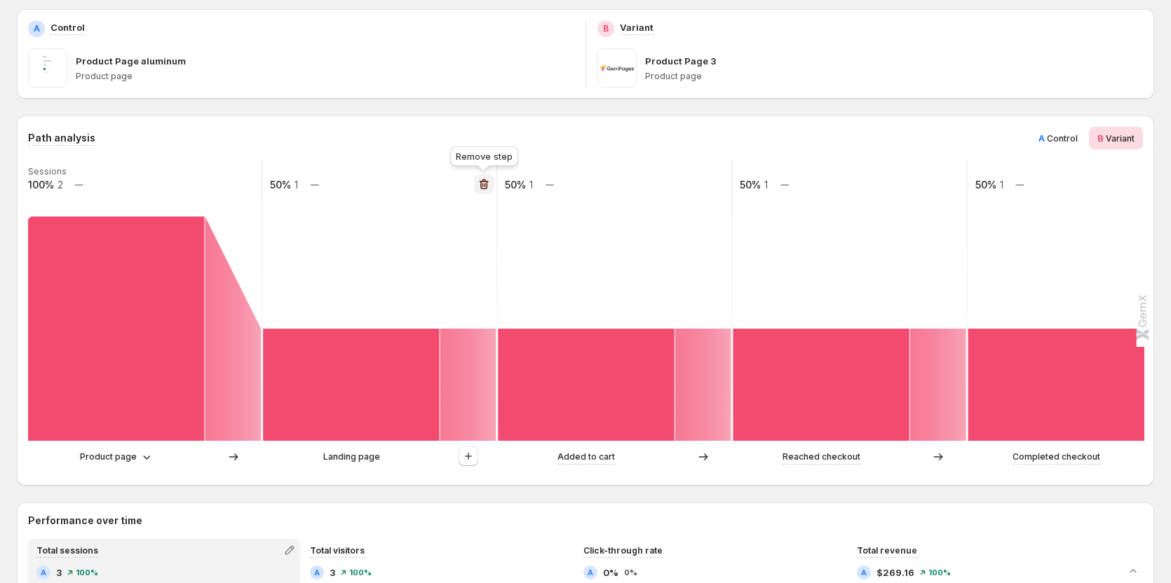
click at [485, 182] on icon "button" at bounding box center [484, 185] width 9 height 11
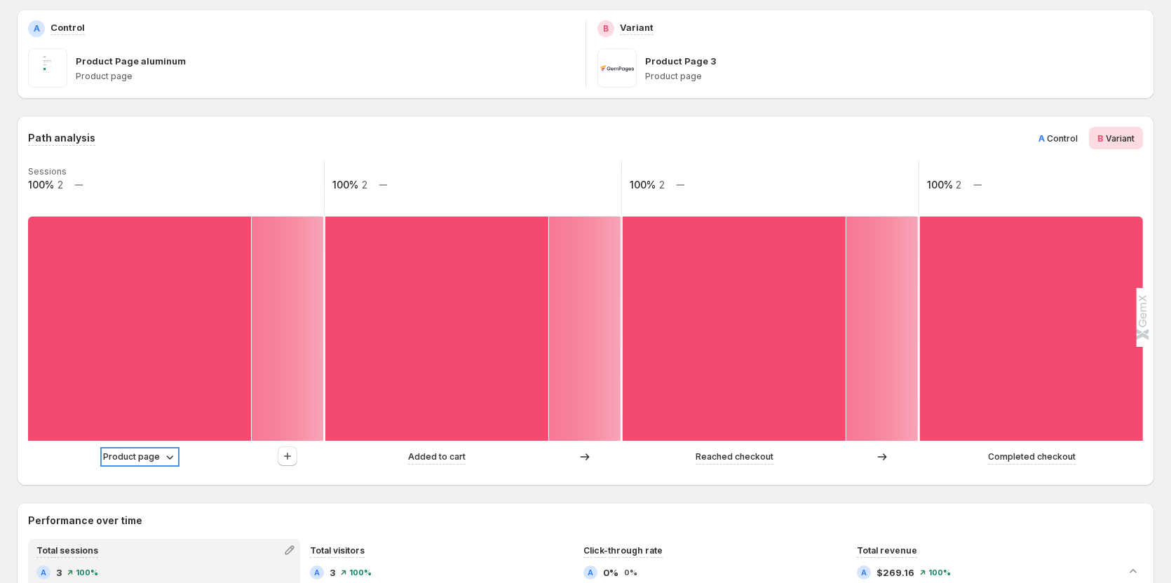
click at [155, 458] on p "Product page" at bounding box center [131, 457] width 57 height 14
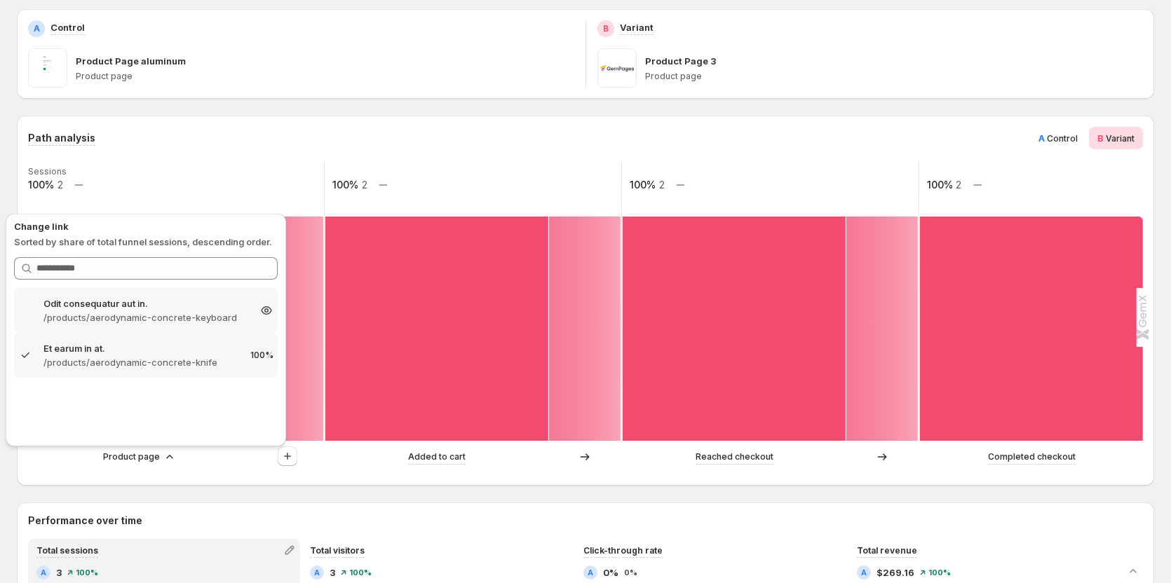
click at [172, 316] on p "/products/aerodynamic-concrete-keyboard" at bounding box center [145, 318] width 205 height 14
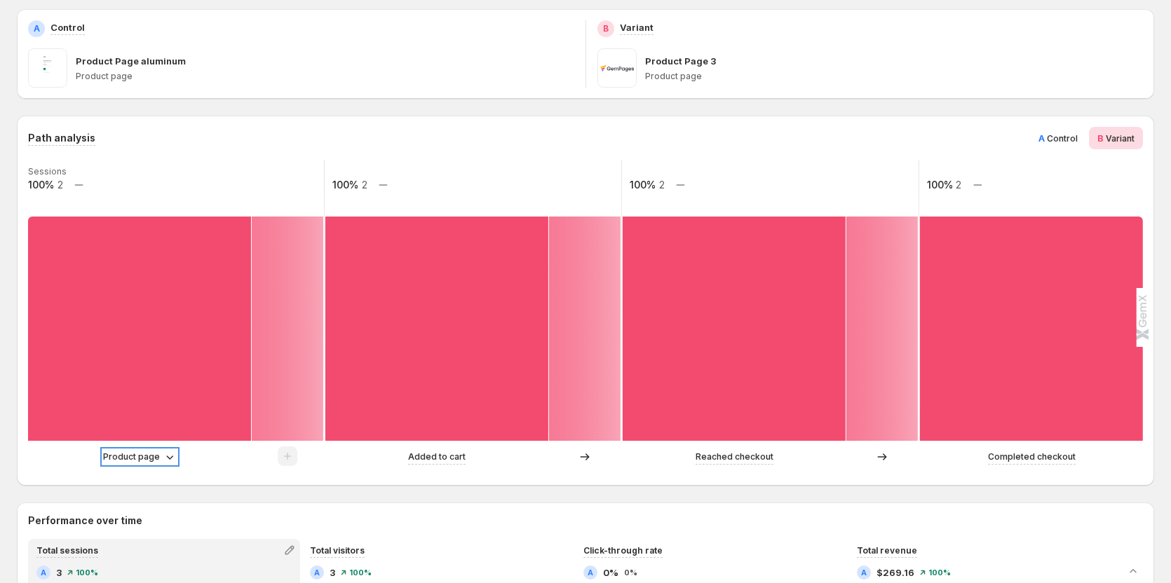
click at [153, 458] on p "Product page" at bounding box center [131, 457] width 57 height 14
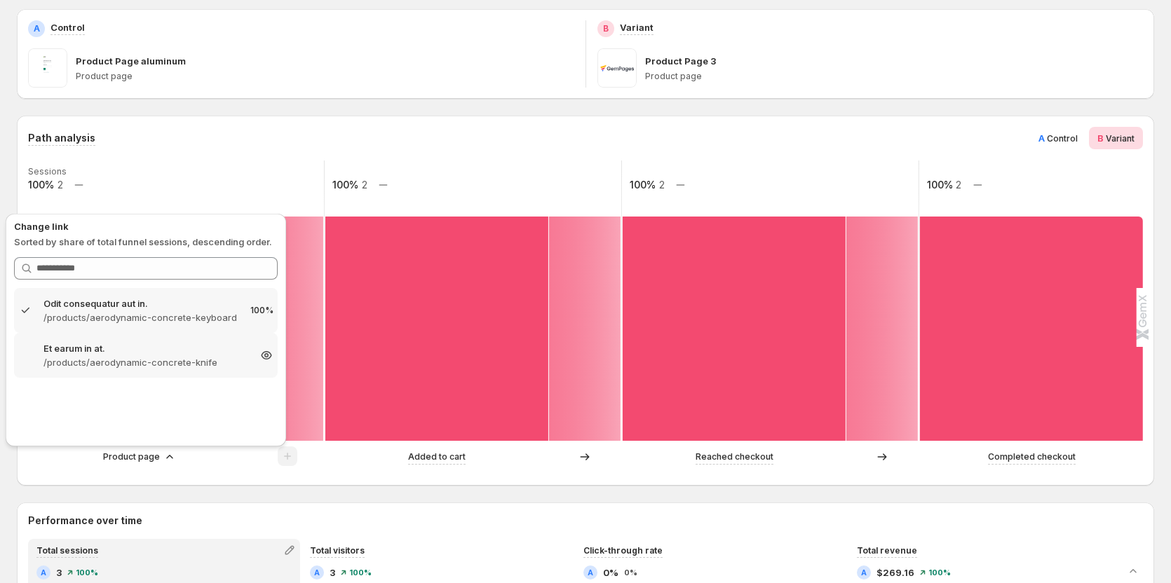
click at [183, 353] on p "Et earum in at." at bounding box center [145, 349] width 205 height 14
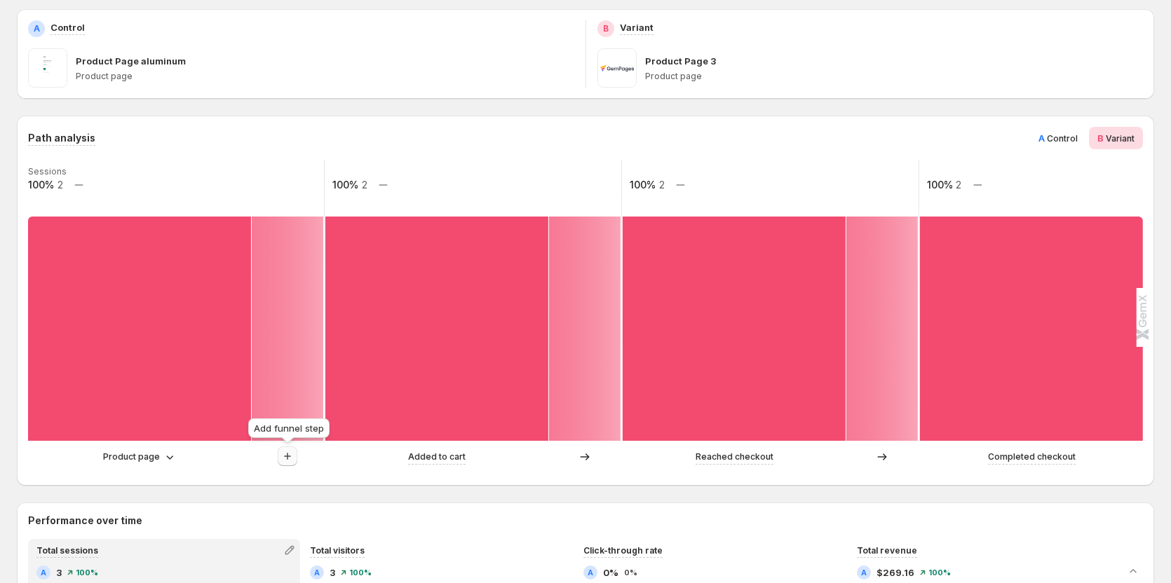
click at [288, 454] on icon "button" at bounding box center [288, 457] width 14 height 14
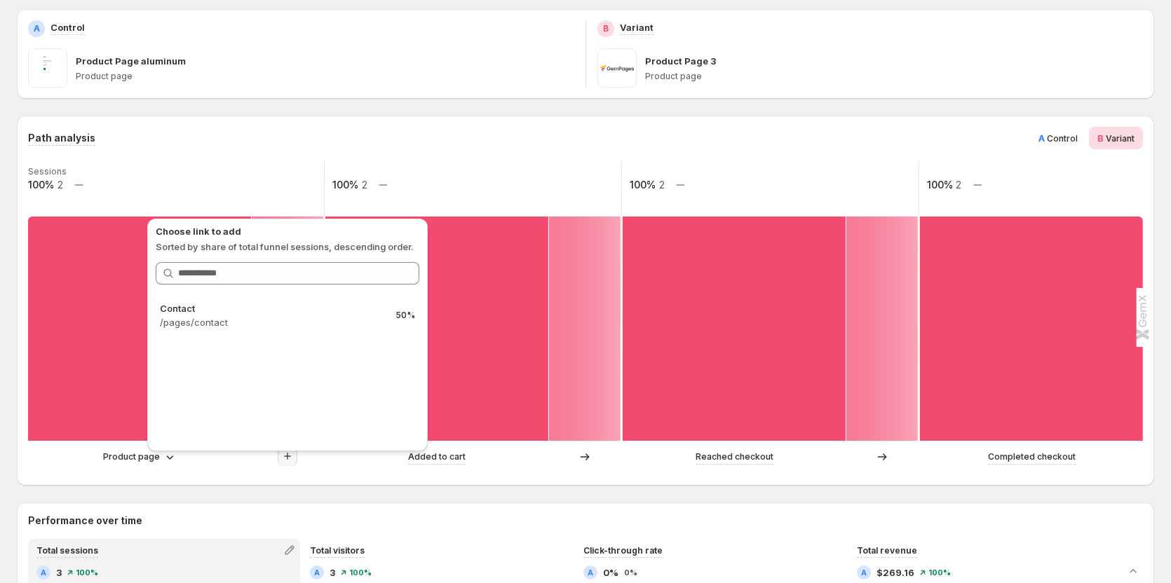
click at [288, 454] on div "Choose link to add Sorted by share of total funnel sessions, descending order. …" at bounding box center [288, 332] width 292 height 248
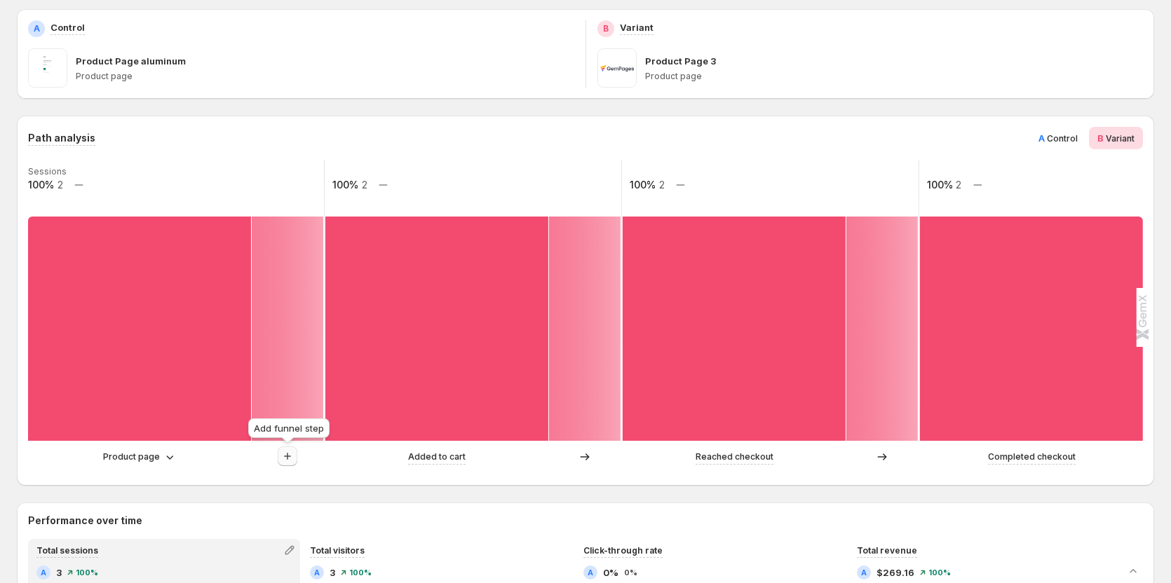
click at [288, 454] on icon "button" at bounding box center [288, 457] width 14 height 14
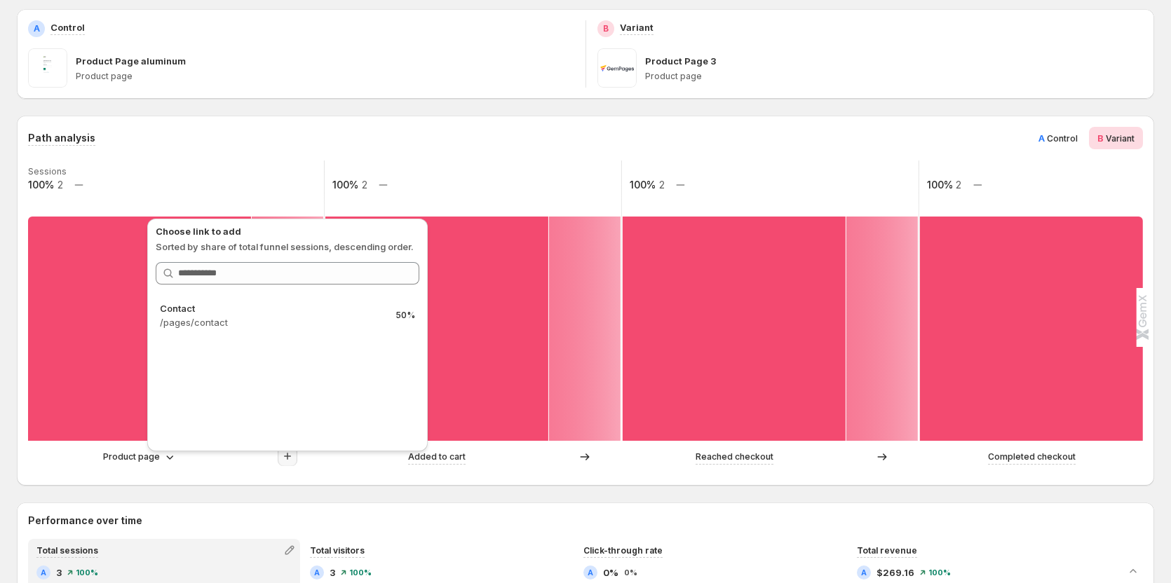
click at [288, 454] on div "Choose link to add Sorted by share of total funnel sessions, descending order. …" at bounding box center [288, 332] width 292 height 248
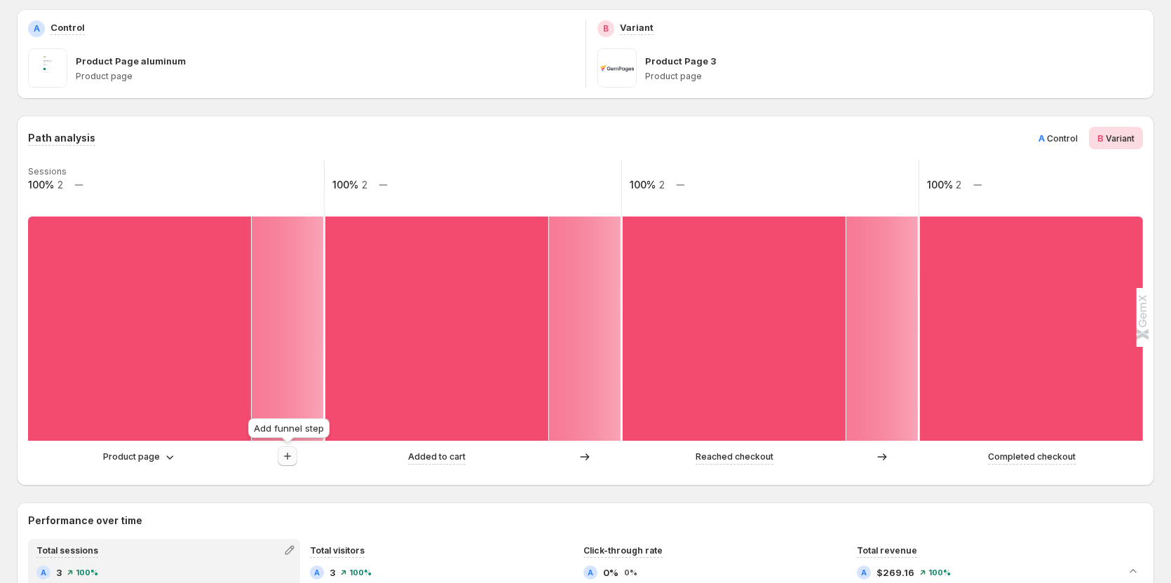
click at [288, 454] on icon "button" at bounding box center [288, 457] width 14 height 14
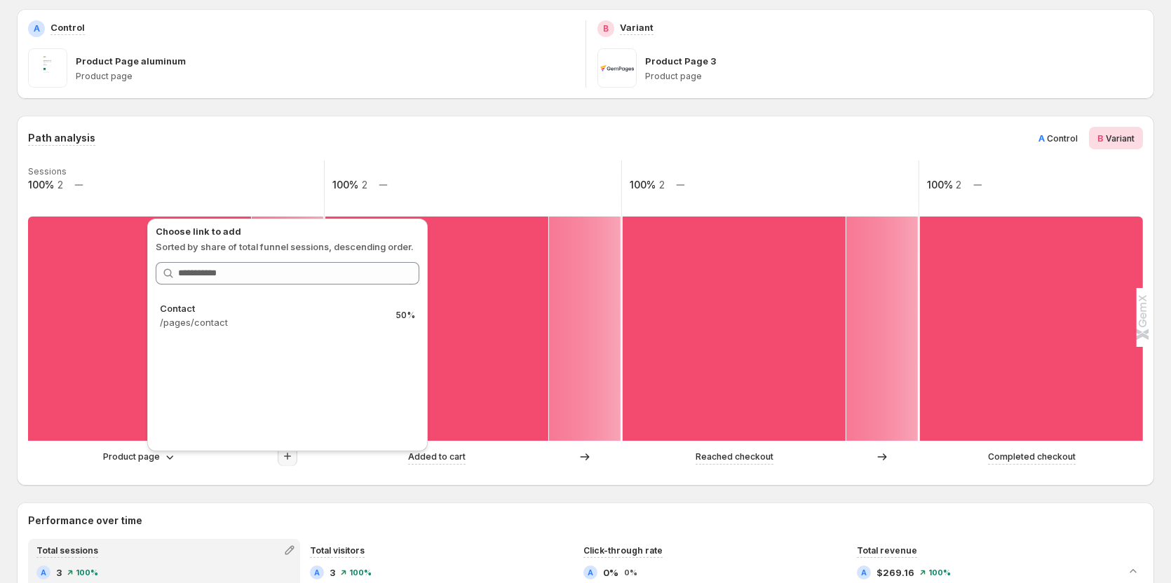
click at [291, 459] on icon "button" at bounding box center [288, 457] width 14 height 14
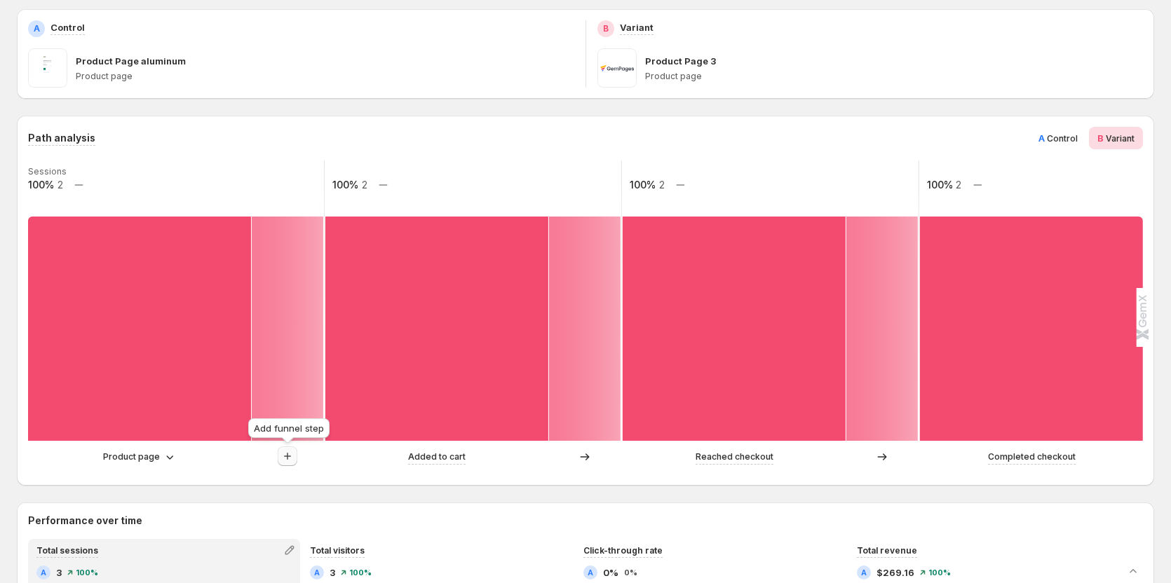
click at [280, 458] on button "button" at bounding box center [288, 457] width 20 height 20
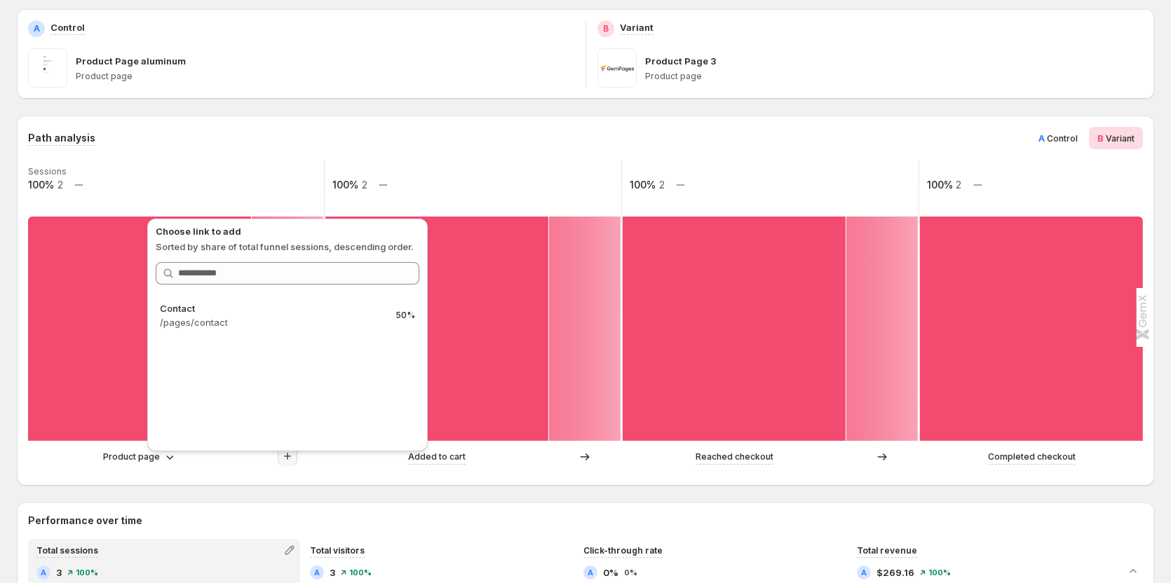
click at [370, 149] on div "Path analysis A Control B Variant" at bounding box center [585, 138] width 1115 height 22
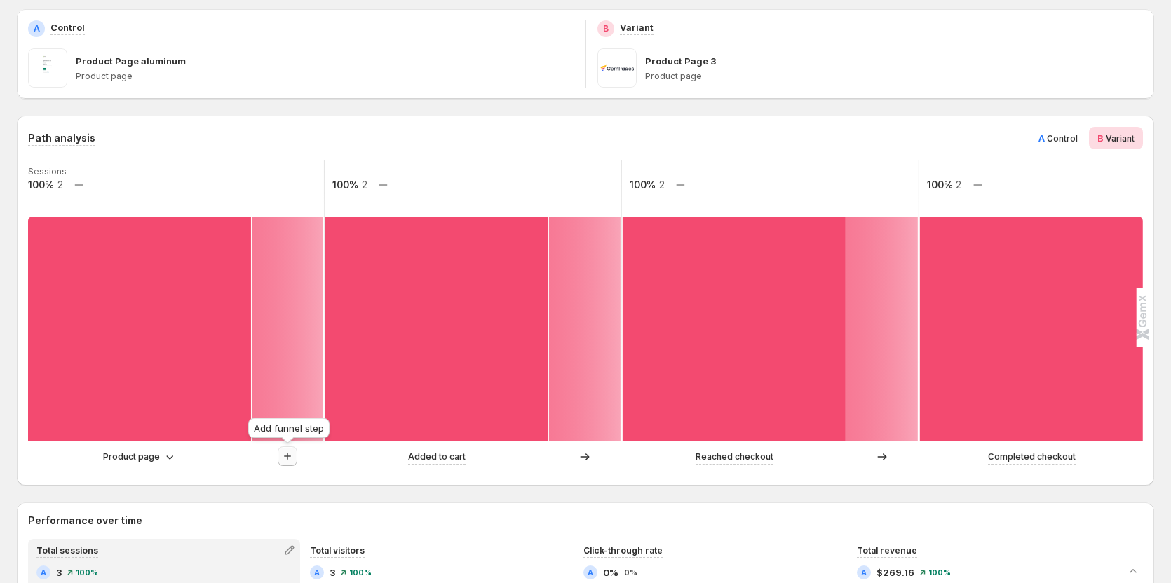
click at [286, 454] on icon "button" at bounding box center [288, 457] width 14 height 14
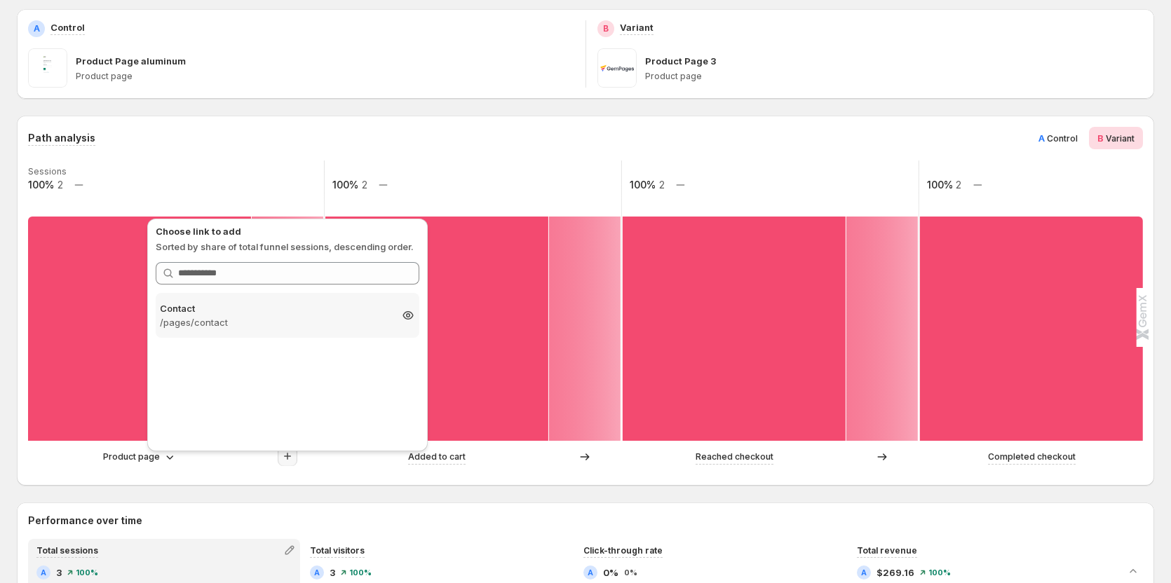
click at [405, 315] on icon at bounding box center [408, 316] width 14 height 14
click at [412, 312] on icon at bounding box center [408, 316] width 14 height 14
click at [578, 121] on div "Path analysis A Control B Variant Sessions 100% 2 100% 2 100% 2 100% 2 Product …" at bounding box center [585, 301] width 1137 height 370
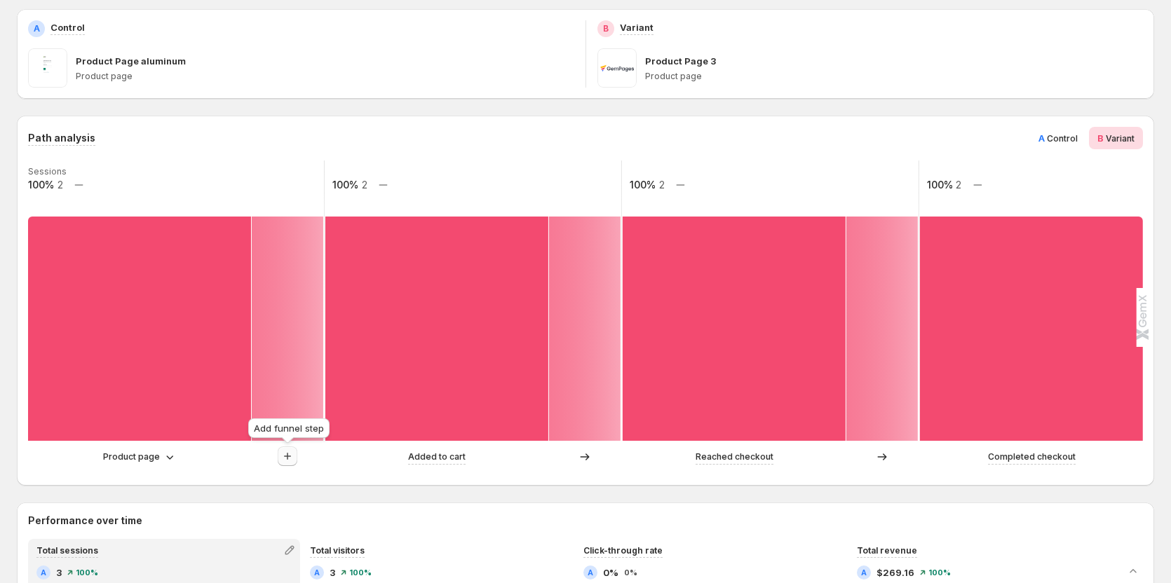
click at [293, 453] on icon "button" at bounding box center [288, 457] width 14 height 14
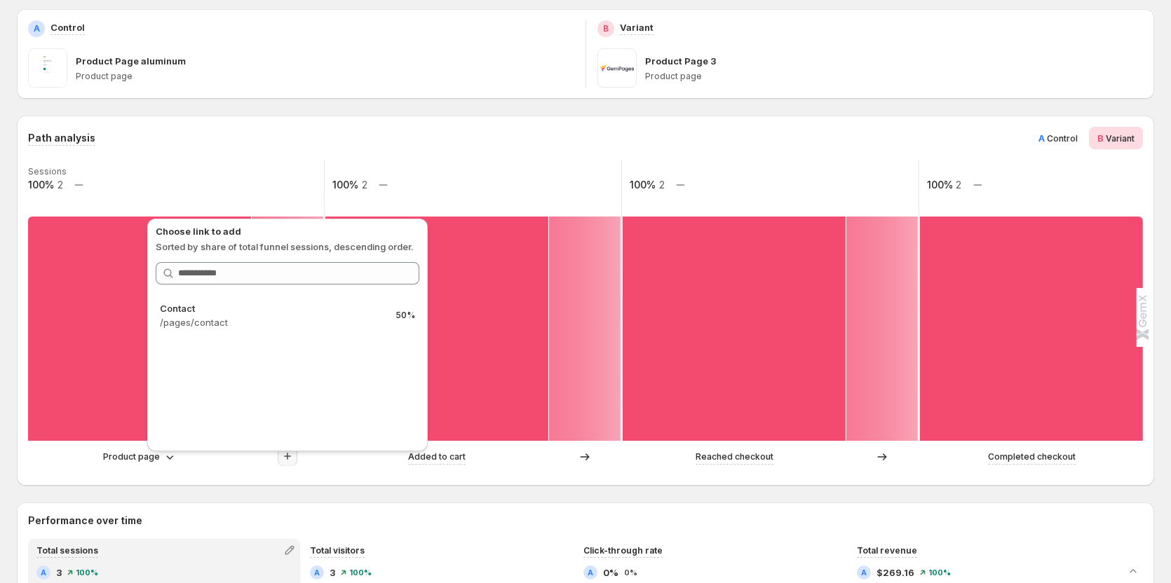
click at [293, 453] on div "Choose link to add Sorted by share of total funnel sessions, descending order. …" at bounding box center [288, 332] width 292 height 248
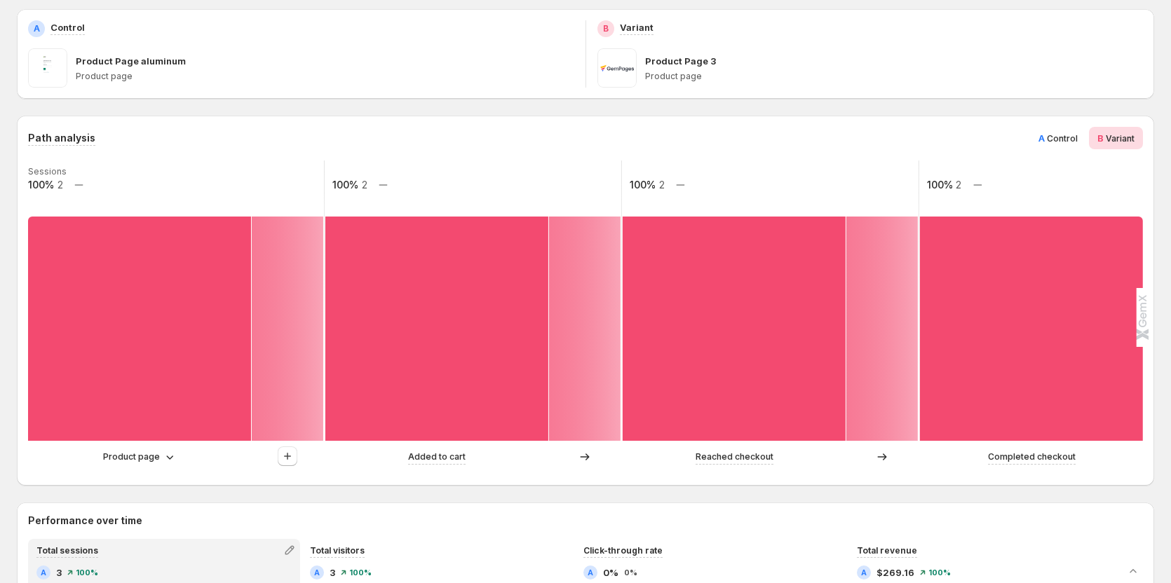
click at [159, 465] on div "Product page" at bounding box center [176, 457] width 296 height 21
click at [168, 455] on icon at bounding box center [170, 457] width 14 height 14
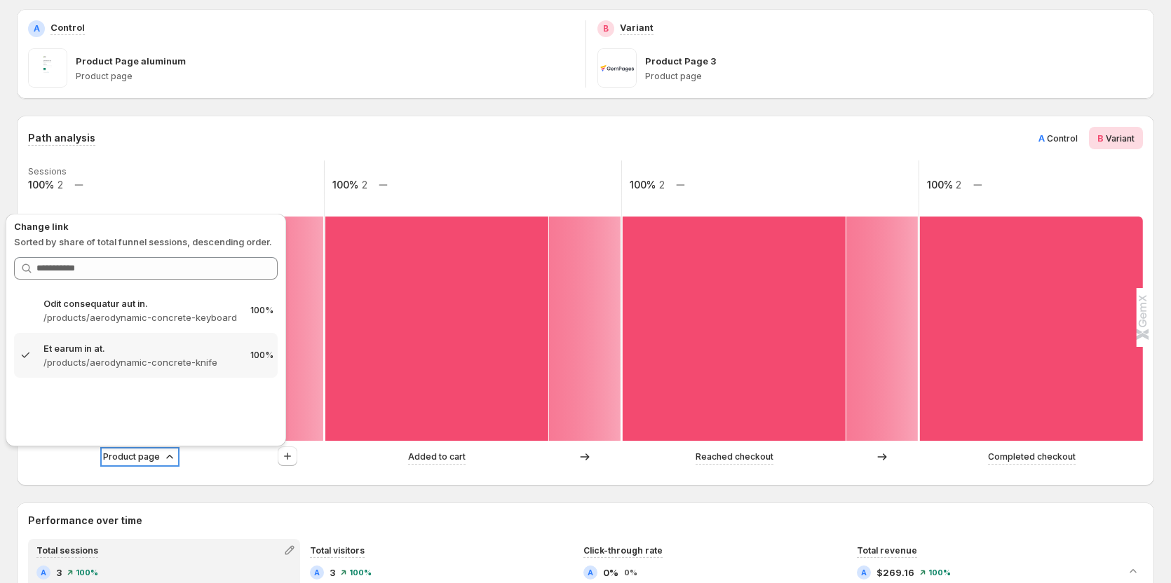
click at [168, 454] on icon at bounding box center [170, 457] width 14 height 14
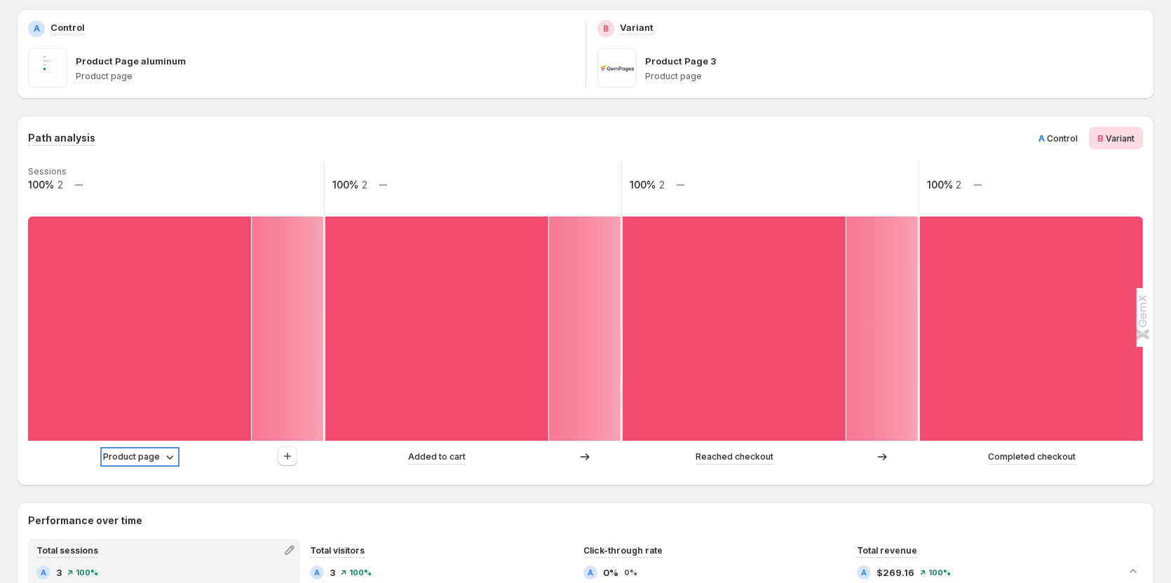
click at [168, 454] on icon at bounding box center [170, 457] width 14 height 14
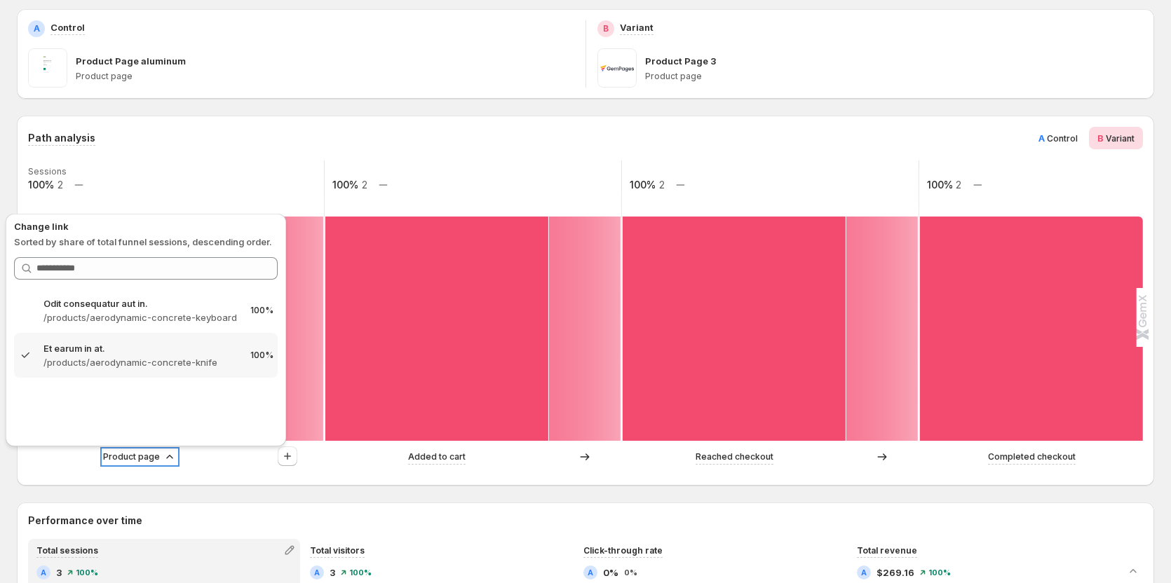
click at [149, 456] on p "Product page" at bounding box center [131, 457] width 57 height 14
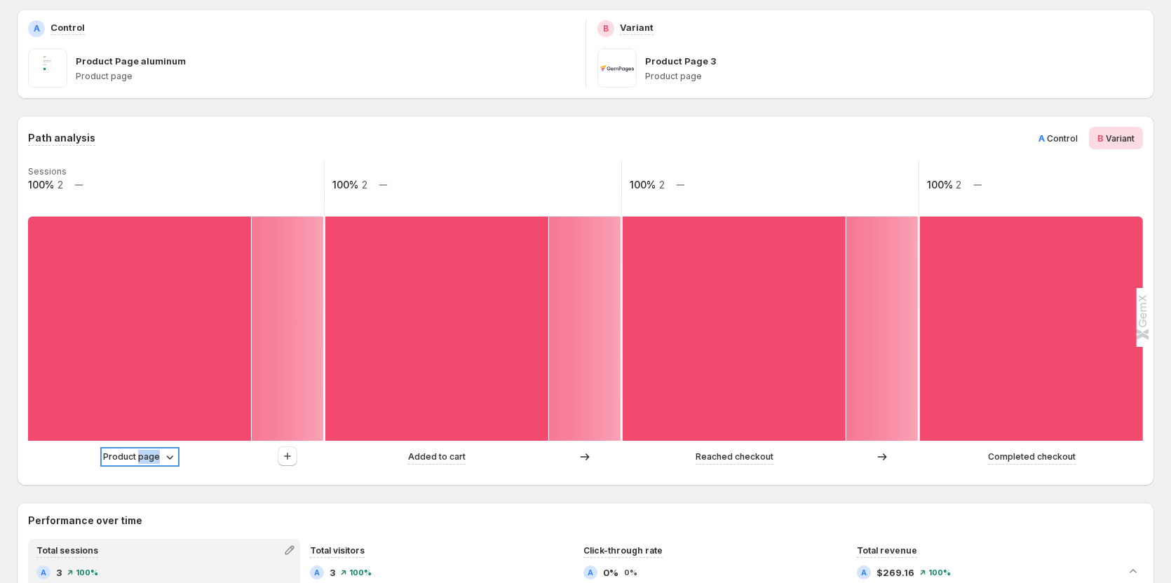
click at [149, 456] on p "Product page" at bounding box center [131, 457] width 57 height 14
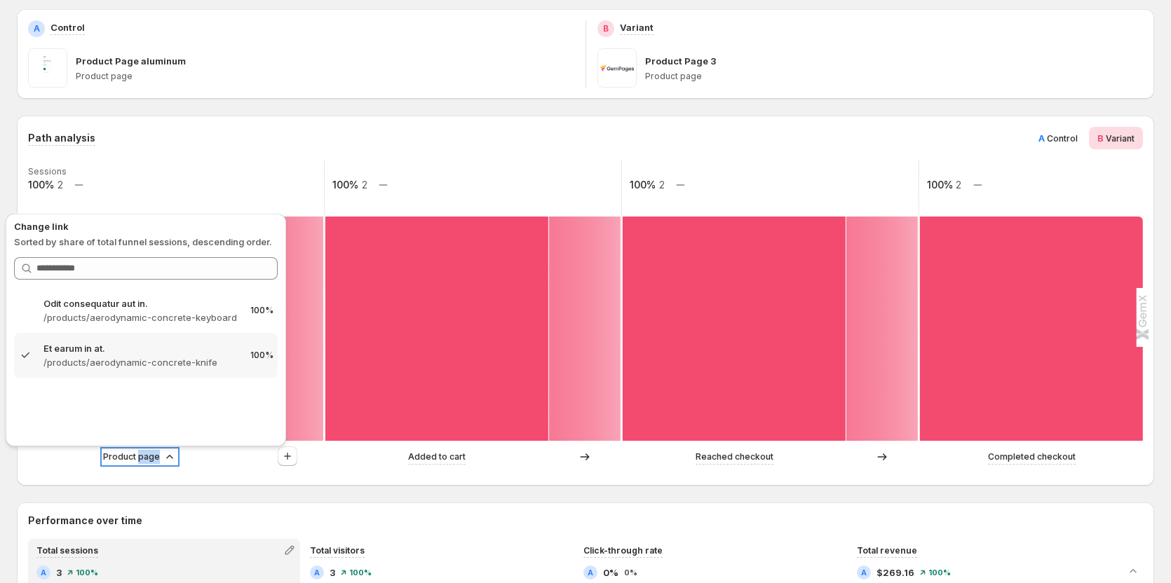
click at [149, 456] on p "Product page" at bounding box center [131, 457] width 57 height 14
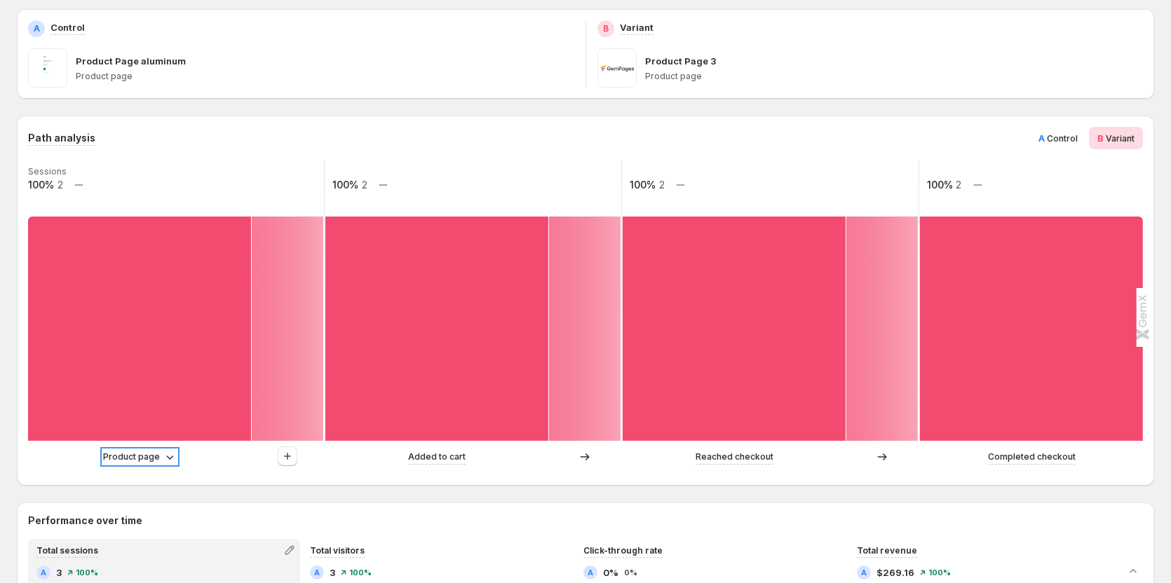
click at [149, 456] on p "Product page" at bounding box center [131, 457] width 57 height 14
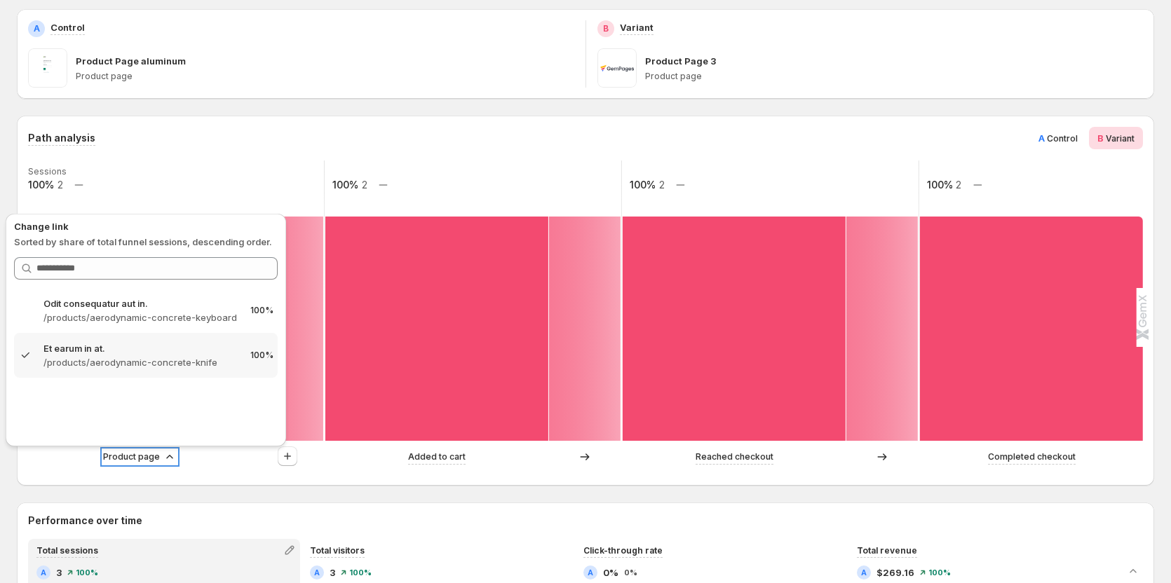
click at [149, 456] on p "Product page" at bounding box center [131, 457] width 57 height 14
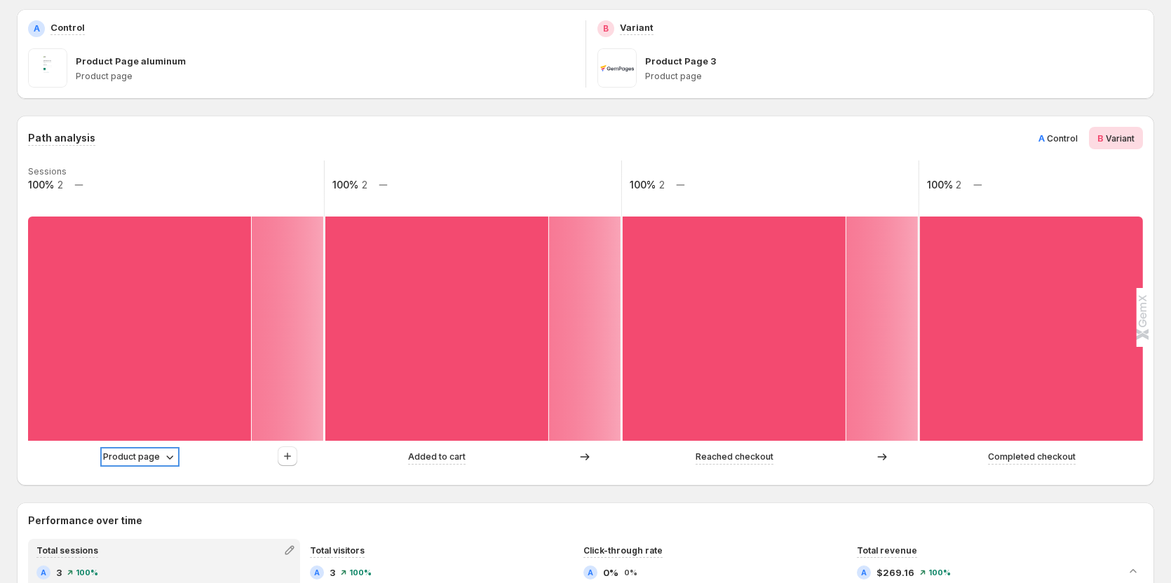
click at [149, 456] on p "Product page" at bounding box center [131, 457] width 57 height 14
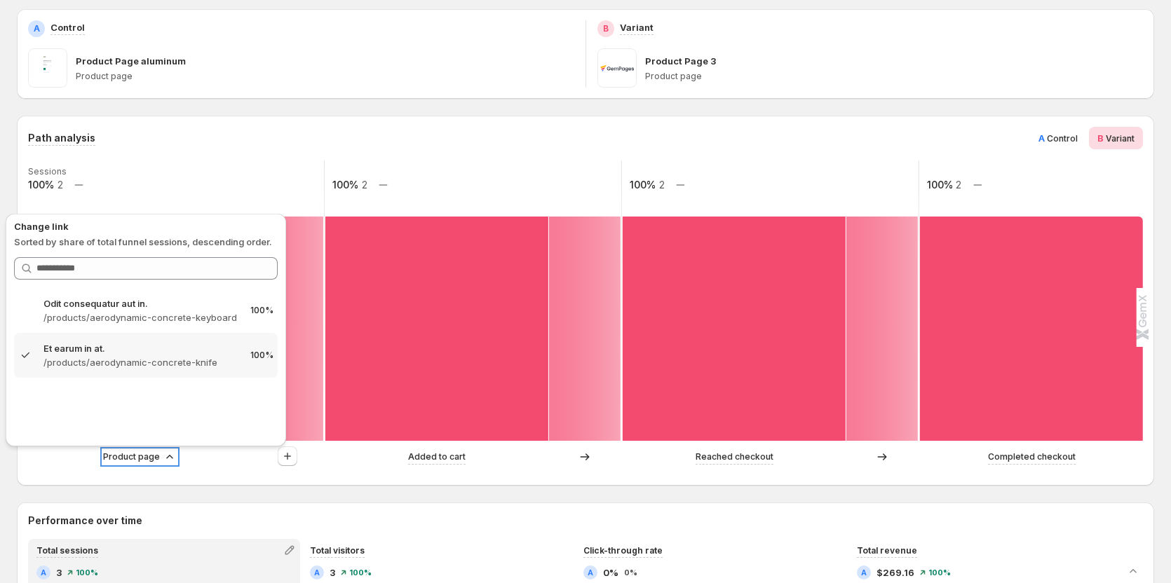
click at [149, 456] on p "Product page" at bounding box center [131, 457] width 57 height 14
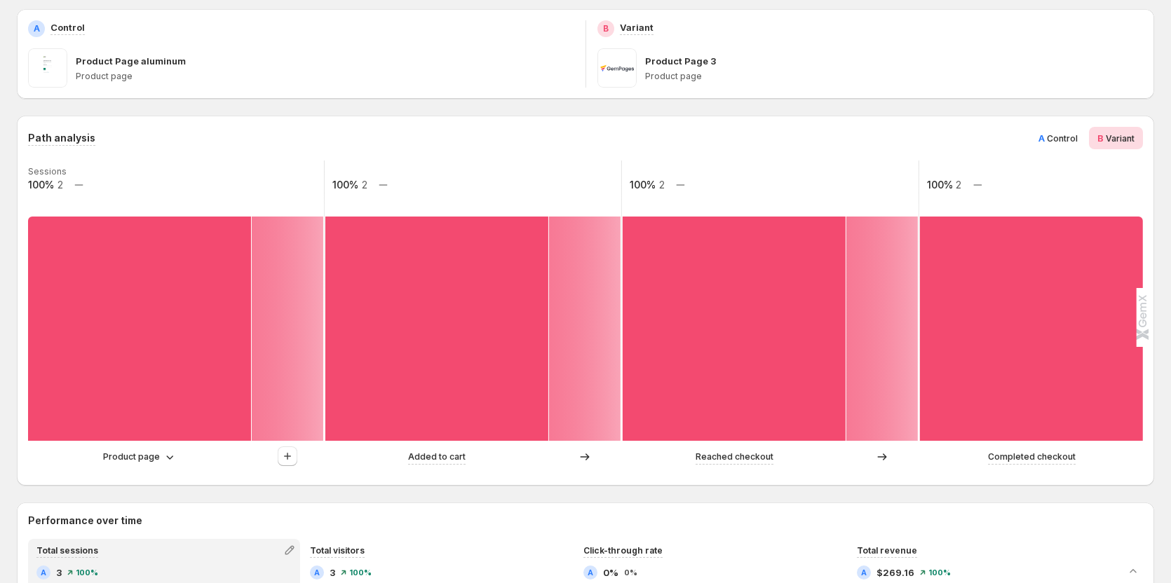
click at [168, 464] on div "Product page" at bounding box center [176, 457] width 296 height 21
click at [168, 458] on icon at bounding box center [170, 457] width 14 height 14
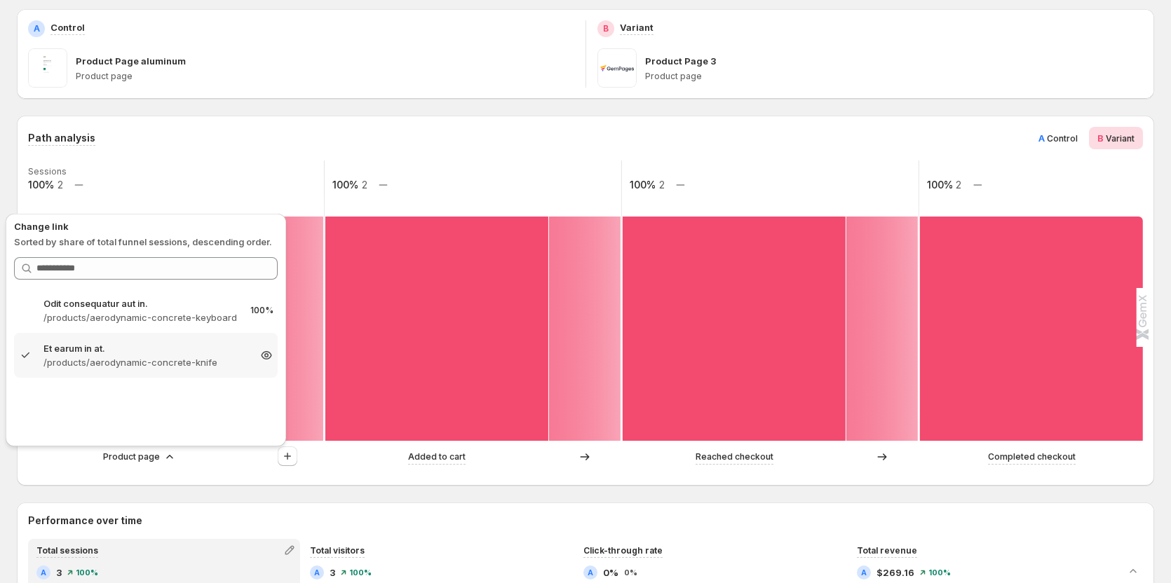
click at [266, 356] on icon at bounding box center [266, 356] width 14 height 14
click at [474, 116] on div "Path analysis A Control B Variant Sessions 100% 2 100% 2 100% 2 100% 2 Product …" at bounding box center [585, 301] width 1137 height 370
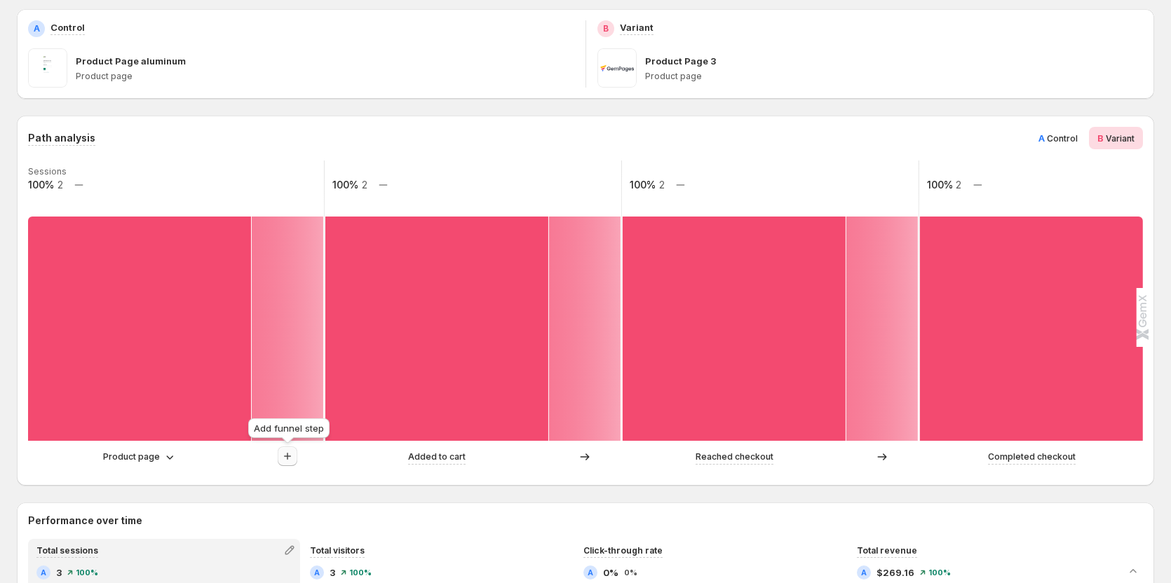
click at [279, 458] on button "button" at bounding box center [288, 457] width 20 height 20
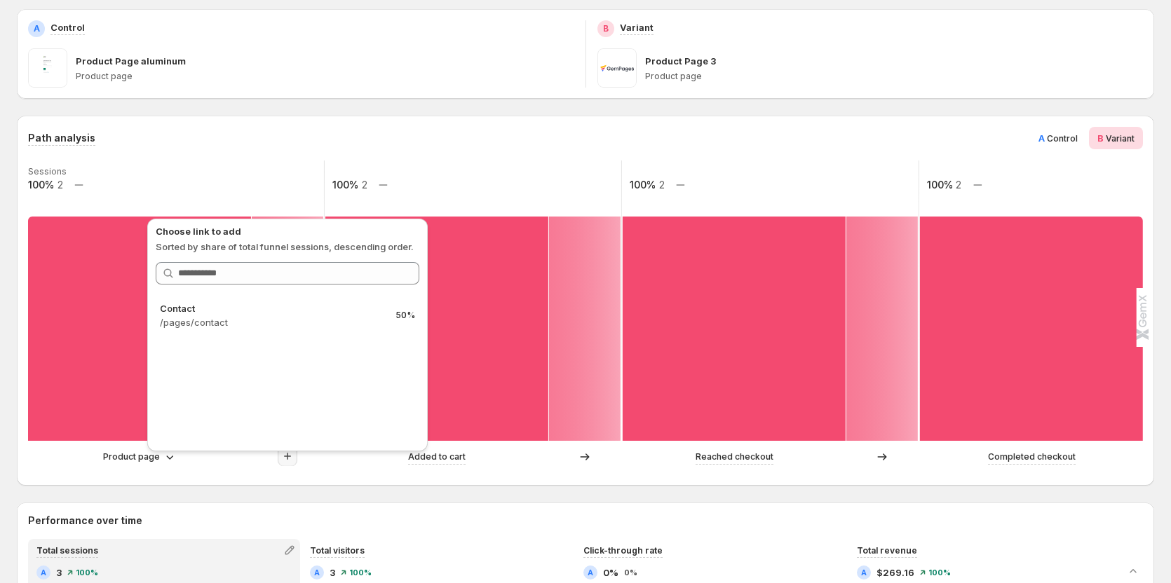
click at [196, 461] on div "Product page" at bounding box center [140, 457] width 224 height 14
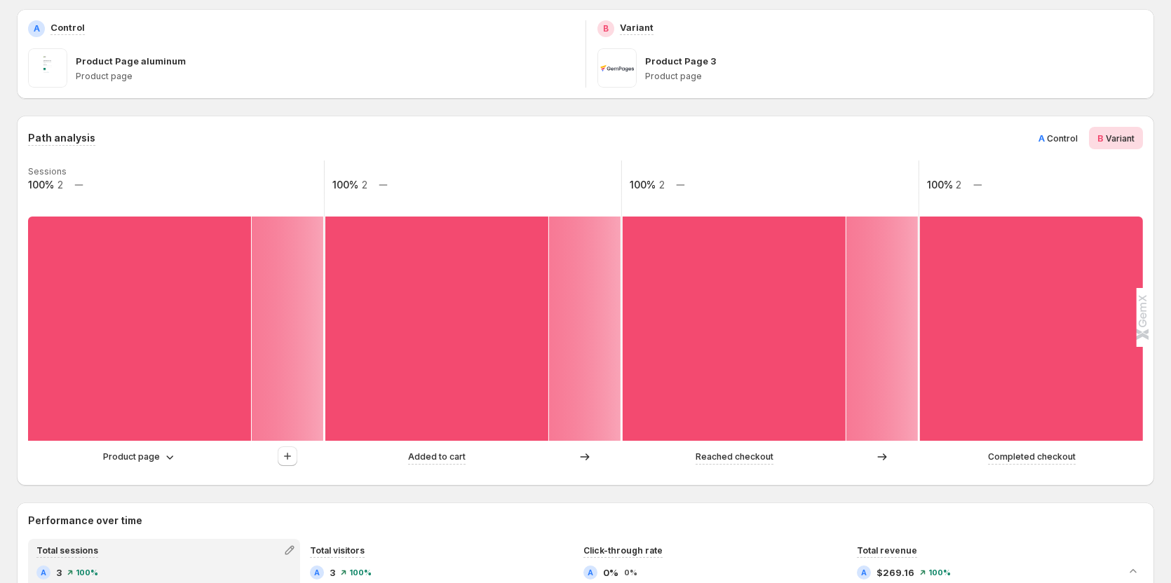
click at [151, 449] on div "Product page" at bounding box center [176, 457] width 296 height 21
click at [158, 453] on p "Product page" at bounding box center [131, 457] width 57 height 14
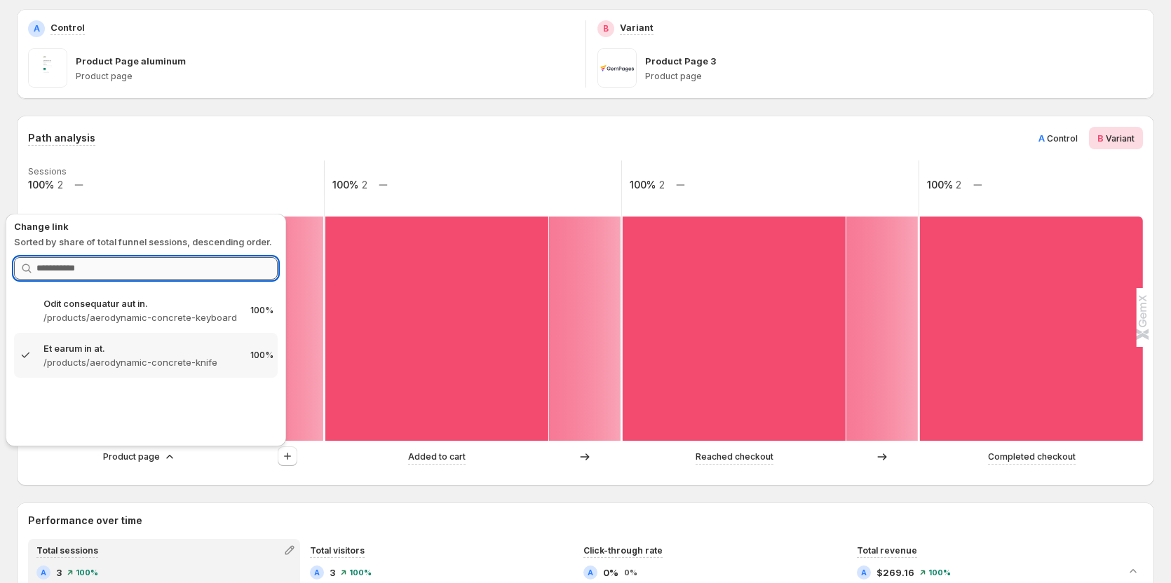
click at [170, 269] on input "Search link" at bounding box center [156, 268] width 241 height 22
type input "**"
click at [262, 266] on icon "button" at bounding box center [262, 269] width 14 height 14
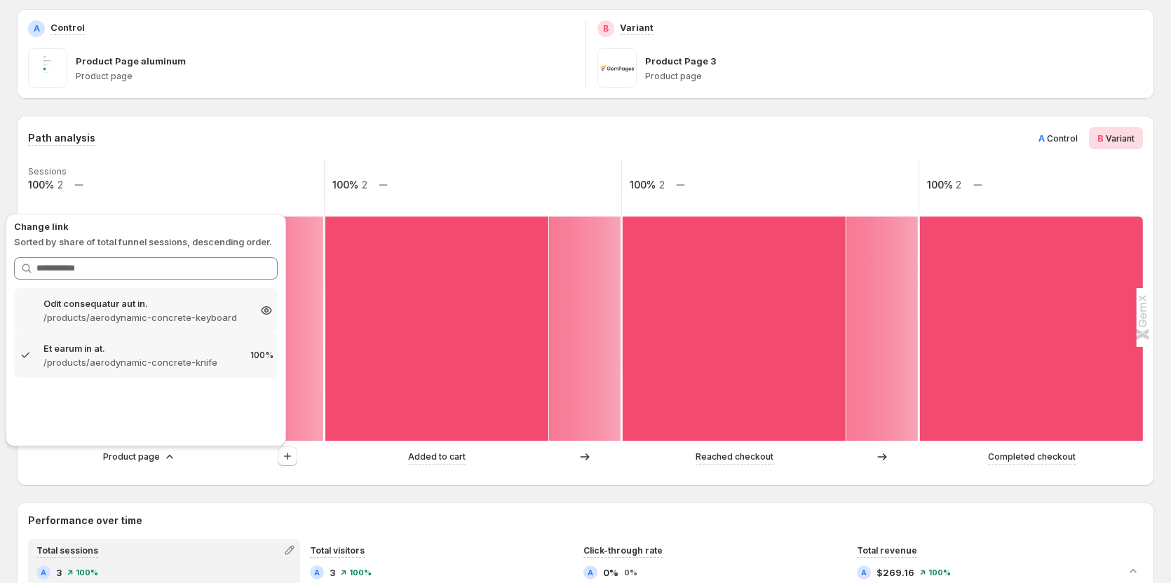
click at [172, 309] on p "Odit consequatur aut in." at bounding box center [145, 304] width 205 height 14
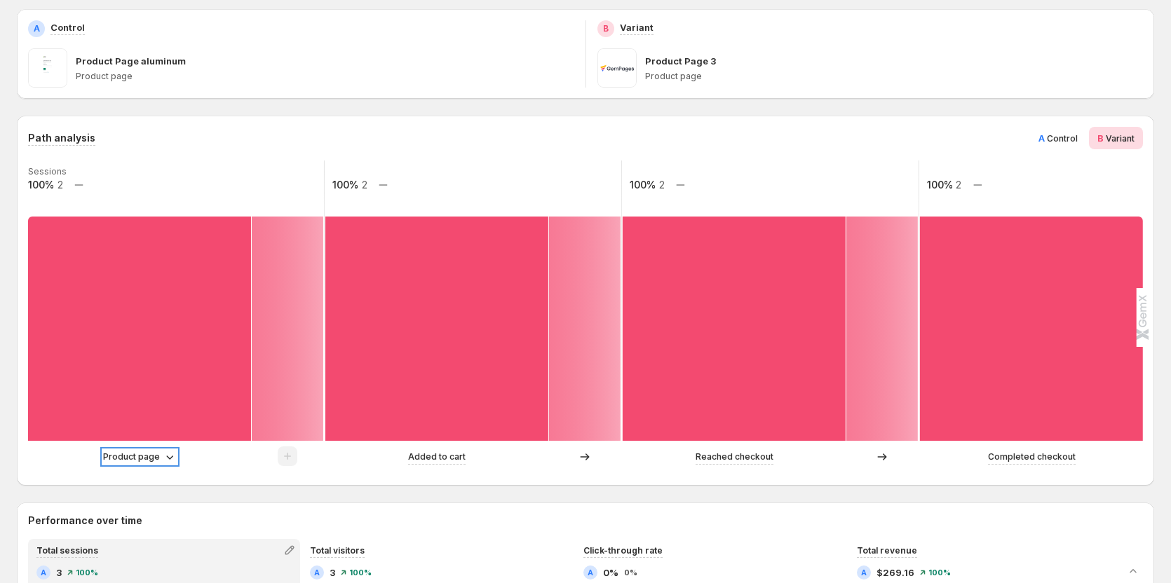
click at [163, 460] on icon at bounding box center [170, 457] width 14 height 14
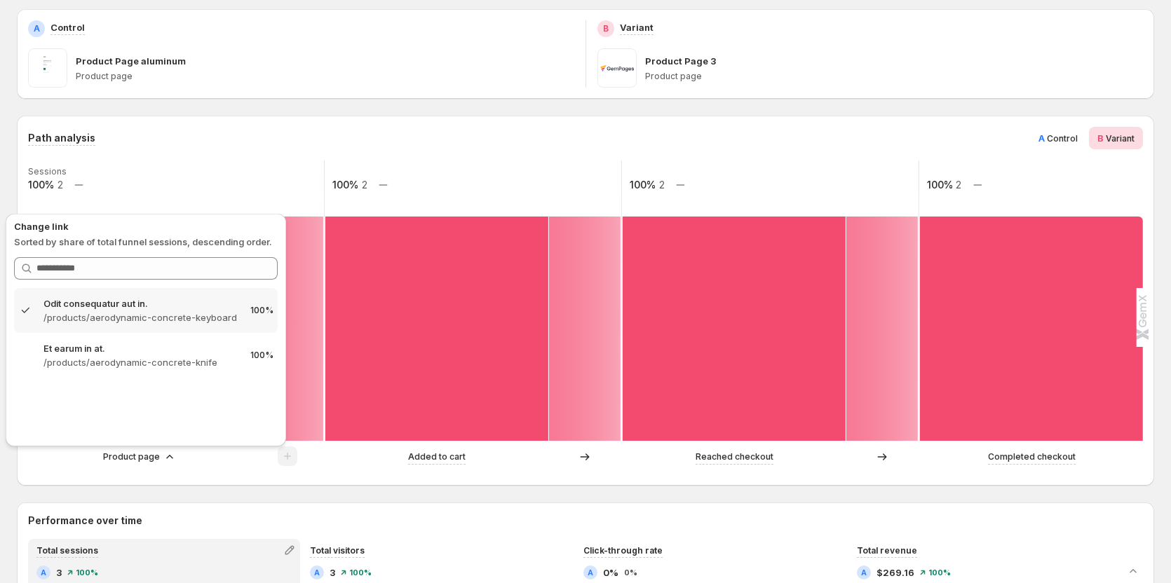
click at [433, 205] on rect at bounding box center [473, 301] width 299 height 281
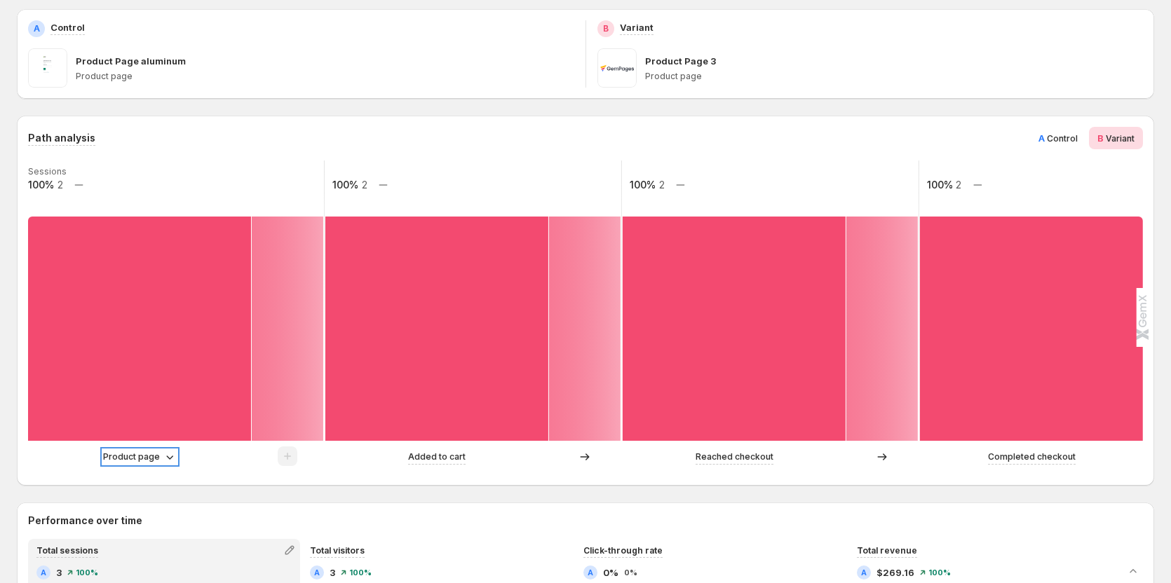
click at [151, 454] on p "Product page" at bounding box center [131, 457] width 57 height 14
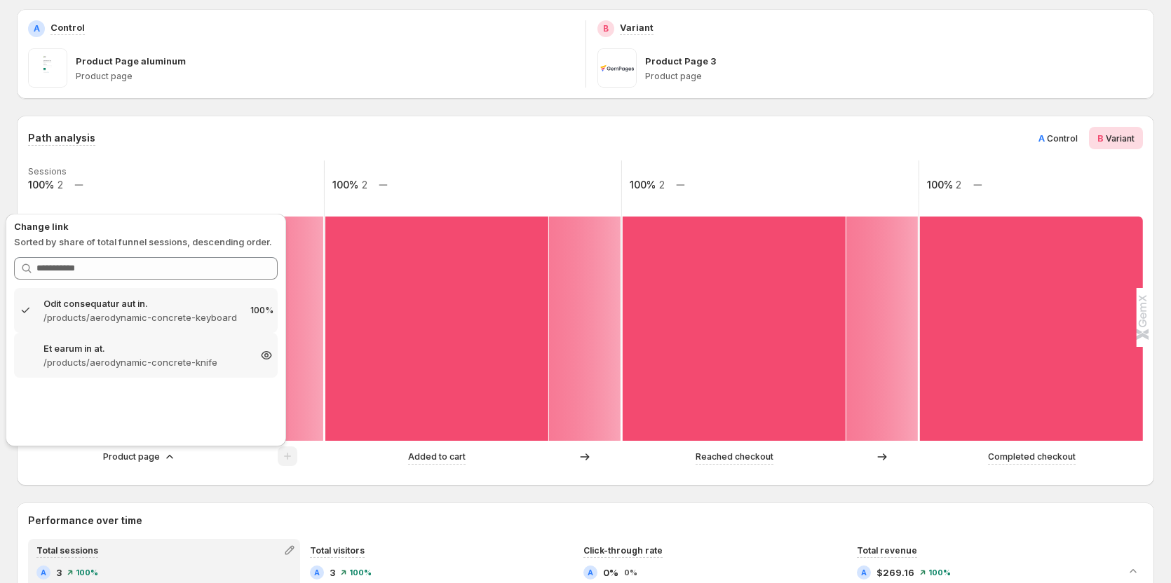
click at [144, 360] on p "/products/aerodynamic-concrete-knife" at bounding box center [145, 363] width 205 height 14
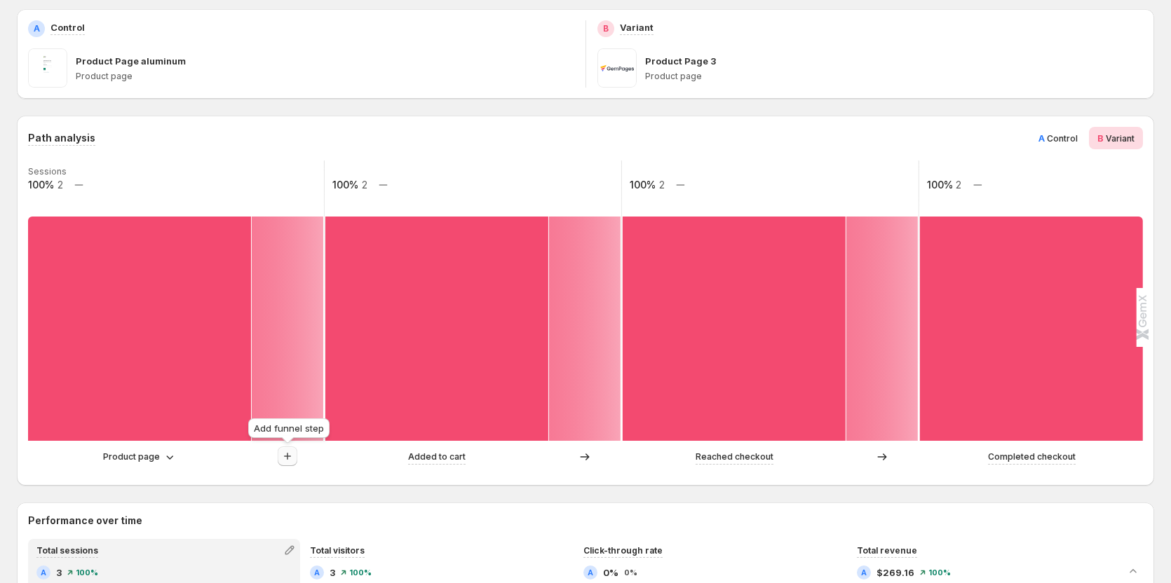
click at [280, 458] on button "button" at bounding box center [288, 457] width 20 height 20
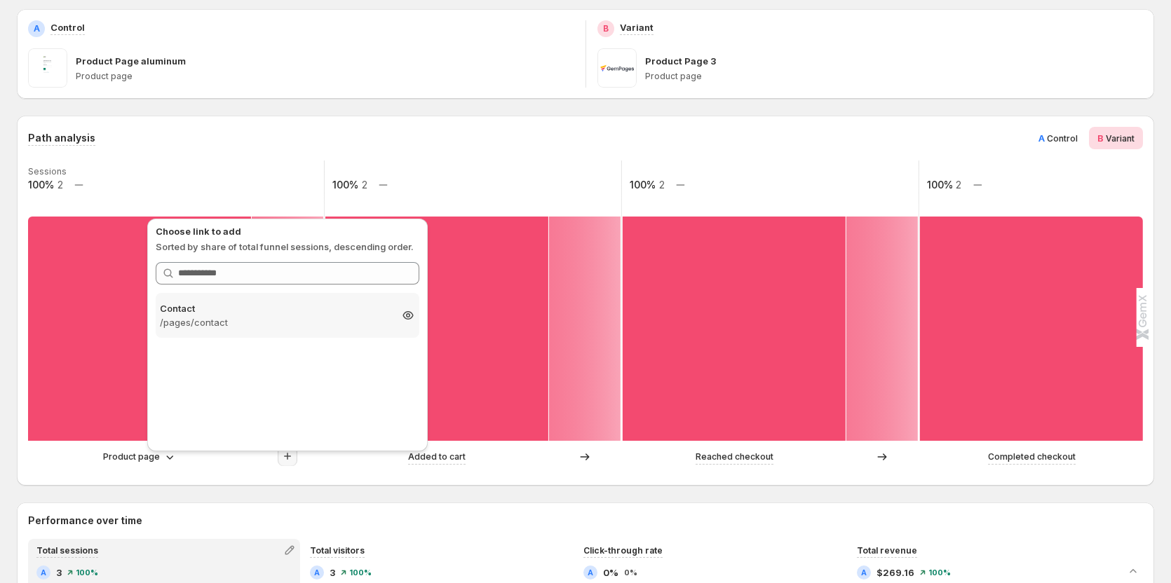
click at [308, 325] on p "/pages/contact" at bounding box center [275, 323] width 230 height 14
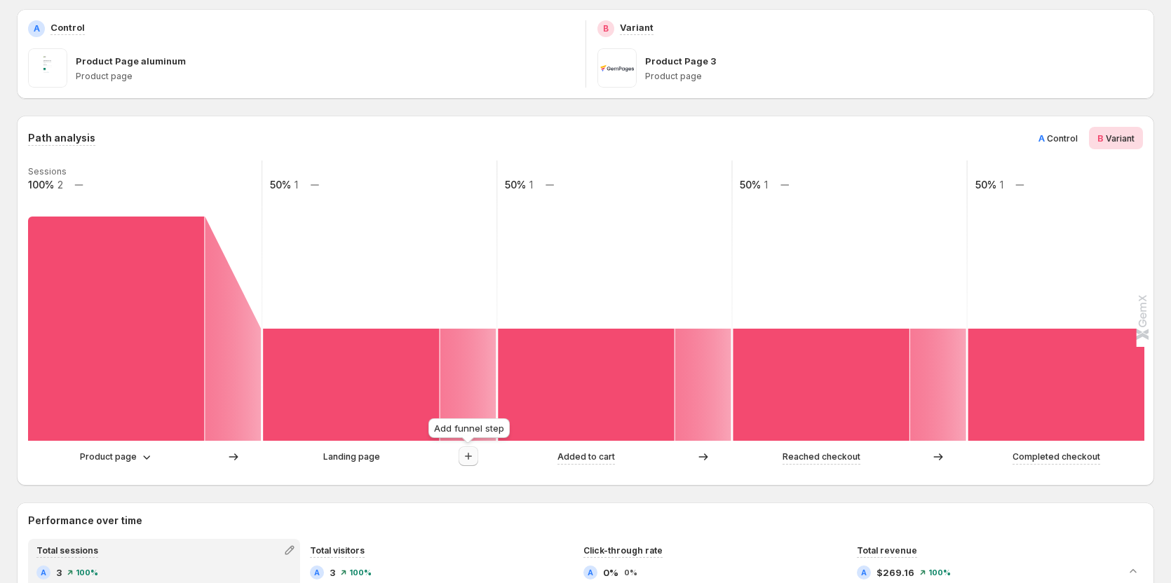
click at [460, 450] on button "button" at bounding box center [469, 457] width 20 height 20
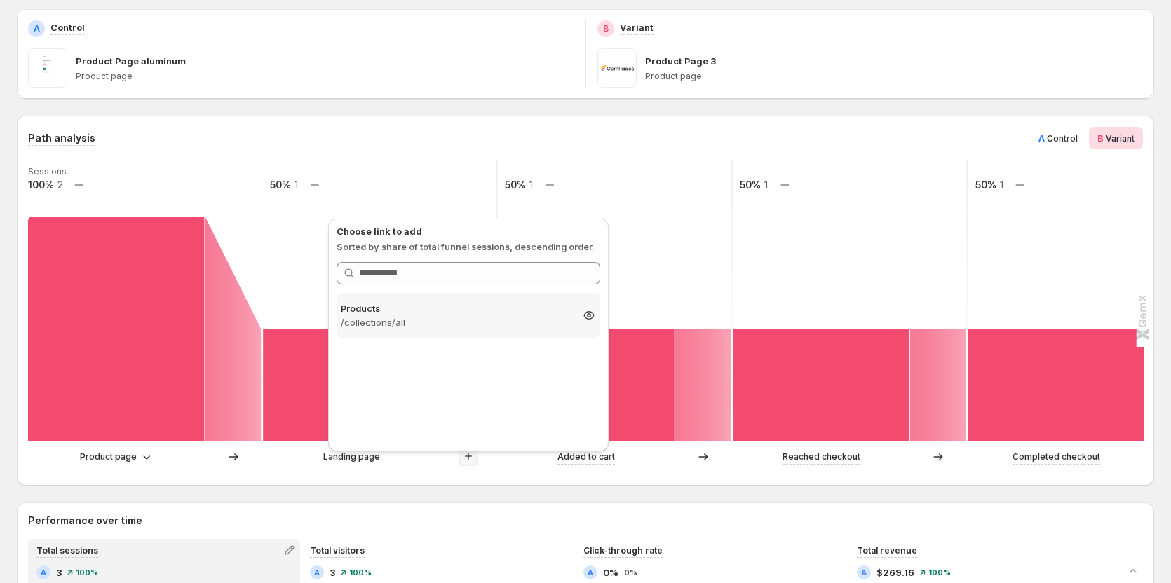
click at [445, 319] on p "/collections/all" at bounding box center [456, 323] width 230 height 14
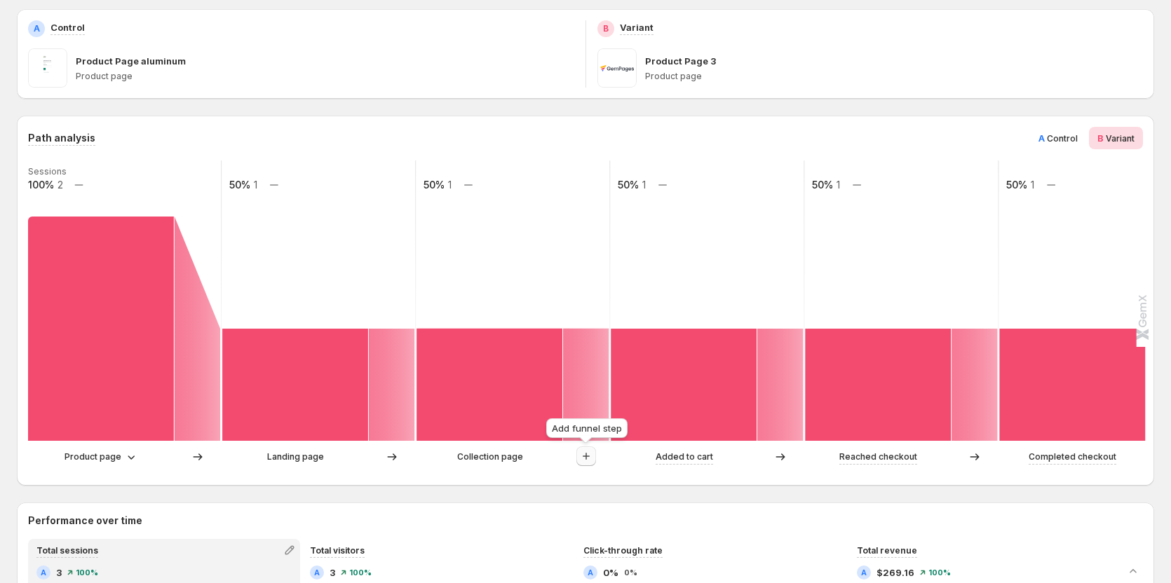
click at [583, 460] on icon "button" at bounding box center [586, 457] width 14 height 14
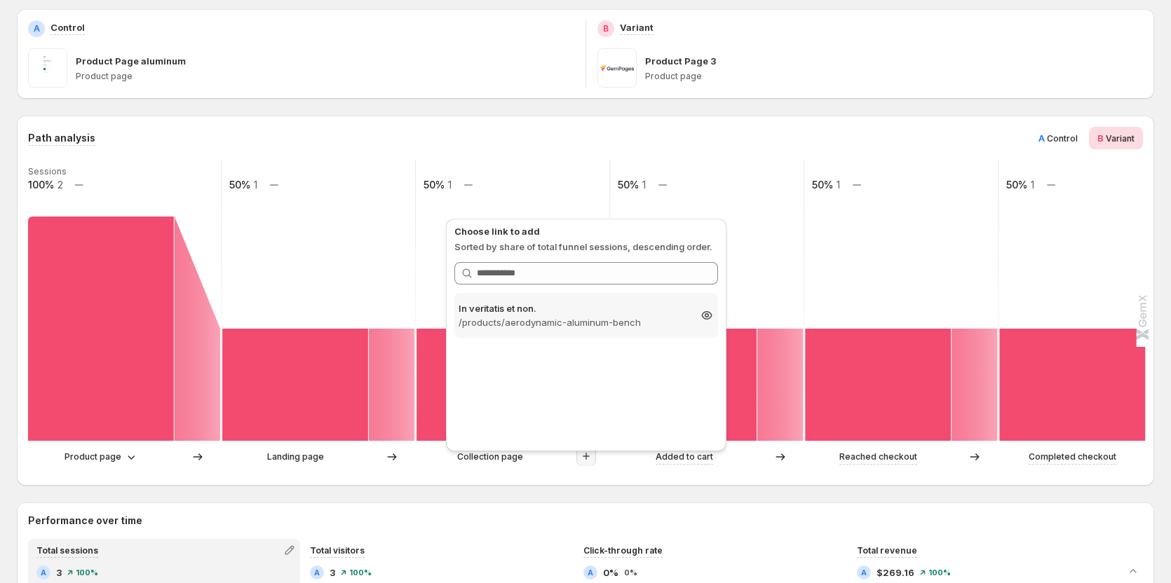
click at [586, 323] on p "/products/aerodynamic-aluminum-bench" at bounding box center [574, 323] width 230 height 14
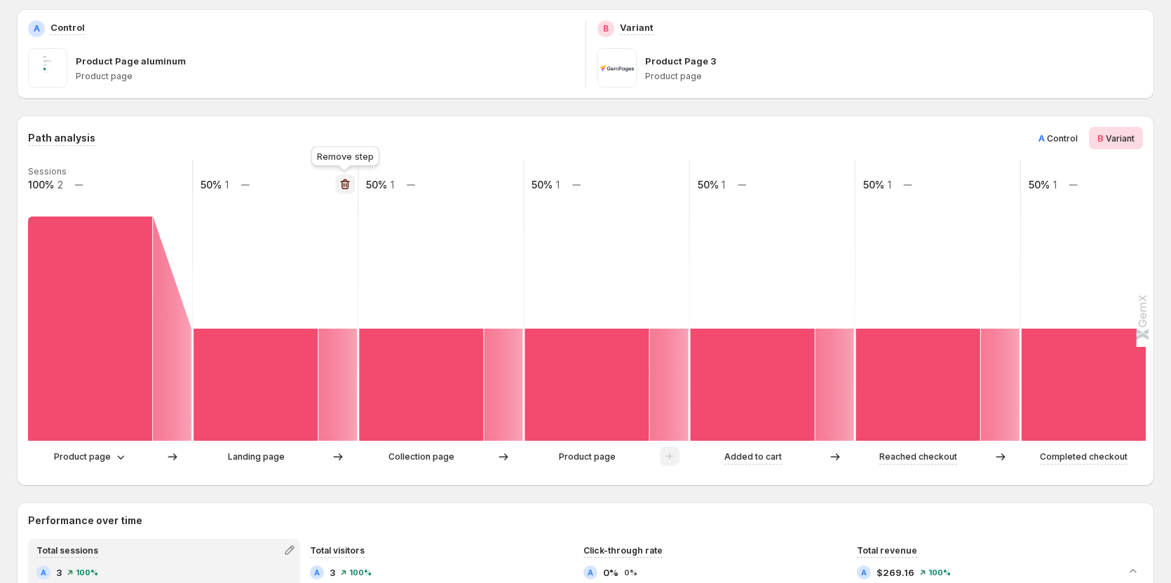
click at [346, 179] on icon "button" at bounding box center [345, 184] width 14 height 14
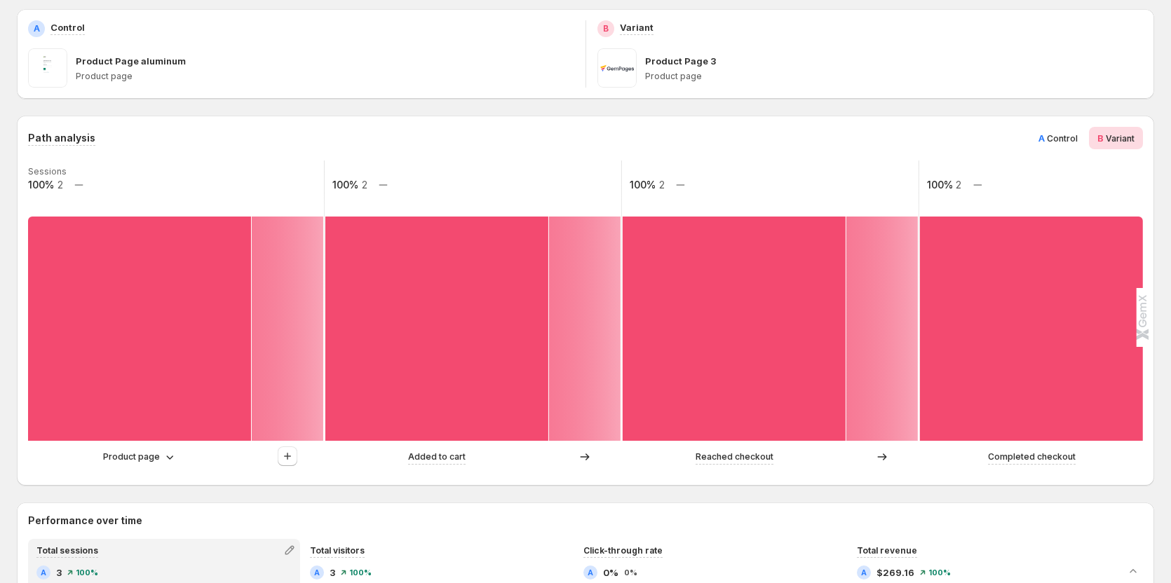
click at [1058, 140] on span "Control" at bounding box center [1062, 138] width 31 height 11
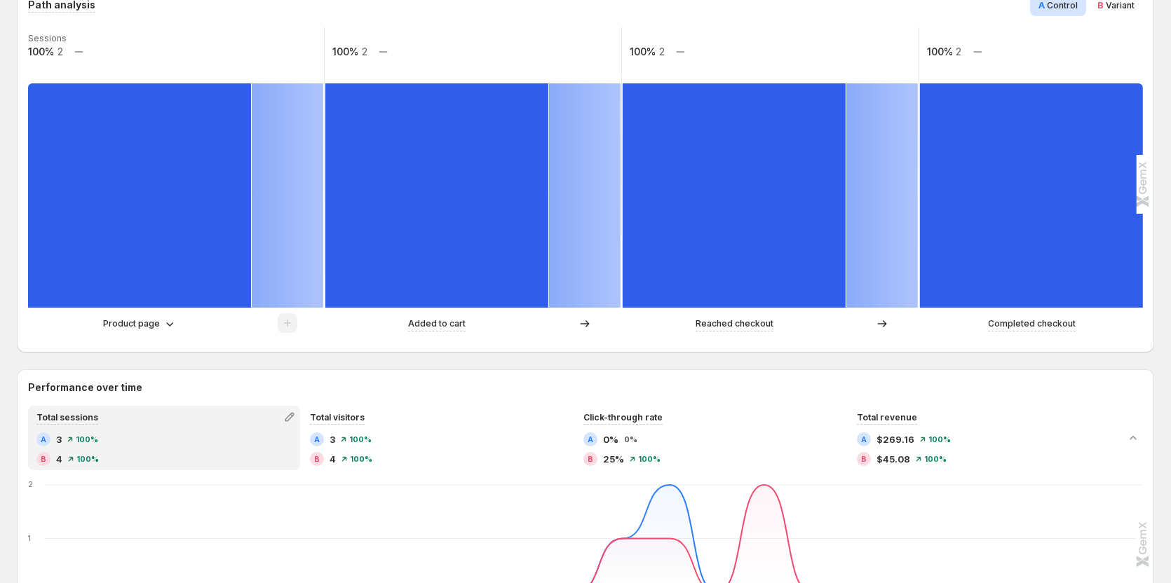
scroll to position [203, 0]
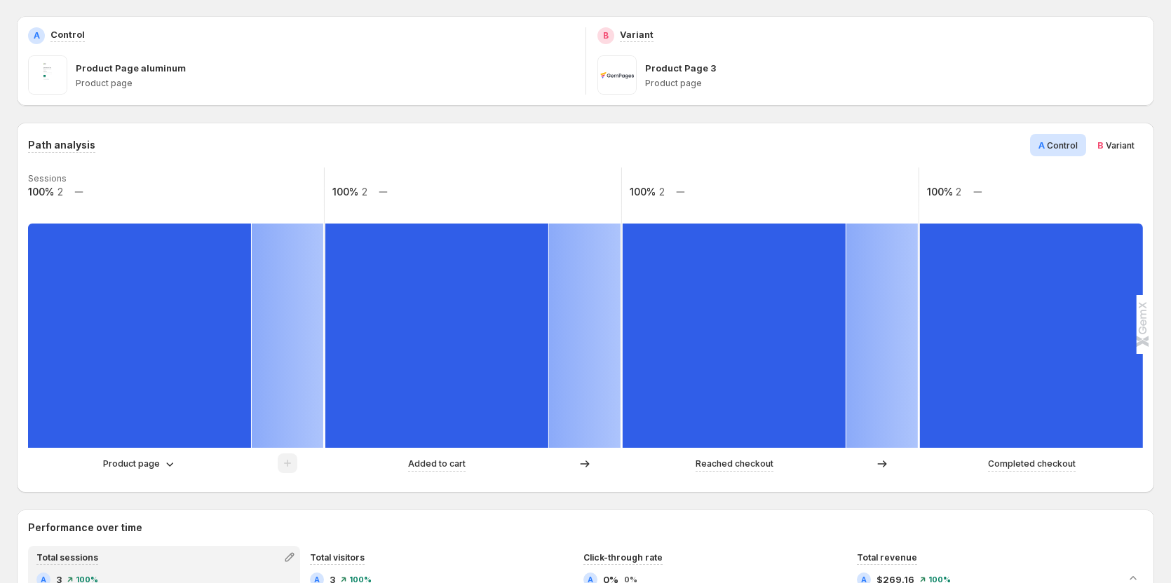
click at [1119, 142] on span "Variant" at bounding box center [1120, 145] width 29 height 11
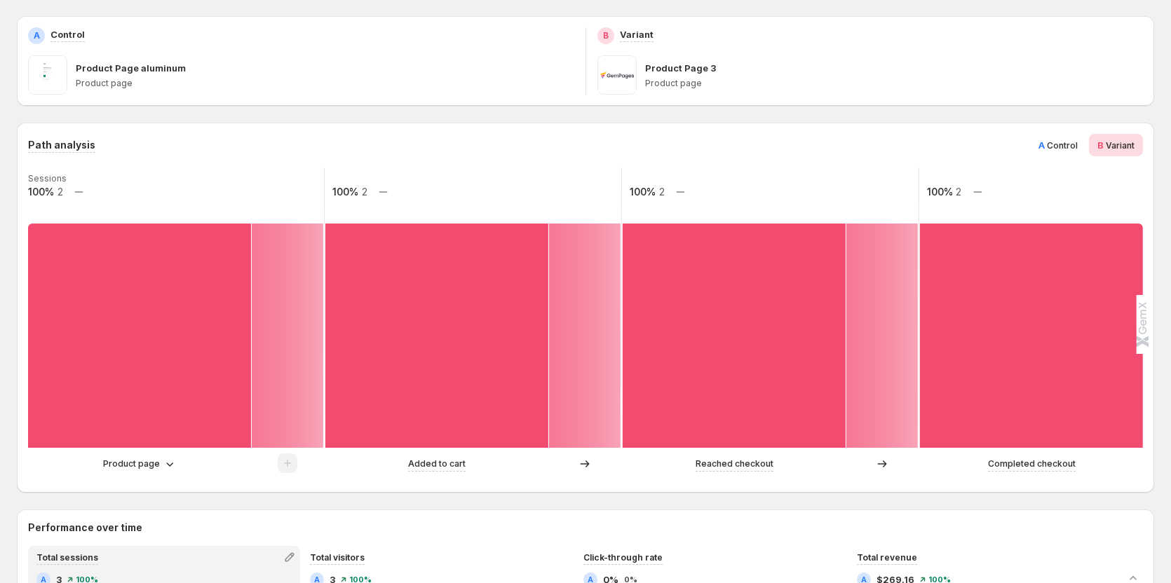
click at [1064, 149] on span "Control" at bounding box center [1062, 145] width 31 height 11
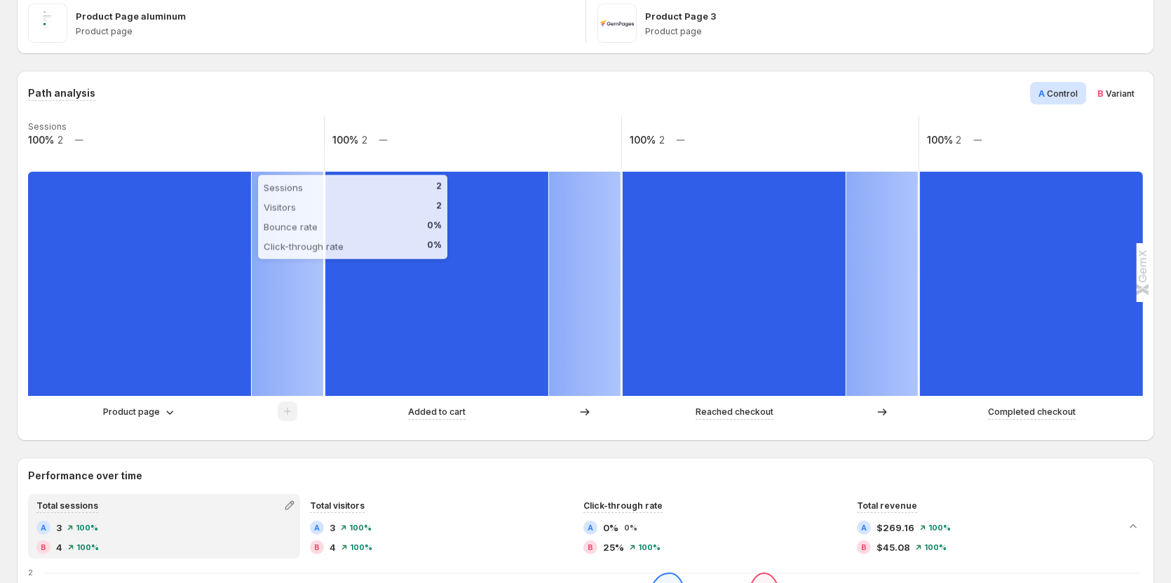
scroll to position [281, 0]
